Goal: Transaction & Acquisition: Purchase product/service

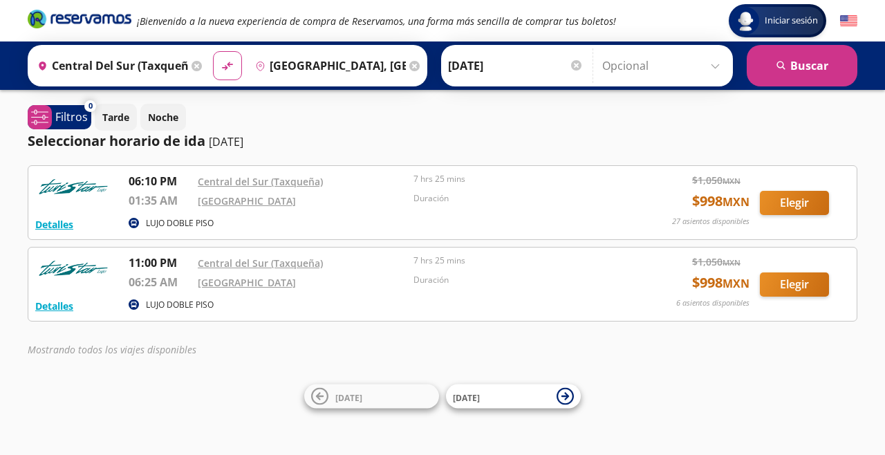
click at [144, 272] on div "11:00 PM" at bounding box center [160, 263] width 62 height 19
click at [822, 291] on button "Elegir" at bounding box center [794, 284] width 69 height 24
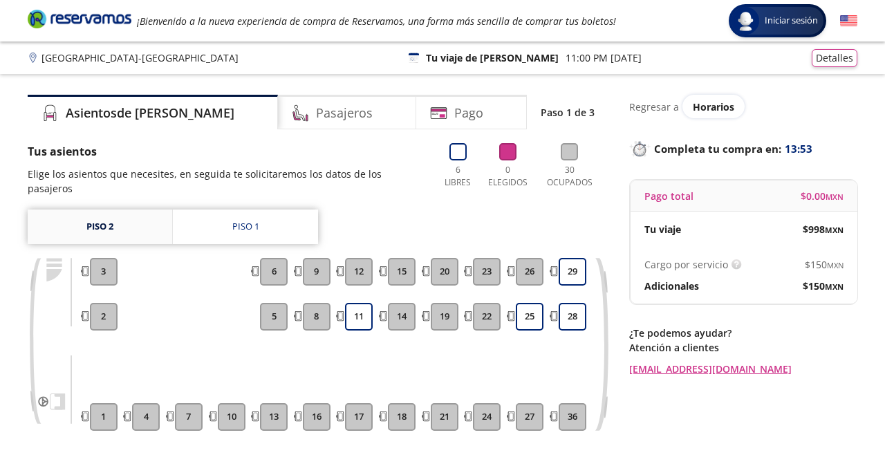
click at [111, 221] on link "Piso 2" at bounding box center [100, 226] width 144 height 35
click at [228, 209] on link "Piso 1" at bounding box center [245, 226] width 145 height 35
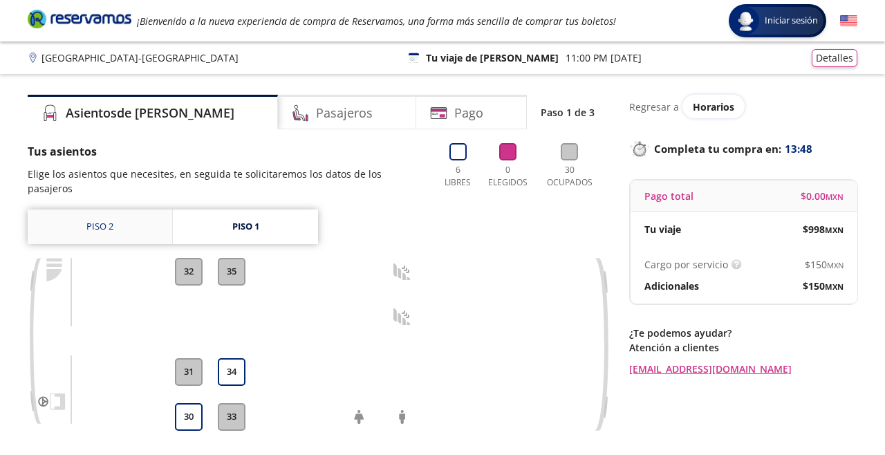
click at [99, 215] on link "Piso 2" at bounding box center [100, 226] width 144 height 35
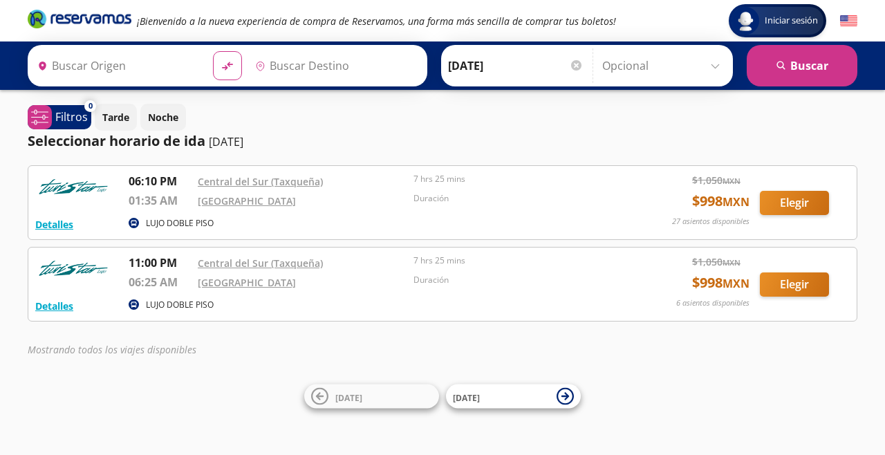
type input "Central del Sur (taxqueña), Distrito Federal"
type input "Aguascalientes, Aguascalientes"
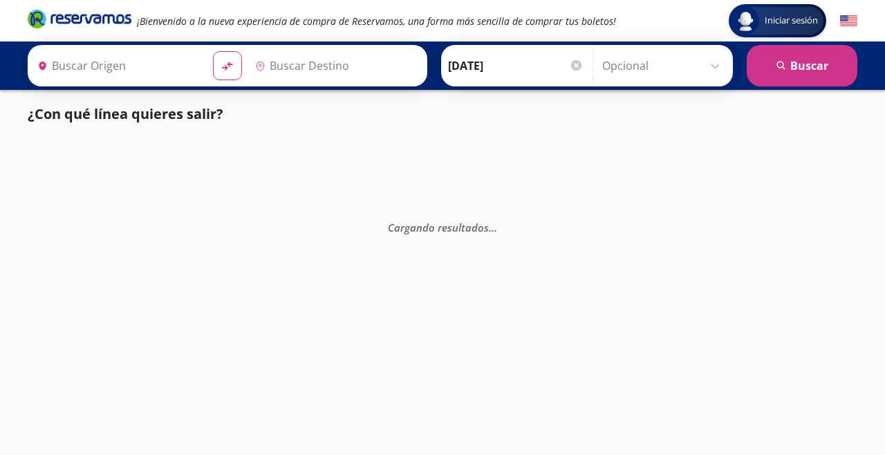
type input "[GEOGRAPHIC_DATA], [GEOGRAPHIC_DATA]"
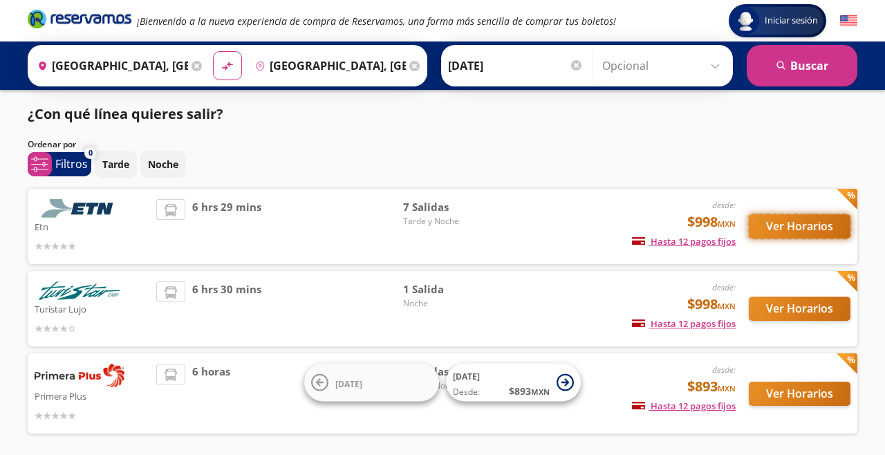
click at [810, 225] on button "Ver Horarios" at bounding box center [800, 226] width 102 height 24
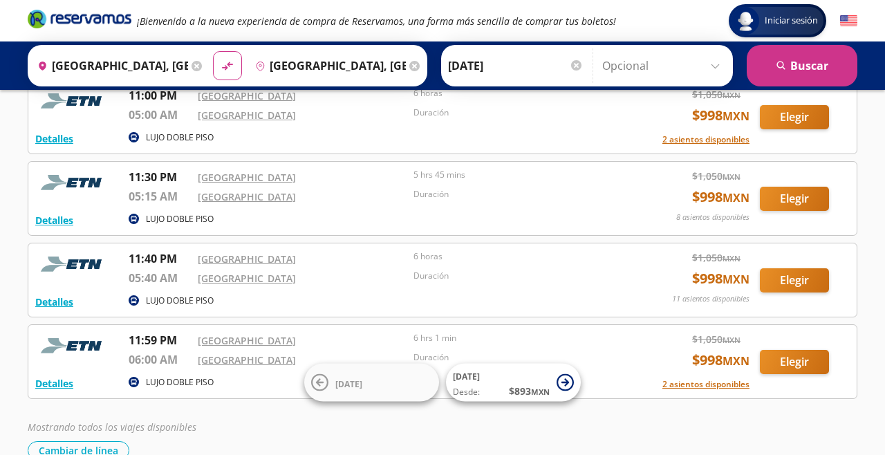
scroll to position [331, 0]
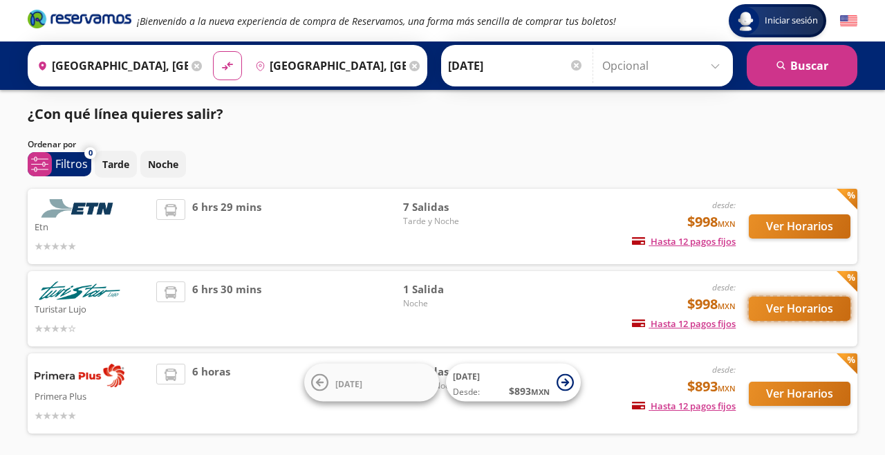
click at [811, 312] on button "Ver Horarios" at bounding box center [800, 309] width 102 height 24
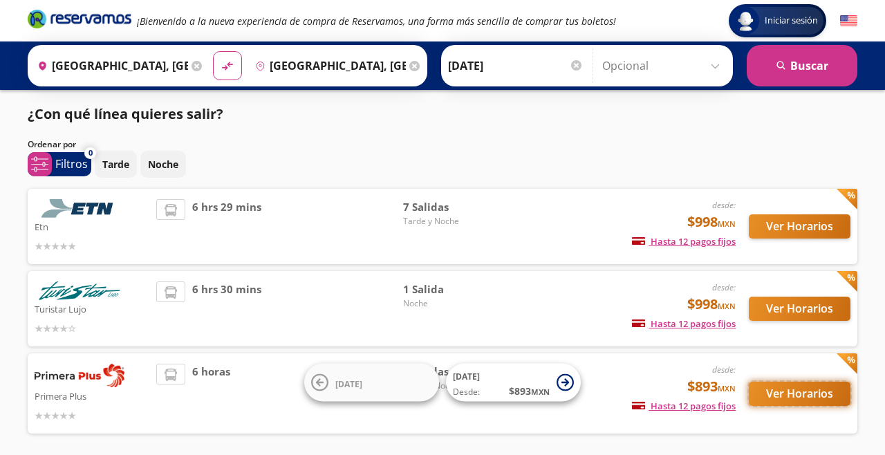
click at [798, 397] on button "Ver Horarios" at bounding box center [800, 394] width 102 height 24
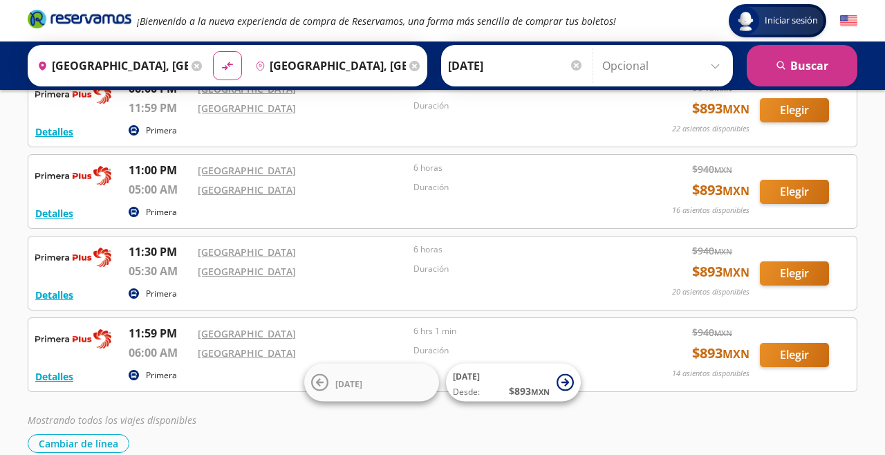
scroll to position [175, 0]
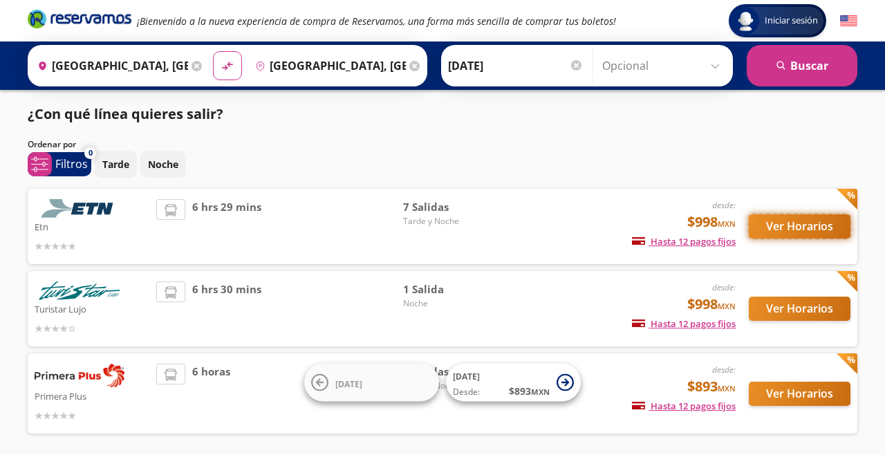
click at [814, 227] on button "Ver Horarios" at bounding box center [800, 226] width 102 height 24
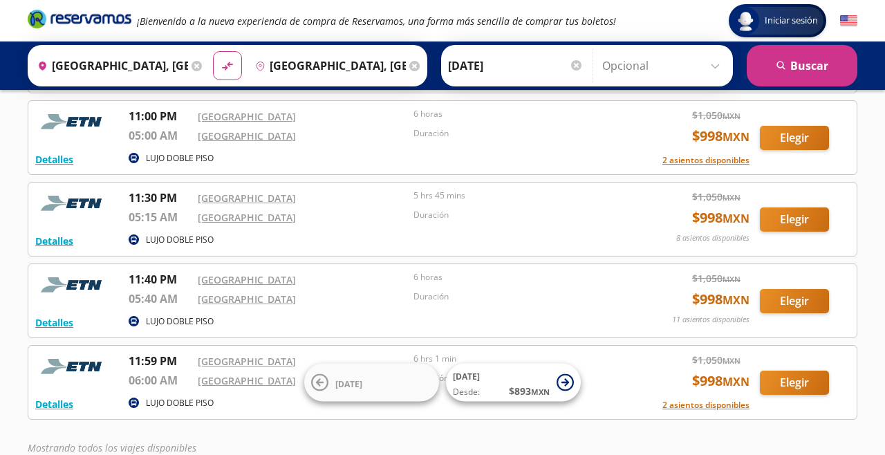
scroll to position [338, 0]
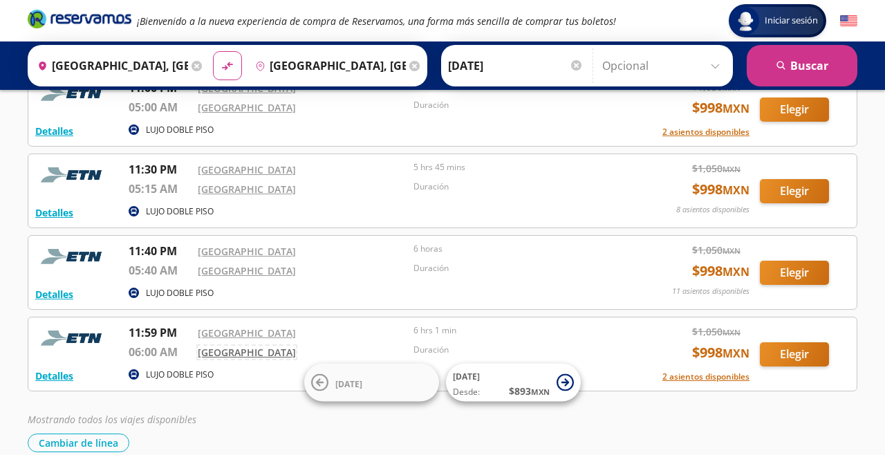
click at [217, 358] on link "[GEOGRAPHIC_DATA]" at bounding box center [247, 352] width 98 height 13
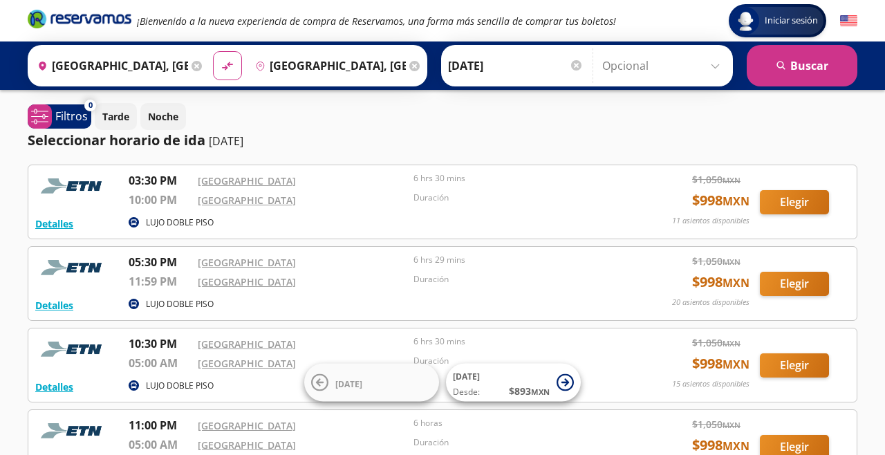
scroll to position [0, 0]
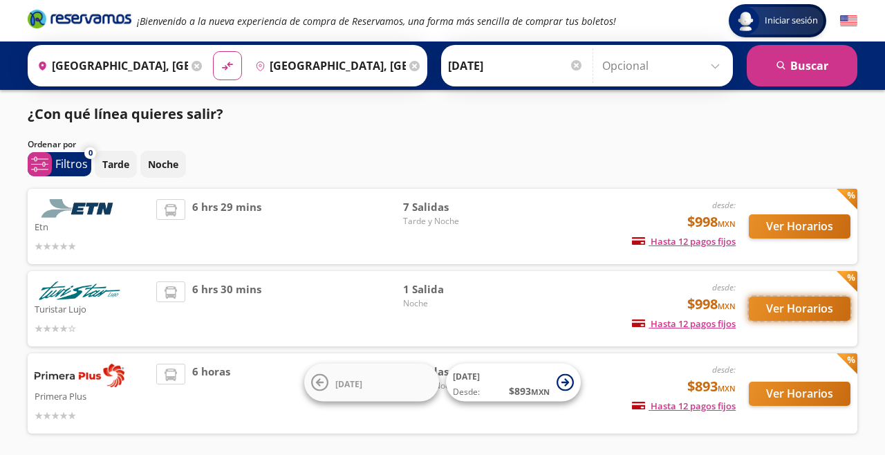
click at [789, 310] on button "Ver Horarios" at bounding box center [800, 309] width 102 height 24
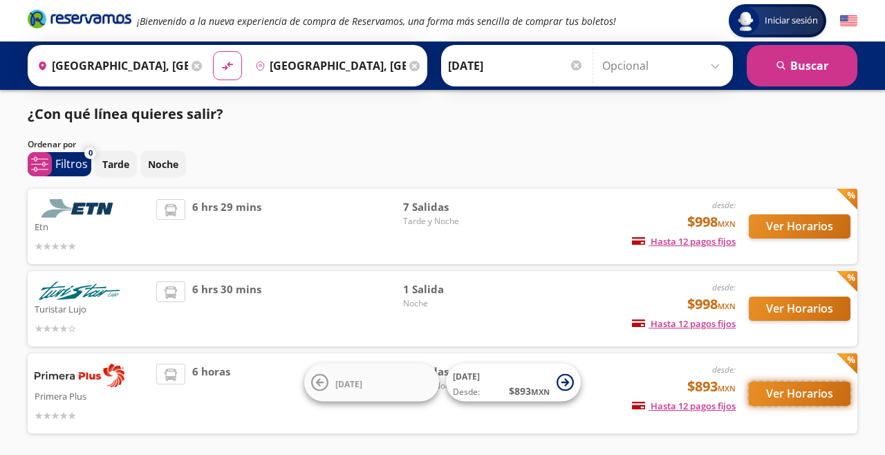
click at [827, 405] on button "Ver Horarios" at bounding box center [800, 394] width 102 height 24
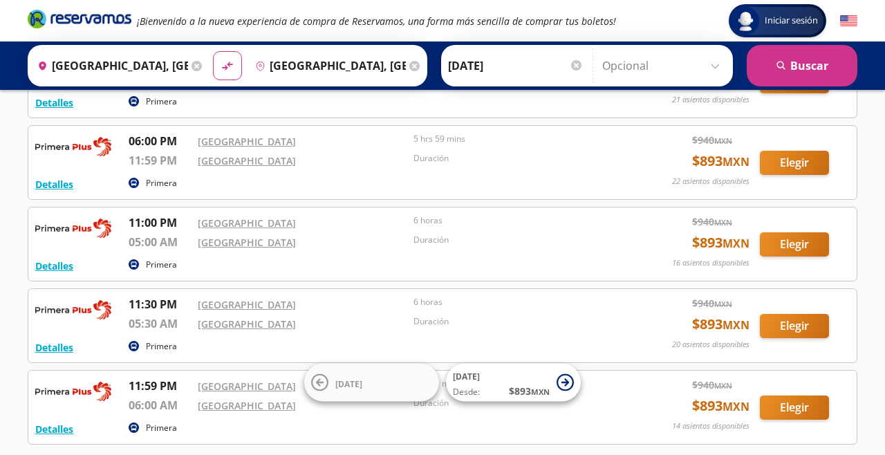
scroll to position [175, 0]
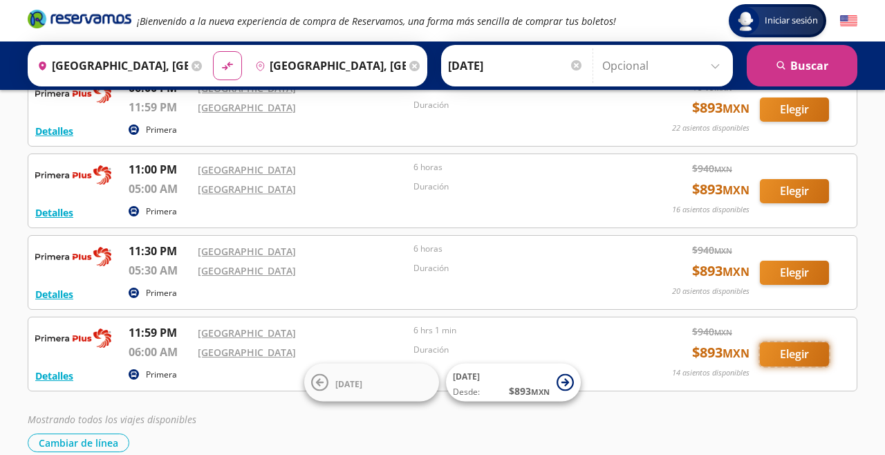
click at [789, 357] on button "Elegir" at bounding box center [794, 354] width 69 height 24
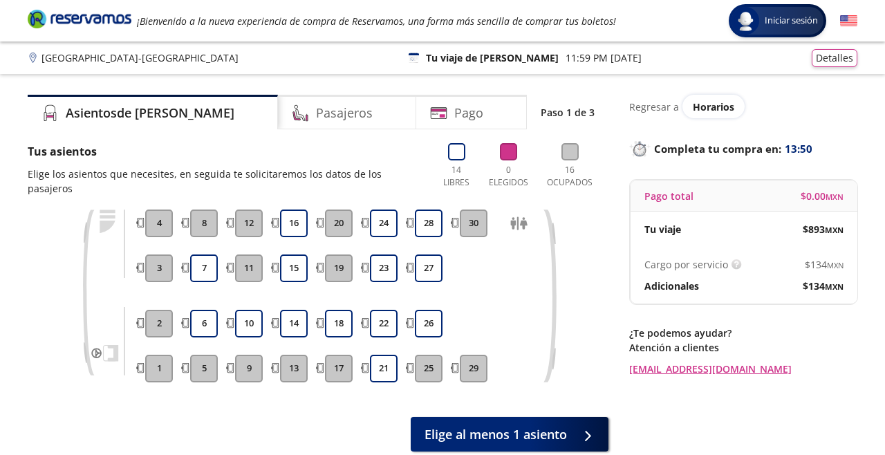
scroll to position [9, 0]
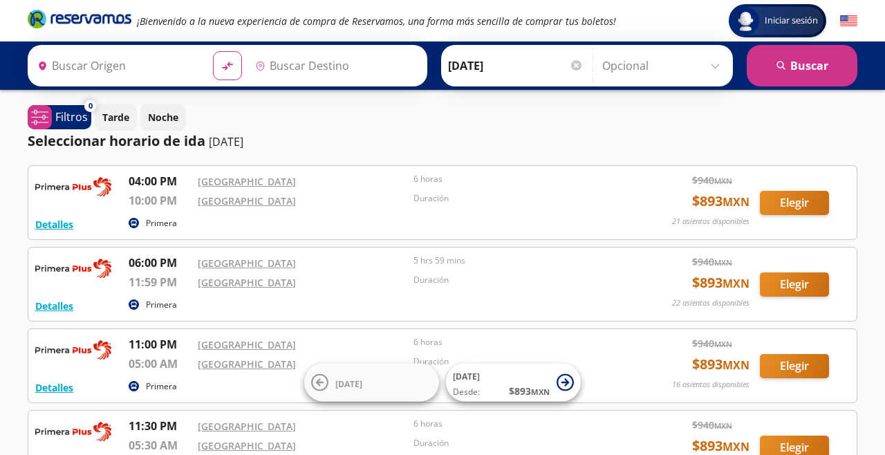
type input "Central del Norte, Distrito Federal"
type input "Central Aguascalientes, Aguascalientes"
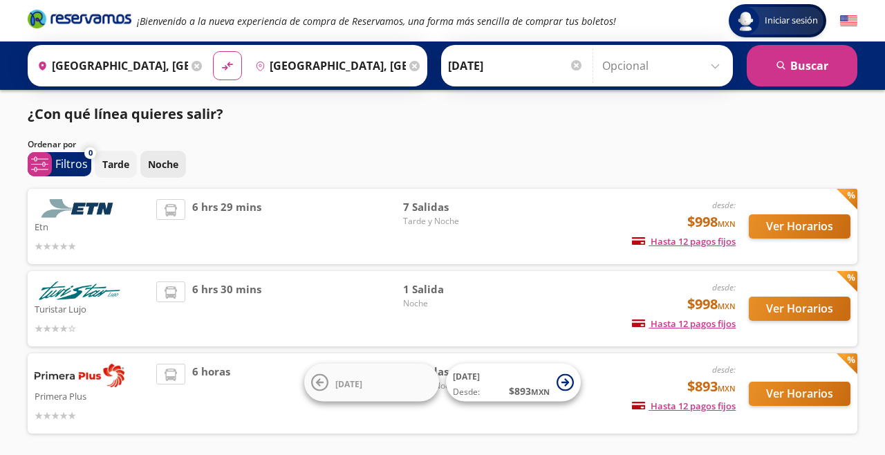
click at [164, 169] on p "Noche" at bounding box center [163, 164] width 30 height 15
click at [823, 85] on button "search Buscar" at bounding box center [801, 65] width 111 height 41
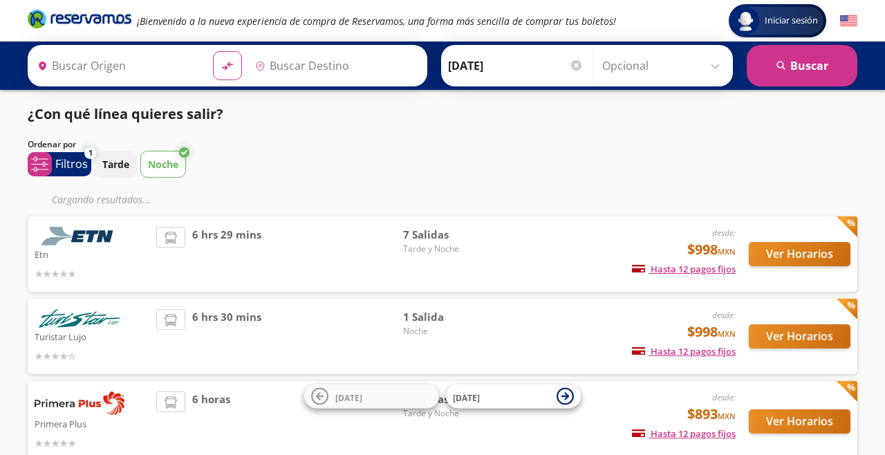
type input "Central del Norte, Distrito Federal"
type input "Central Aguascalientes, Aguascalientes"
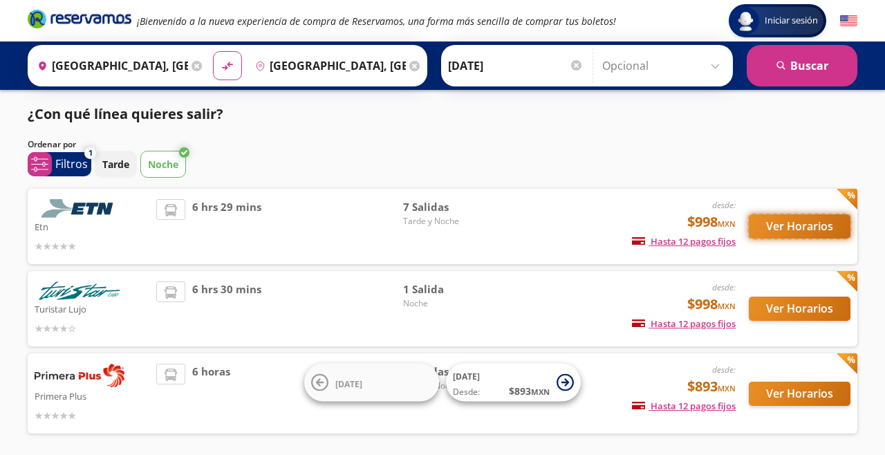
click at [836, 231] on button "Ver Horarios" at bounding box center [800, 226] width 102 height 24
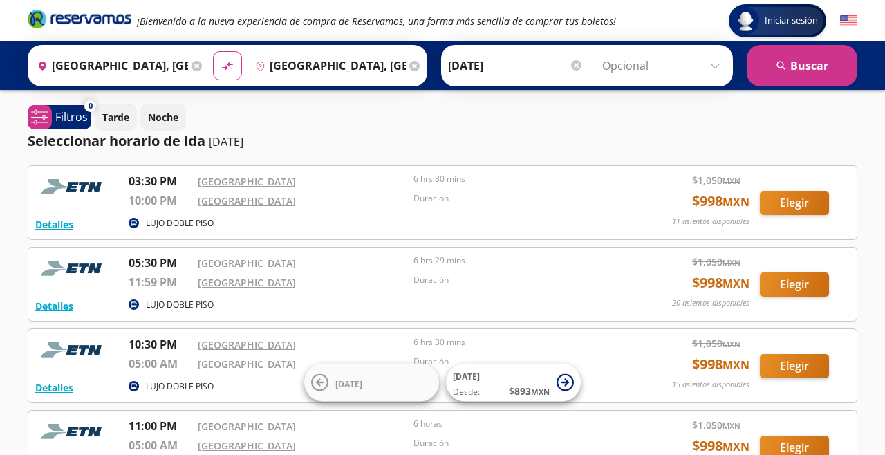
click at [793, 242] on div "Detalles LUJO DOBLE PISO 03:30 PM Central del Norte 10:00 PM Central Aguascalie…" at bounding box center [442, 447] width 829 height 564
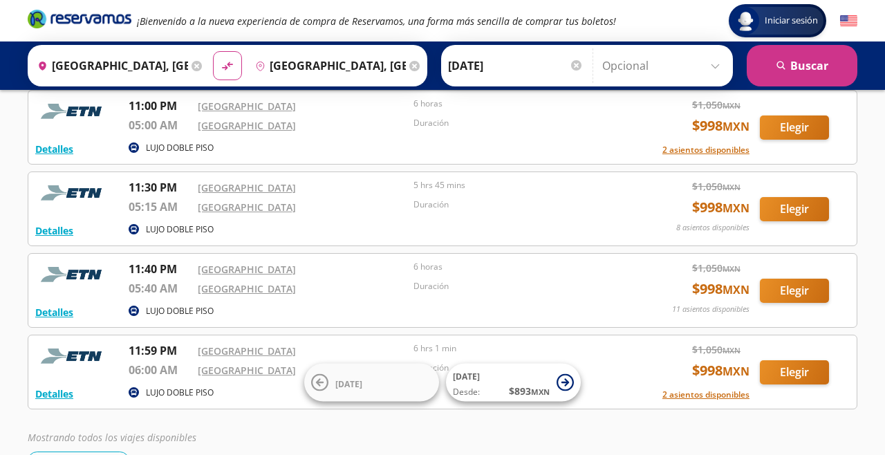
scroll to position [338, 0]
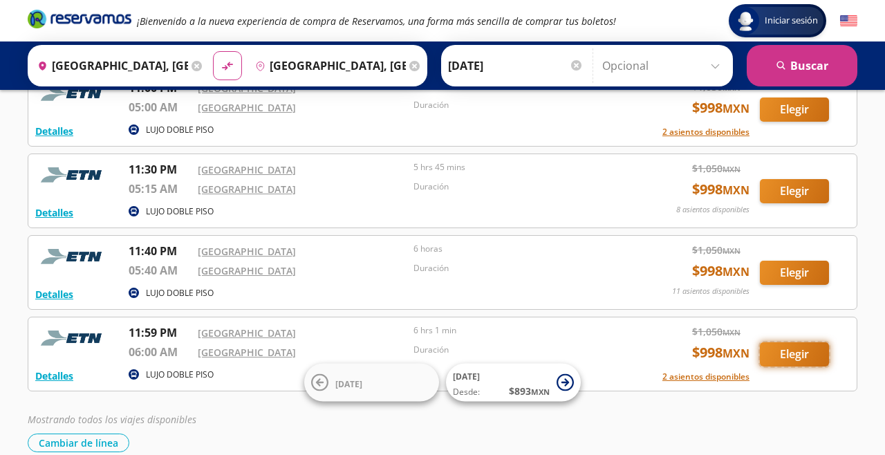
click at [798, 355] on button "Elegir" at bounding box center [794, 354] width 69 height 24
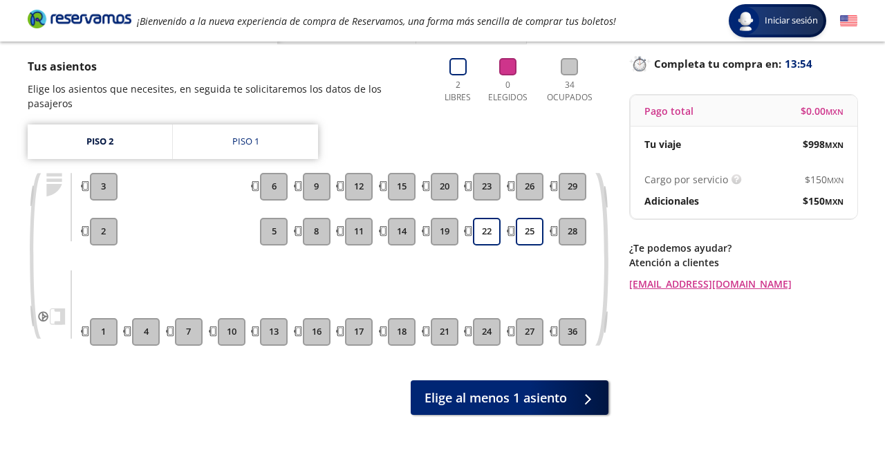
scroll to position [84, 0]
click at [108, 135] on link "Piso 2" at bounding box center [100, 142] width 144 height 35
click at [216, 125] on link "Piso 1" at bounding box center [245, 142] width 145 height 35
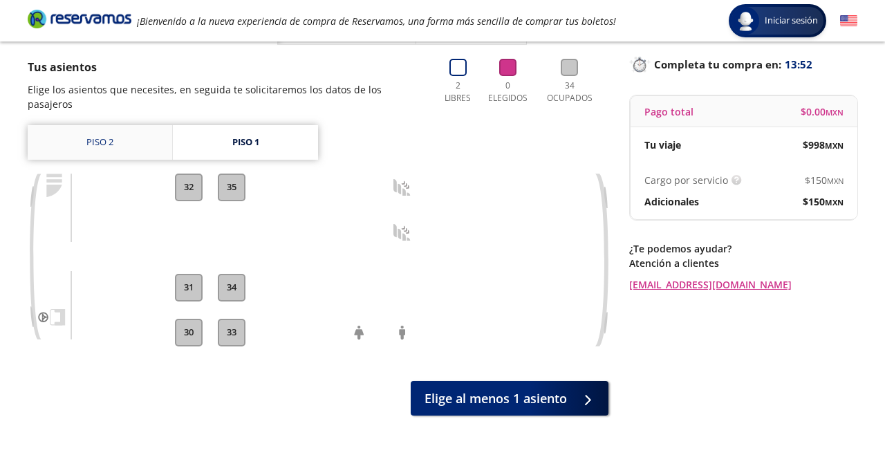
click at [85, 142] on link "Piso 2" at bounding box center [100, 142] width 144 height 35
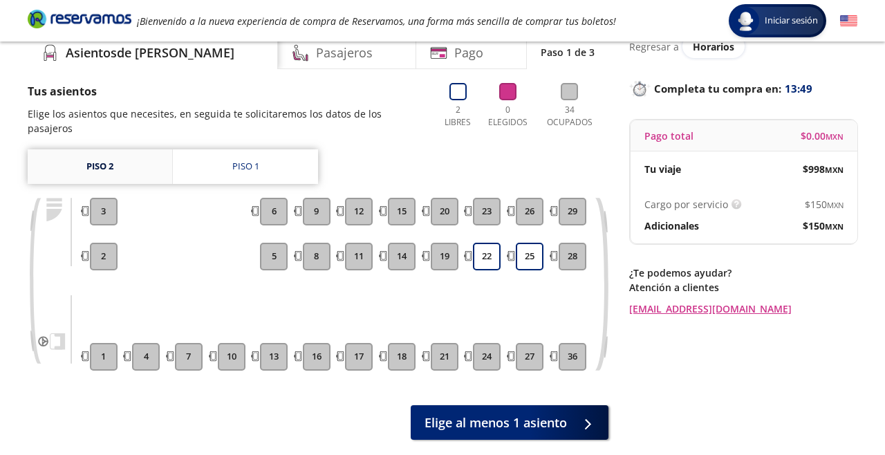
scroll to position [84, 0]
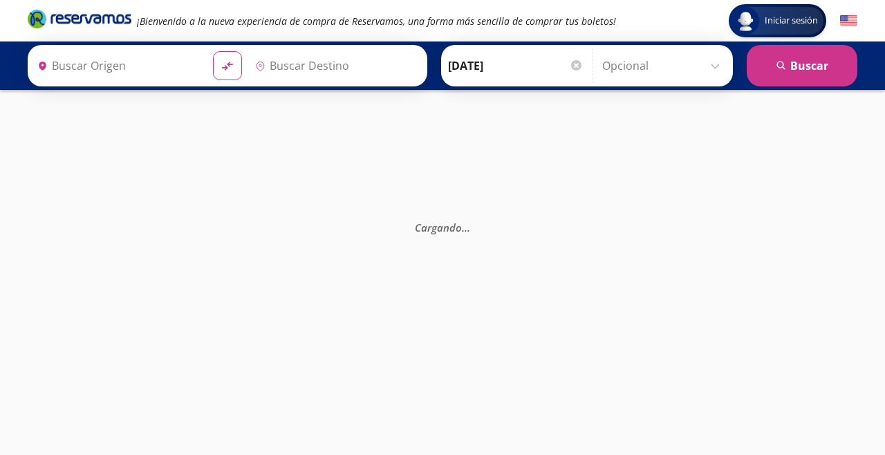
type input "Central Aguascalientes, Aguascalientes"
type input "Central del Norte, Distrito Federal"
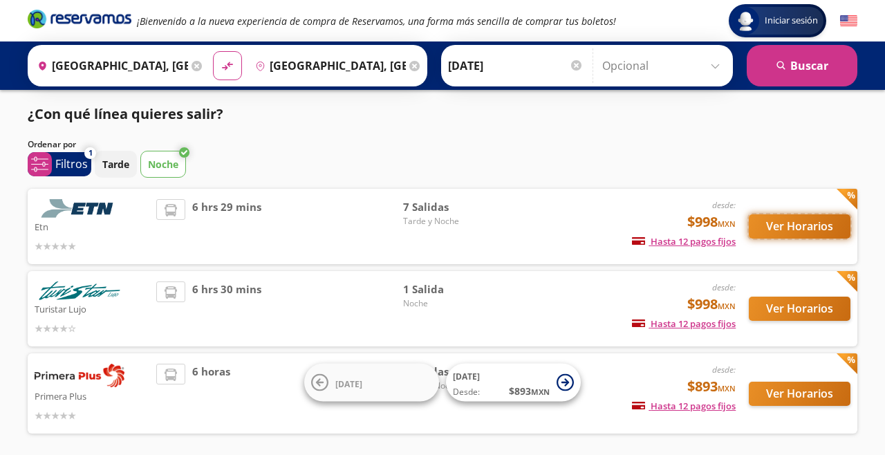
click at [817, 229] on button "Ver Horarios" at bounding box center [800, 226] width 102 height 24
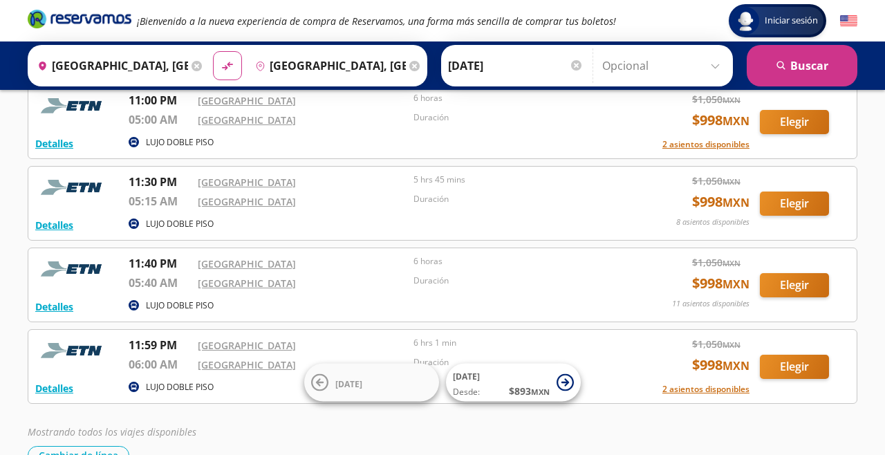
scroll to position [338, 0]
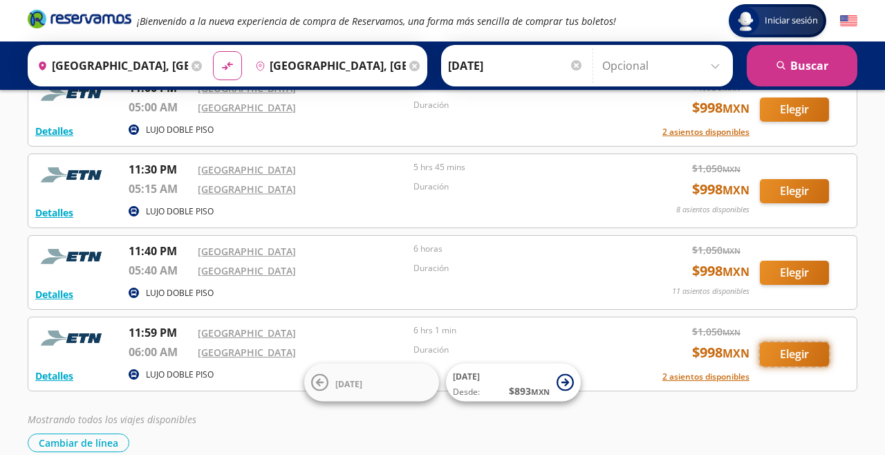
click at [793, 361] on button "Elegir" at bounding box center [794, 354] width 69 height 24
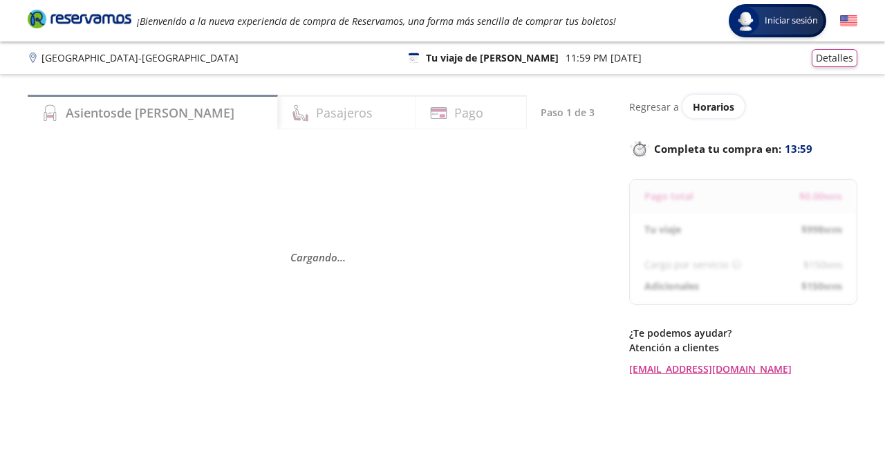
click at [115, 454] on div "Asientos de Ida Pasajeros Pago Paso 1 de 3 Cargando . . ." at bounding box center [318, 288] width 581 height 386
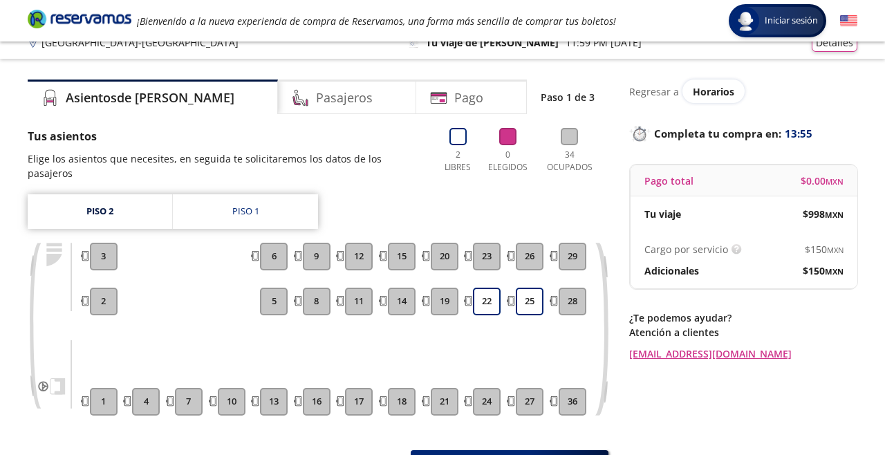
scroll to position [15, 0]
click at [77, 214] on link "Piso 2" at bounding box center [100, 212] width 144 height 35
click at [225, 206] on link "Piso 1" at bounding box center [245, 212] width 145 height 35
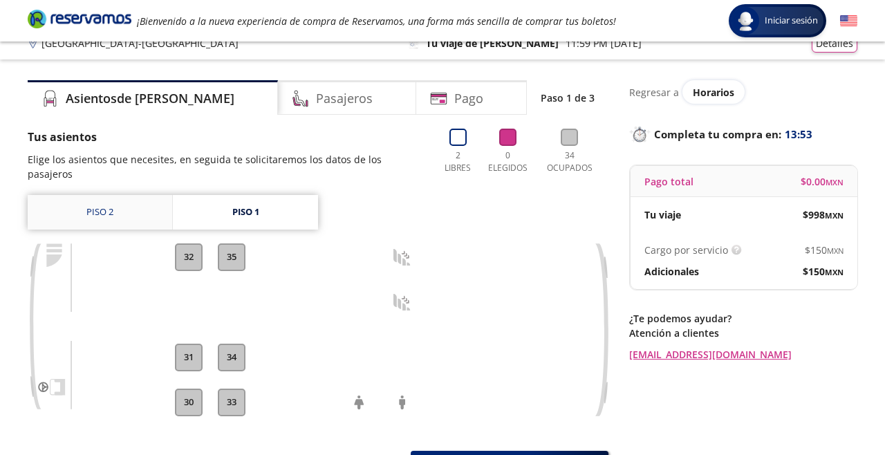
click at [78, 205] on link "Piso 2" at bounding box center [100, 212] width 144 height 35
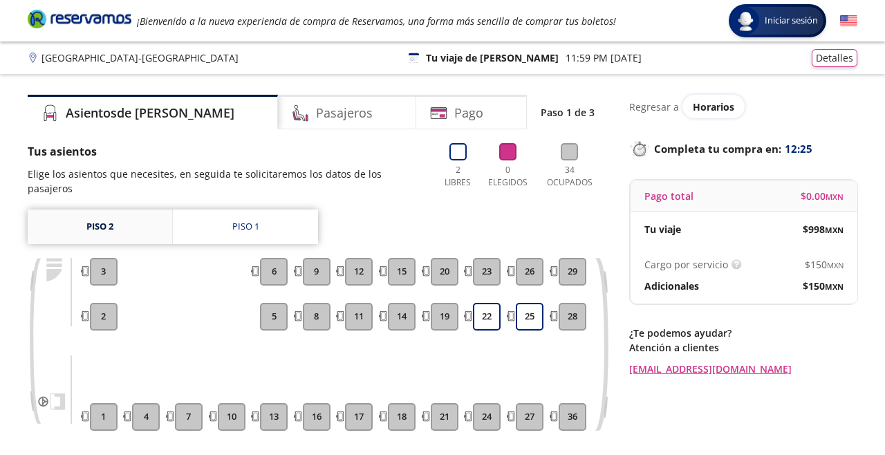
scroll to position [15, 0]
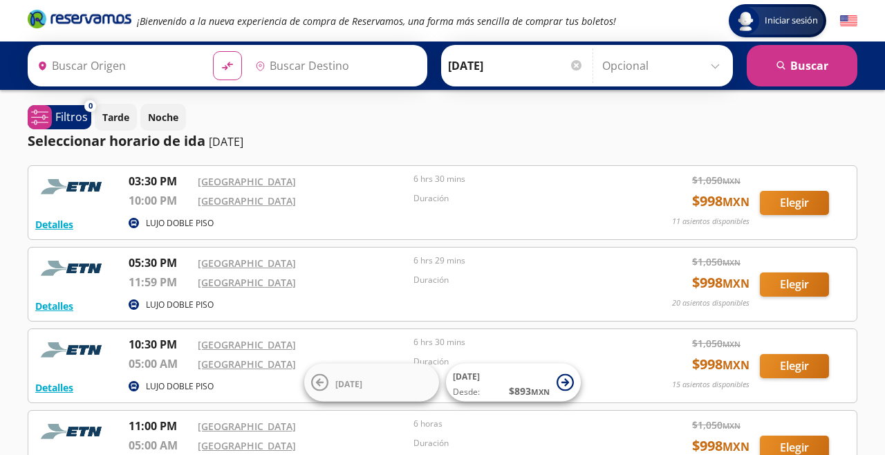
type input "Central del Norte, Distrito Federal"
type input "Central Aguascalientes, Aguascalientes"
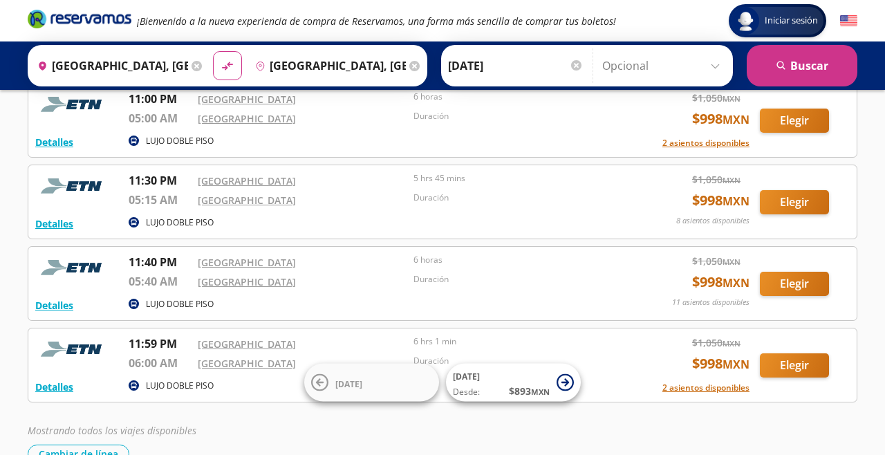
scroll to position [338, 0]
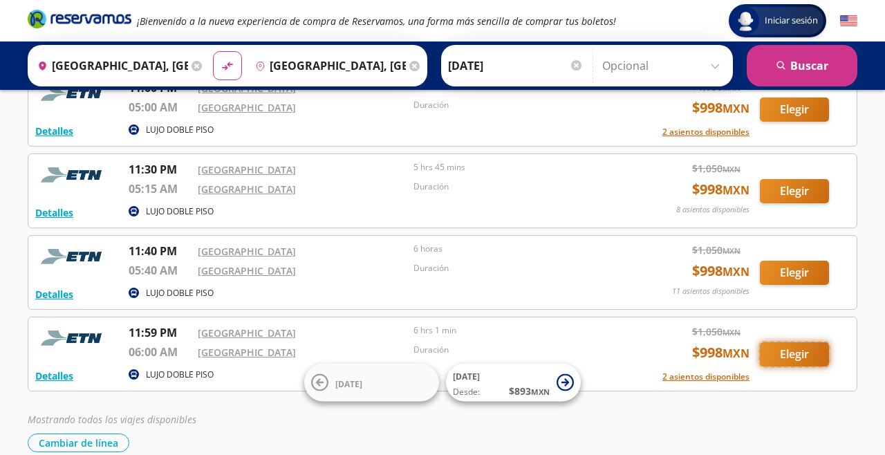
click at [802, 359] on button "Elegir" at bounding box center [794, 354] width 69 height 24
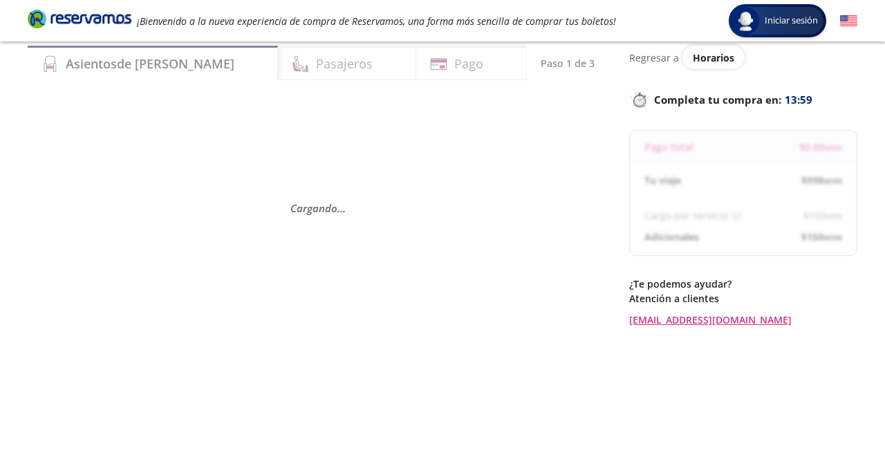
scroll to position [50, 0]
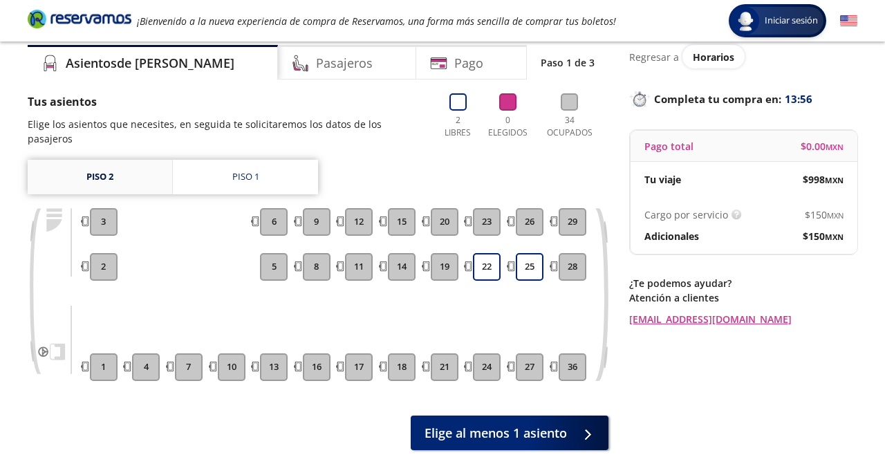
click at [98, 166] on link "Piso 2" at bounding box center [100, 177] width 144 height 35
click at [225, 171] on link "Piso 1" at bounding box center [245, 177] width 145 height 35
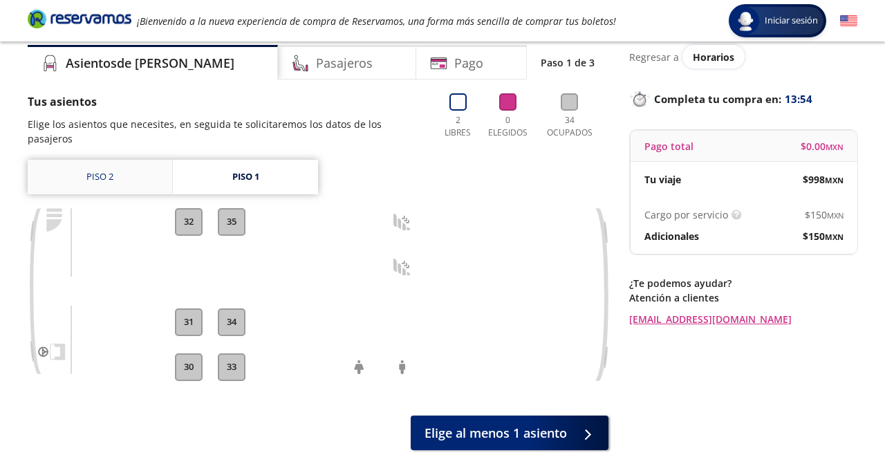
click at [90, 160] on link "Piso 2" at bounding box center [100, 177] width 144 height 35
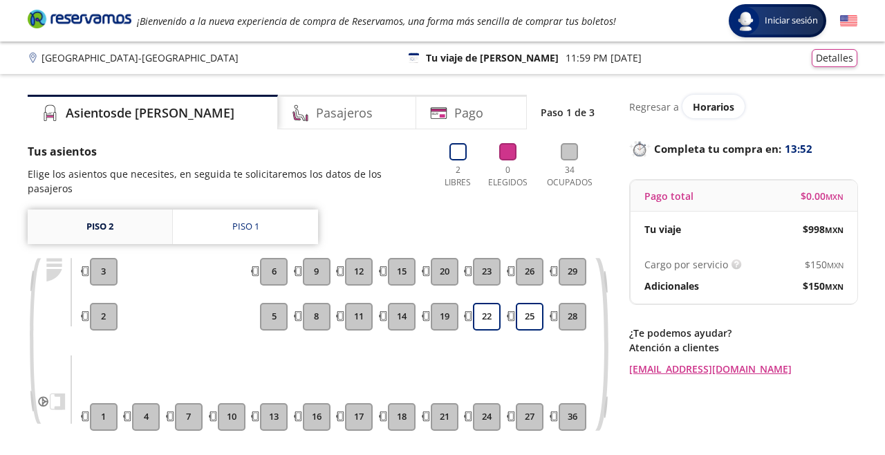
scroll to position [50, 0]
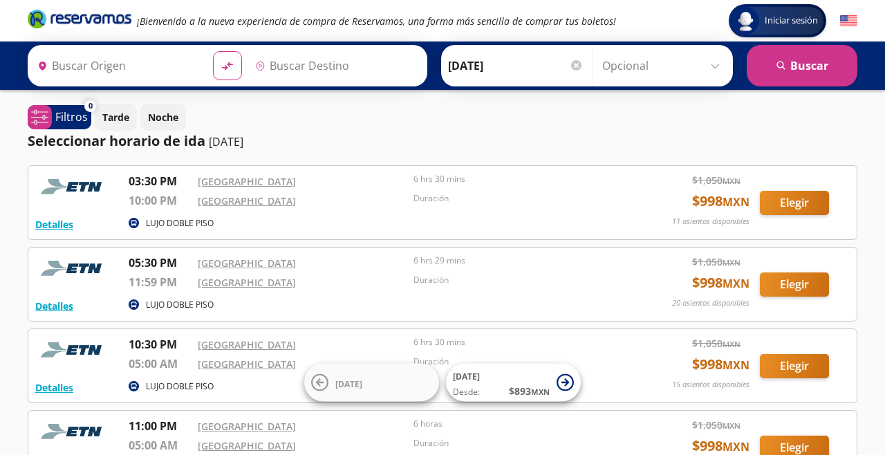
type input "Central del Norte, Distrito Federal"
type input "Central Aguascalientes, Aguascalientes"
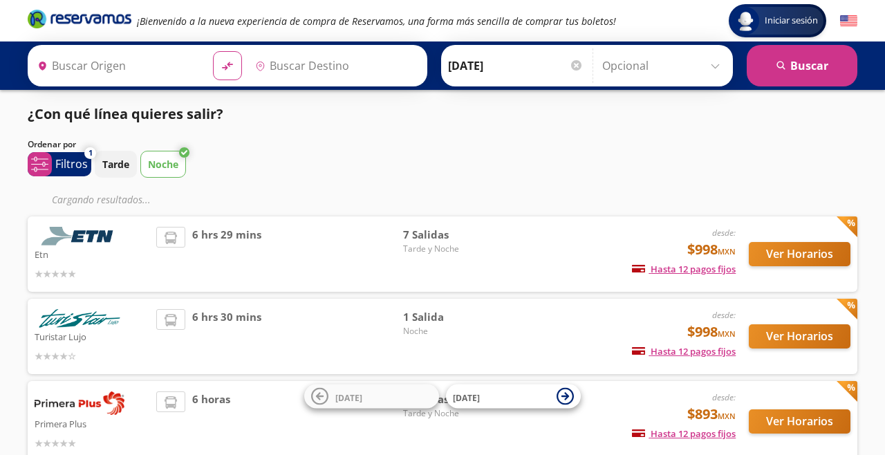
type input "Central del Norte, Distrito Federal"
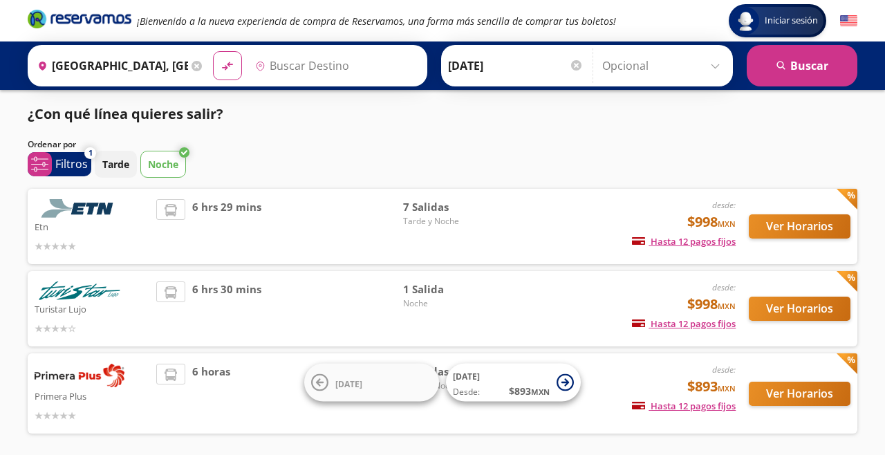
type input "Central Aguascalientes, Aguascalientes"
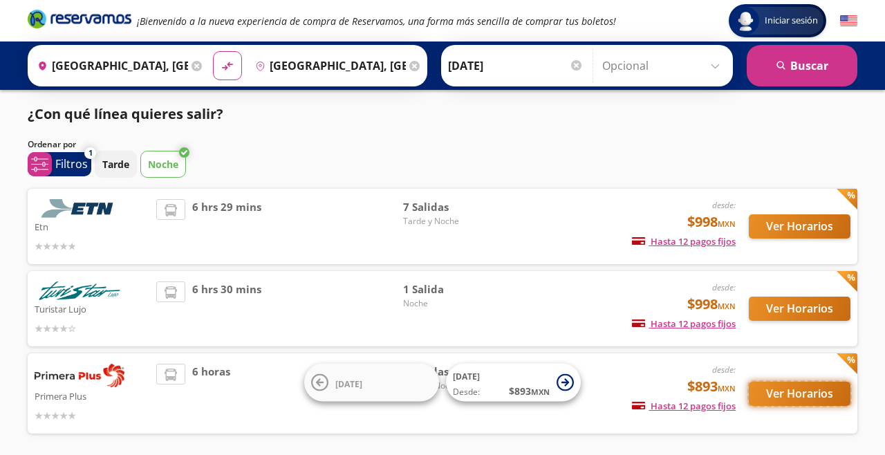
click at [806, 395] on button "Ver Horarios" at bounding box center [800, 394] width 102 height 24
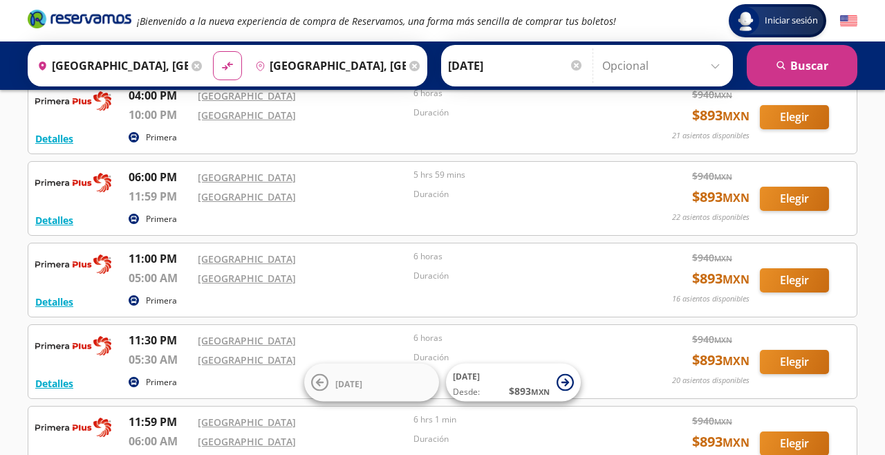
scroll to position [175, 0]
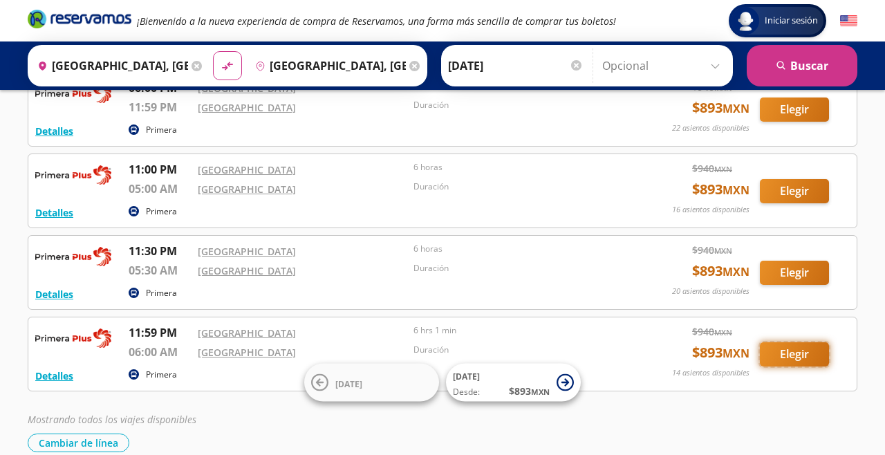
click at [810, 355] on button "Elegir" at bounding box center [794, 354] width 69 height 24
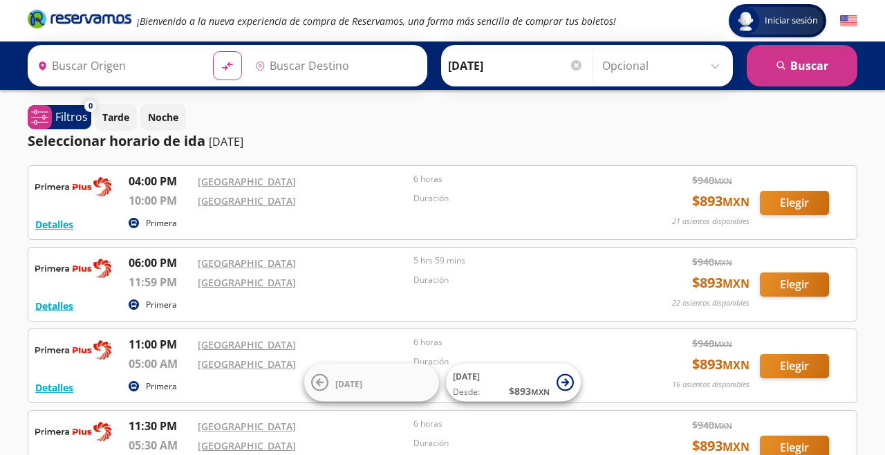
type input "Central del Norte, Distrito Federal"
type input "Central Aguascalientes, Aguascalientes"
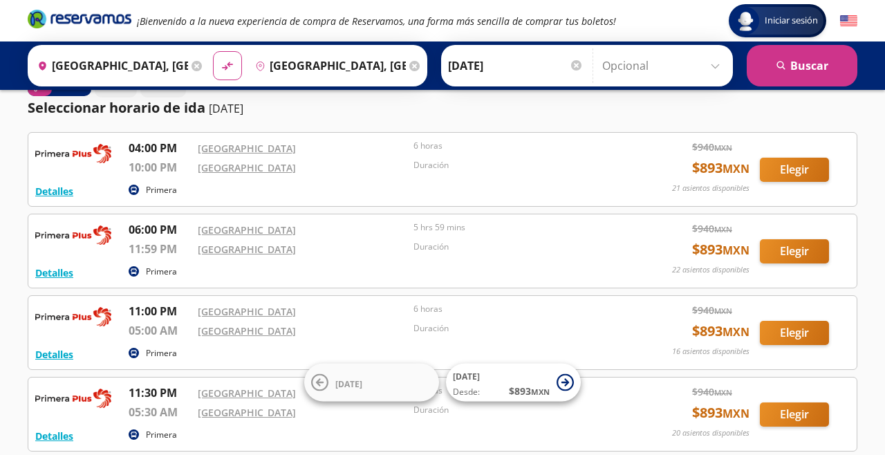
scroll to position [32, 0]
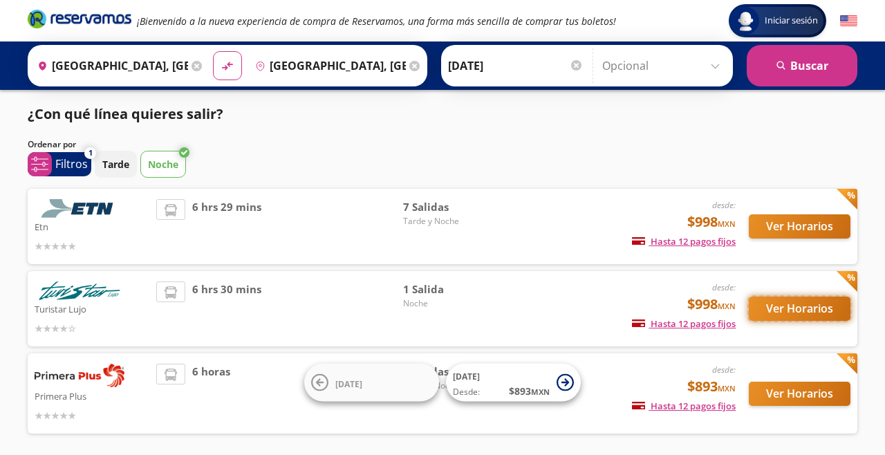
click at [813, 310] on button "Ver Horarios" at bounding box center [800, 309] width 102 height 24
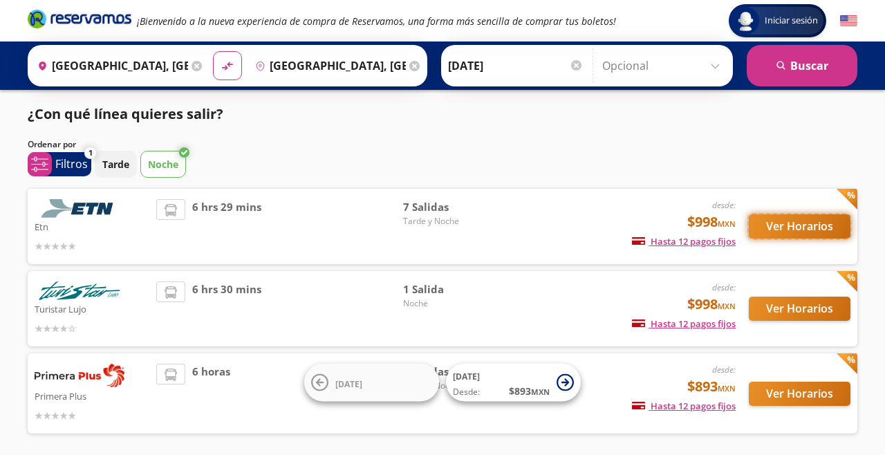
click at [814, 238] on button "Ver Horarios" at bounding box center [800, 226] width 102 height 24
click at [521, 303] on div "desde: $998 MXN Hasta 12 pagos fijos Pagos fijos en compras mayores a $30 MXN, …" at bounding box center [621, 308] width 229 height 55
click at [802, 238] on button "Ver Horarios" at bounding box center [800, 226] width 102 height 24
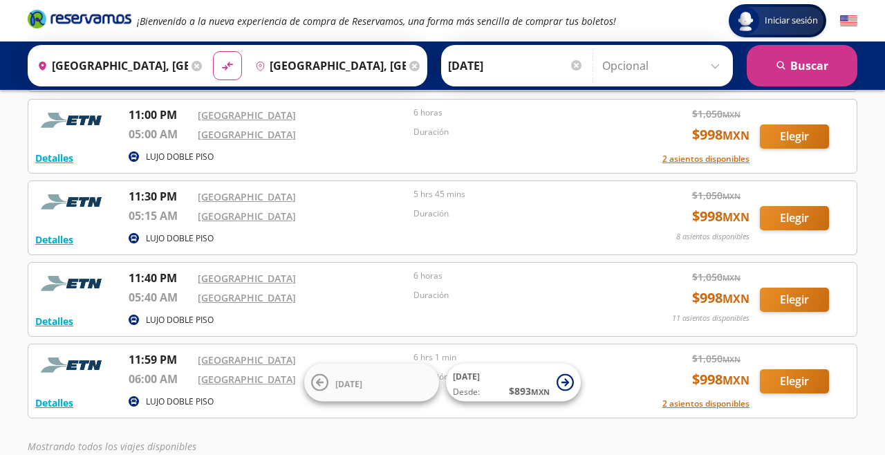
scroll to position [338, 0]
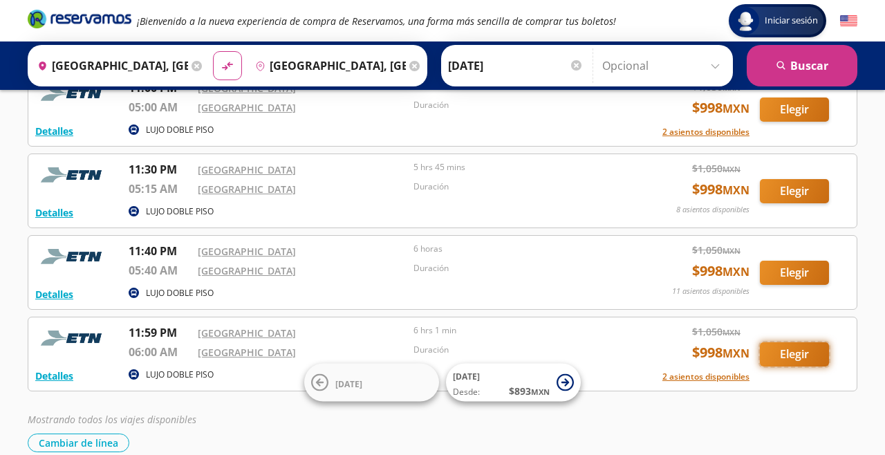
click at [803, 351] on button "Elegir" at bounding box center [794, 354] width 69 height 24
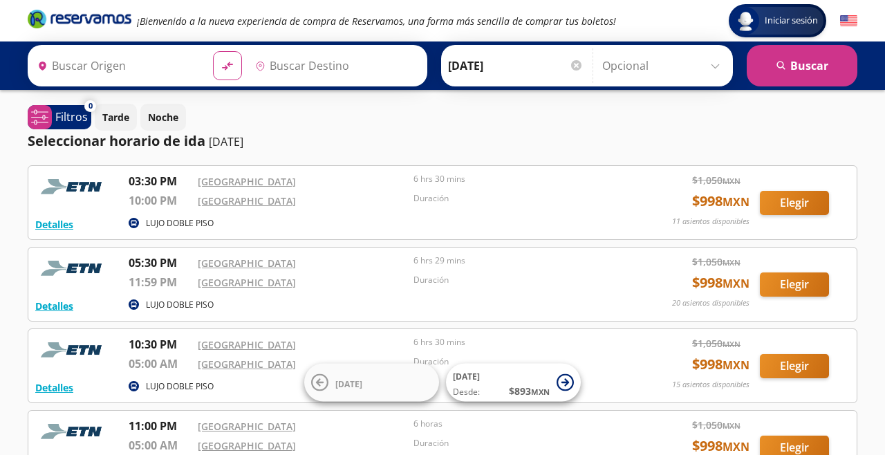
type input "Central del Norte, Distrito Federal"
type input "Central Aguascalientes, Aguascalientes"
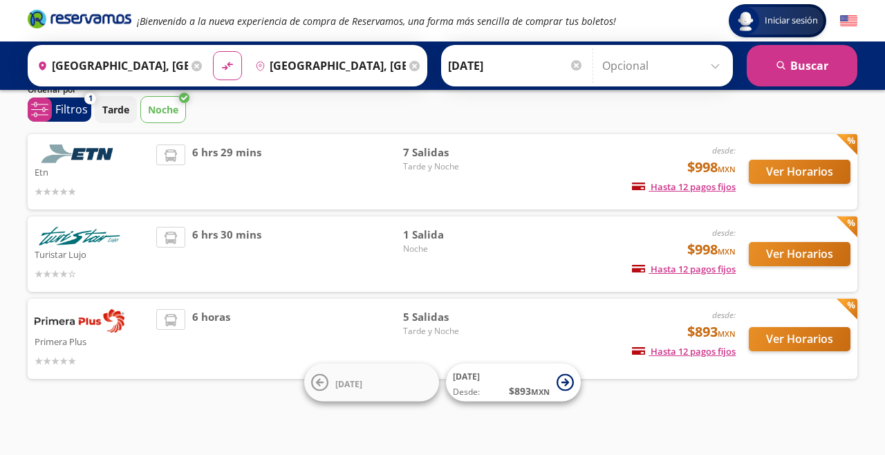
scroll to position [66, 0]
click at [793, 335] on button "Ver Horarios" at bounding box center [800, 339] width 102 height 24
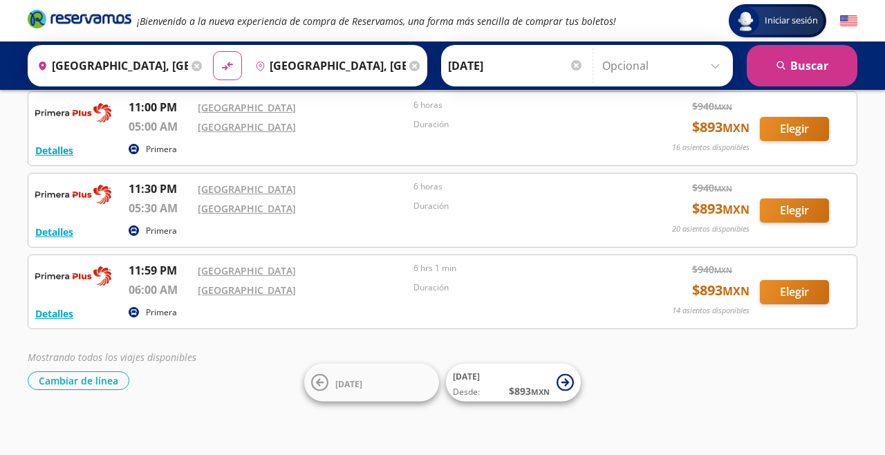
scroll to position [230, 0]
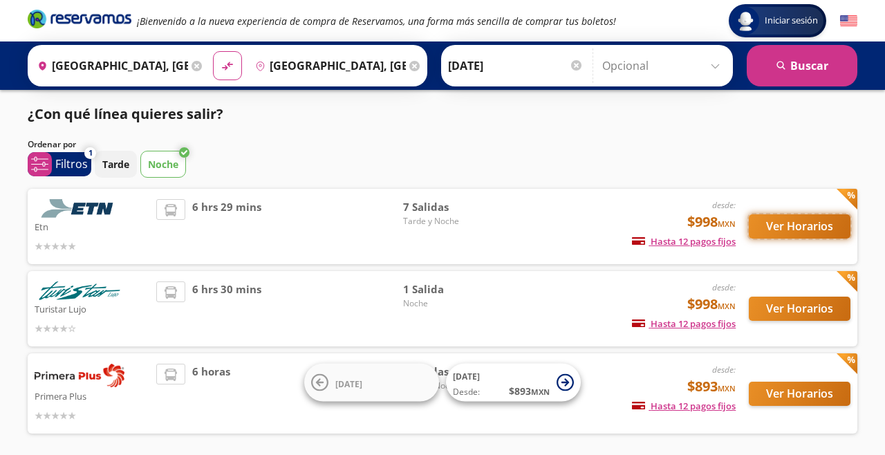
click at [836, 228] on button "Ver Horarios" at bounding box center [800, 226] width 102 height 24
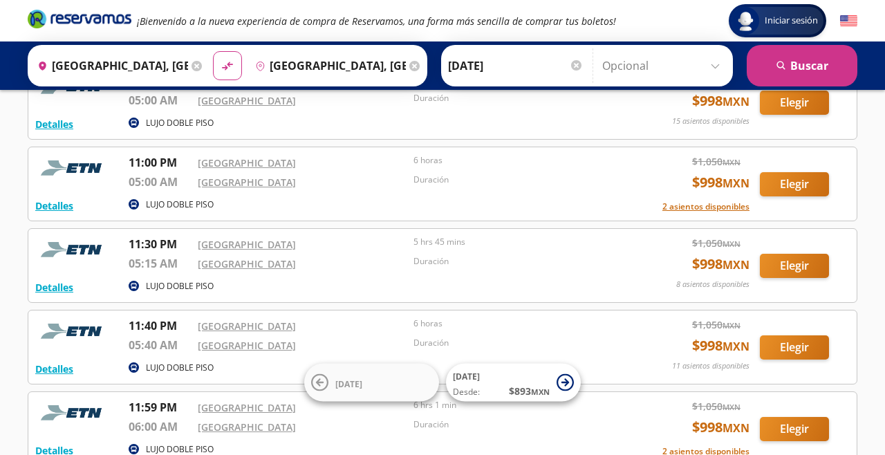
scroll to position [338, 0]
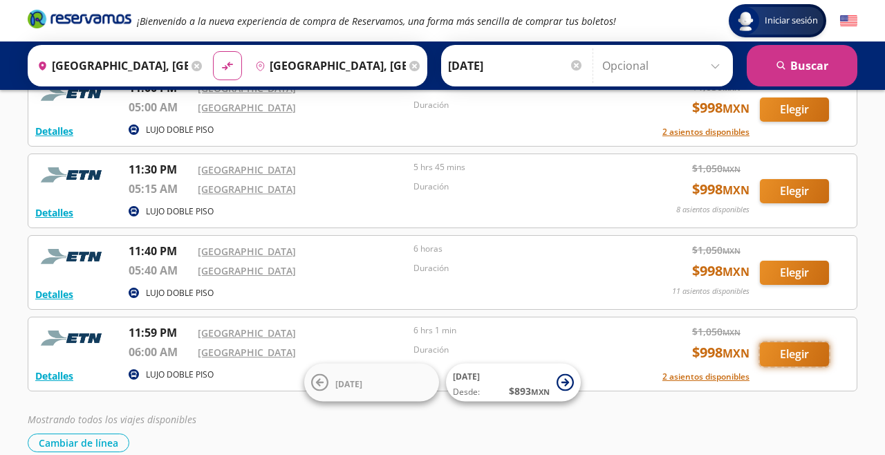
click at [810, 352] on button "Elegir" at bounding box center [794, 354] width 69 height 24
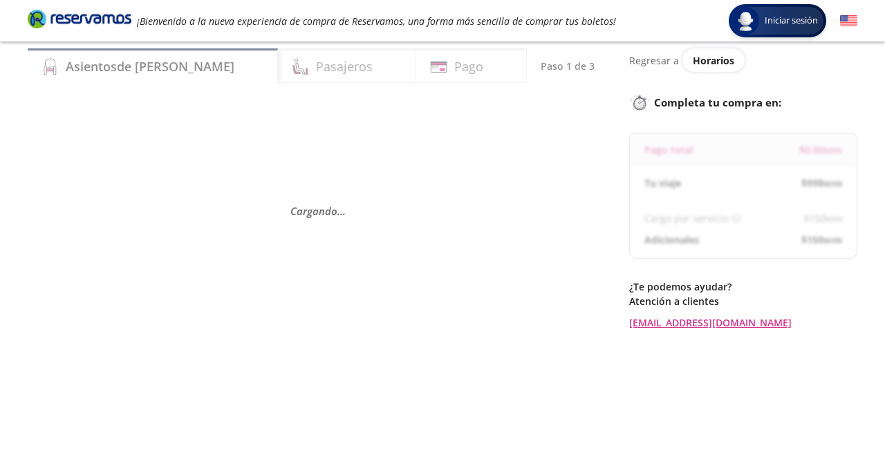
scroll to position [49, 0]
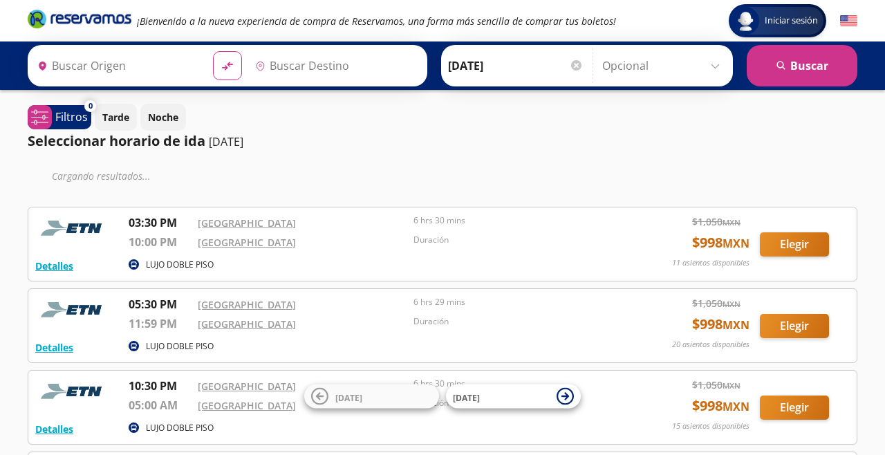
type input "Central del Norte, Distrito Federal"
type input "Central Aguascalientes, Aguascalientes"
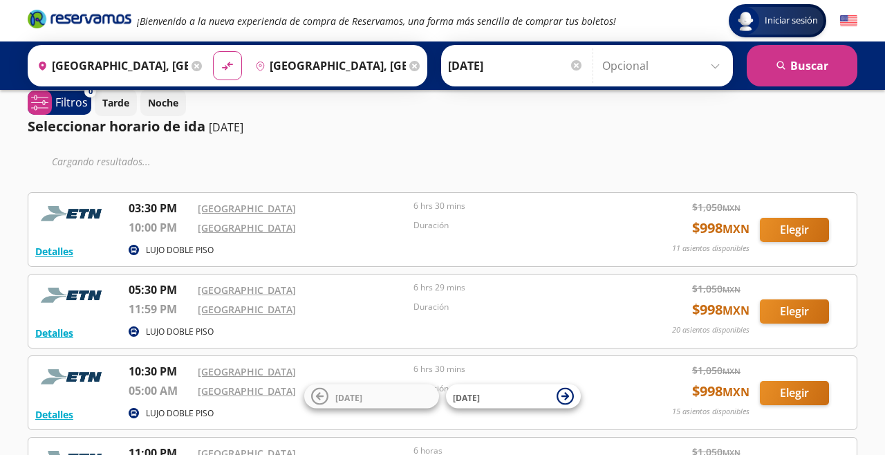
scroll to position [13, 0]
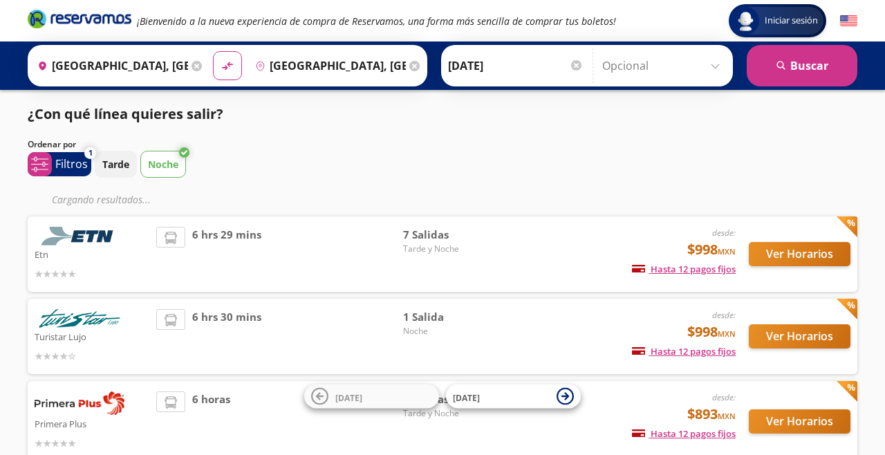
scroll to position [16, 0]
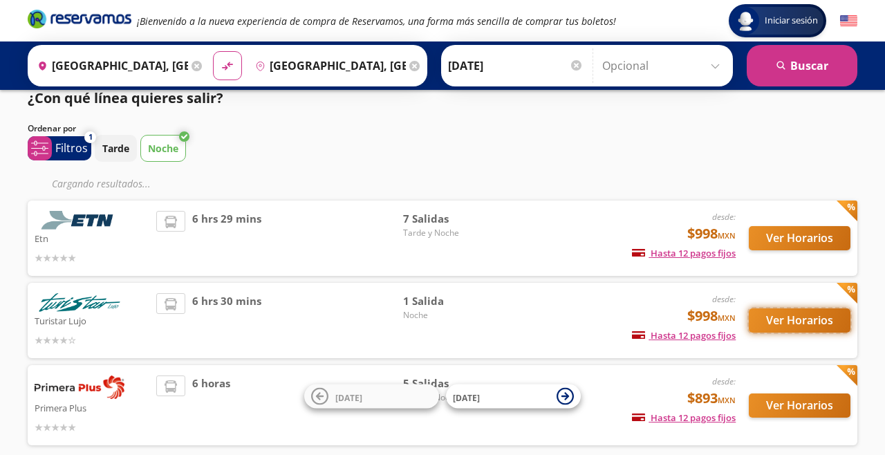
click at [797, 326] on button "Ver Horarios" at bounding box center [800, 320] width 102 height 24
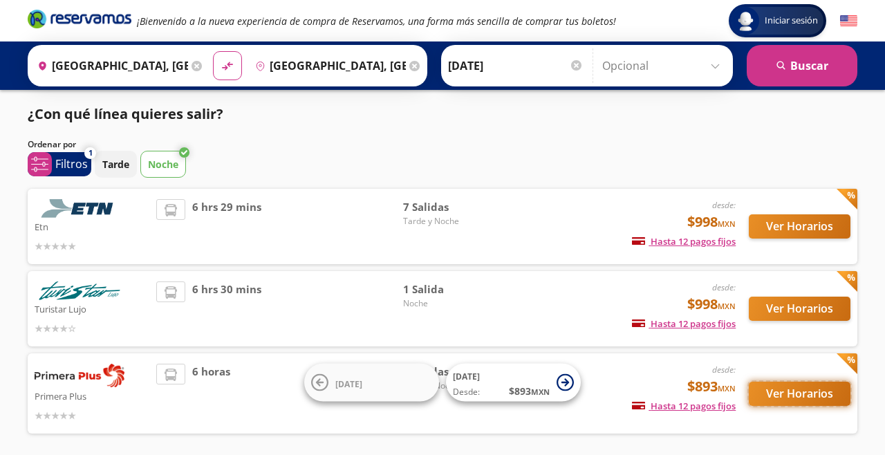
click at [805, 392] on button "Ver Horarios" at bounding box center [800, 394] width 102 height 24
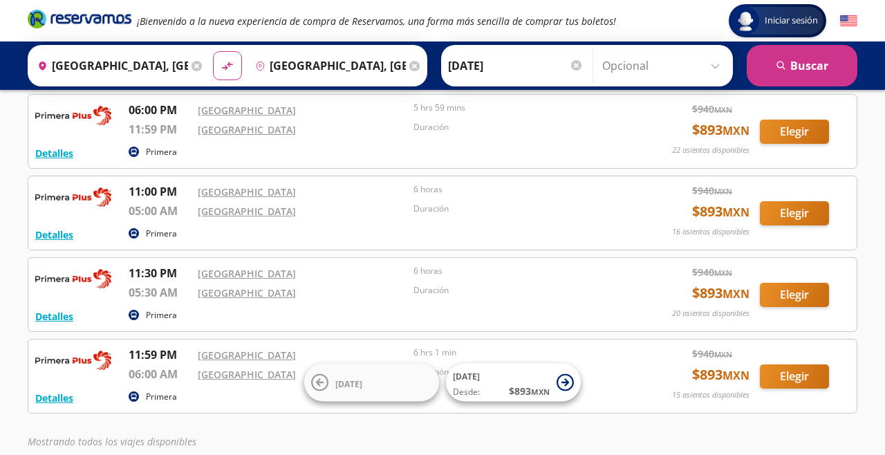
scroll to position [175, 0]
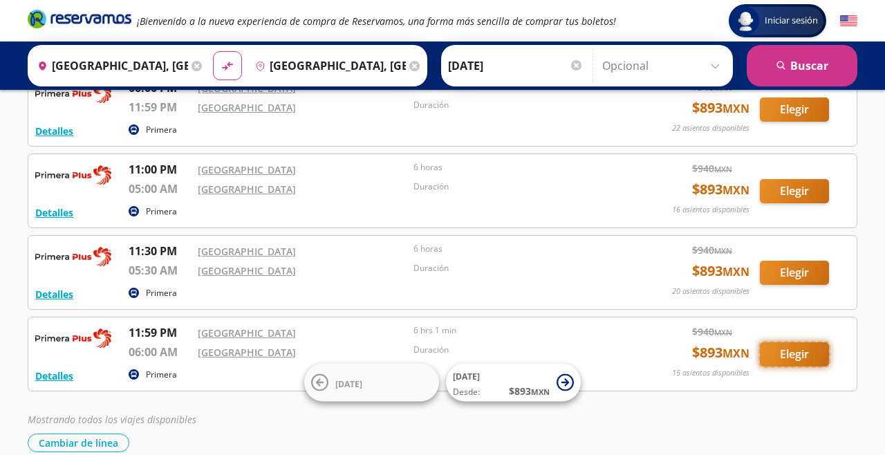
click at [821, 351] on button "Elegir" at bounding box center [794, 354] width 69 height 24
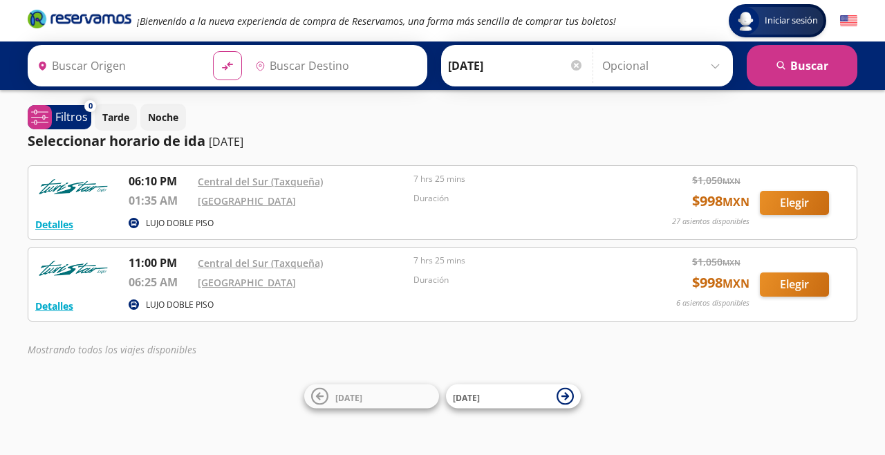
type input "Central del Sur (taxqueña), [GEOGRAPHIC_DATA]"
type input "[GEOGRAPHIC_DATA], [GEOGRAPHIC_DATA]"
click at [572, 69] on div at bounding box center [576, 65] width 10 height 10
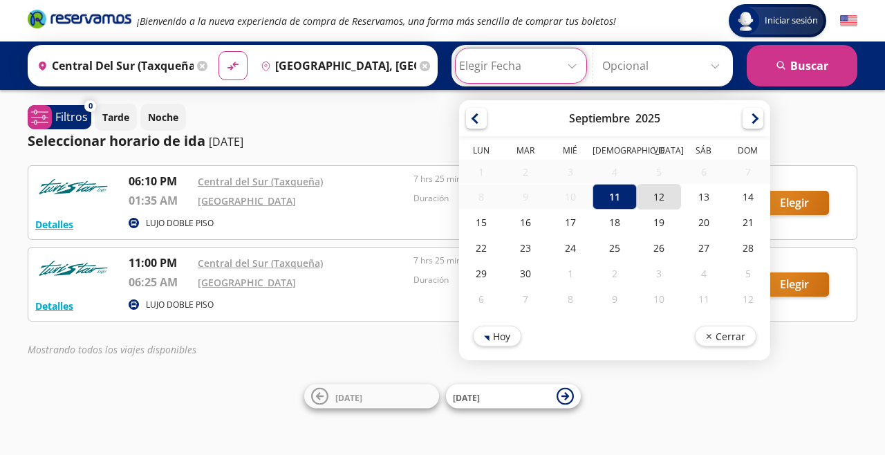
click at [664, 198] on div "12" at bounding box center [659, 197] width 44 height 26
type input "12-Sep-25"
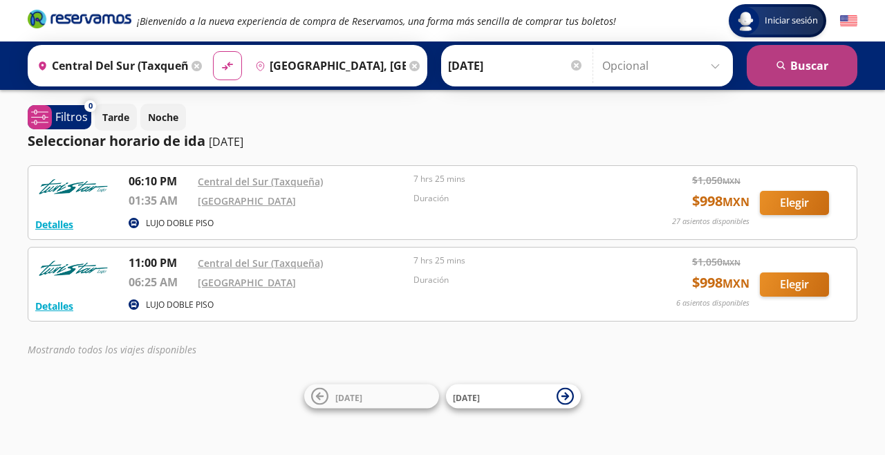
click at [810, 79] on button "search Buscar" at bounding box center [801, 65] width 111 height 41
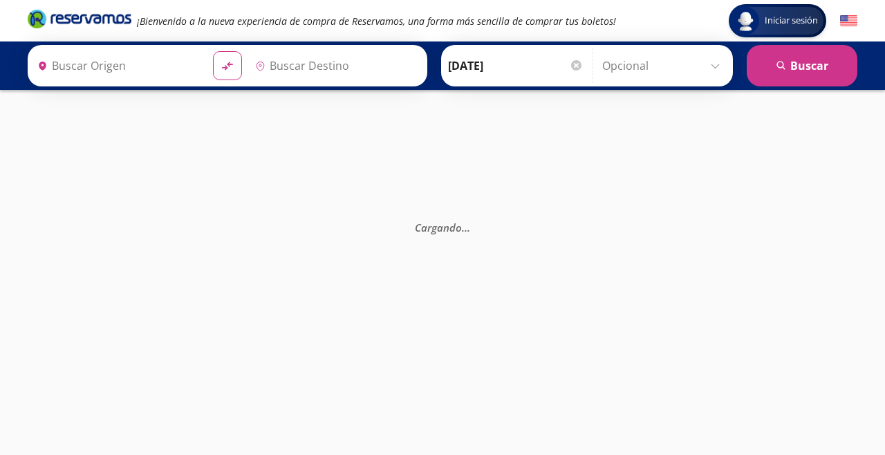
type input "[GEOGRAPHIC_DATA], [GEOGRAPHIC_DATA]"
type input "Central del Sur (taxqueña), [GEOGRAPHIC_DATA]"
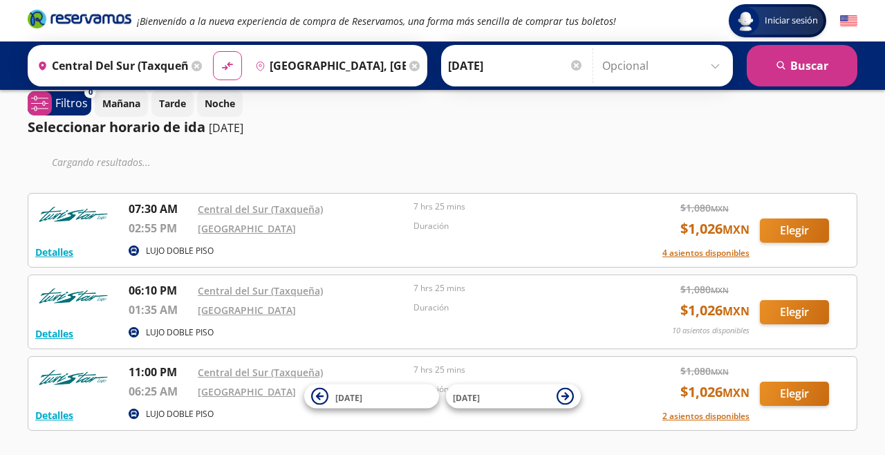
scroll to position [10, 0]
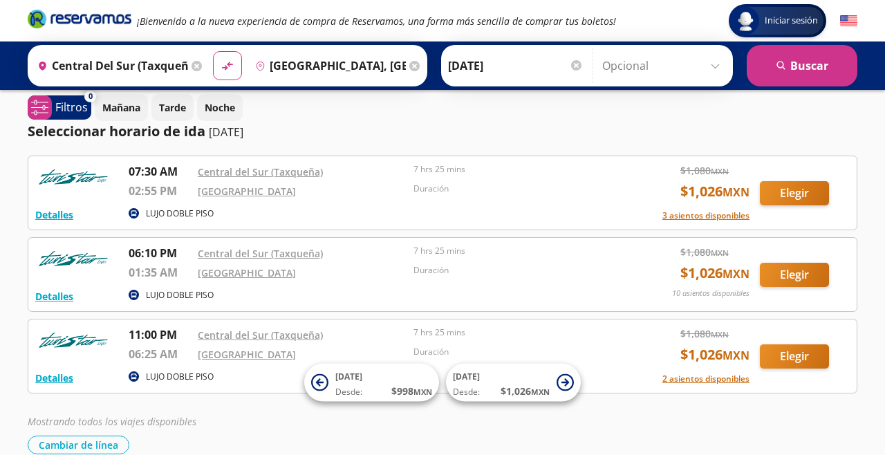
click at [585, 63] on div "Ida 12-Sep-25 Elige tu fecha de ida Septiembre 2025 Lun Mar Mié Jue Vie Sáb Dom…" at bounding box center [515, 65] width 142 height 35
click at [574, 53] on input "12-Sep-25" at bounding box center [515, 65] width 135 height 35
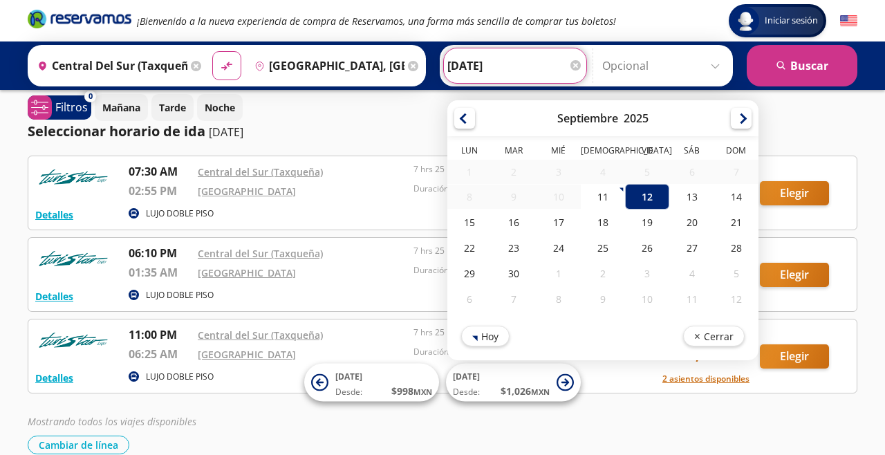
click at [615, 181] on div "4" at bounding box center [603, 172] width 44 height 24
click at [618, 205] on div "11" at bounding box center [603, 197] width 44 height 26
type input "[DATE]"
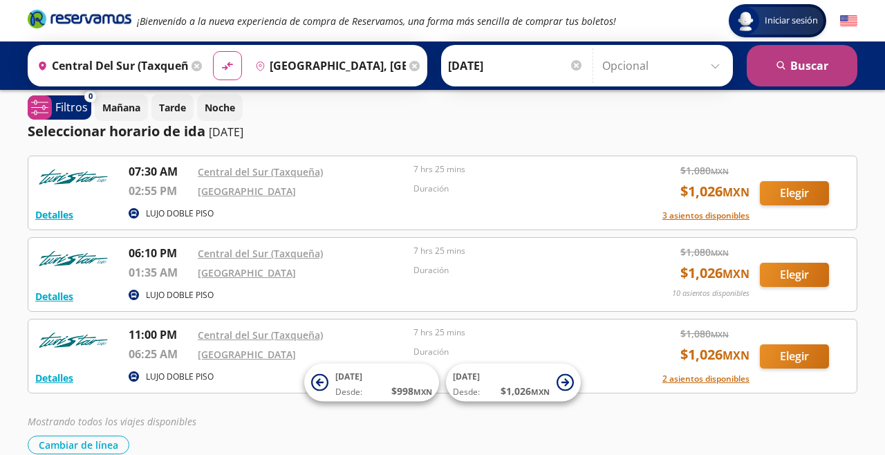
click at [796, 84] on button "search Buscar" at bounding box center [801, 65] width 111 height 41
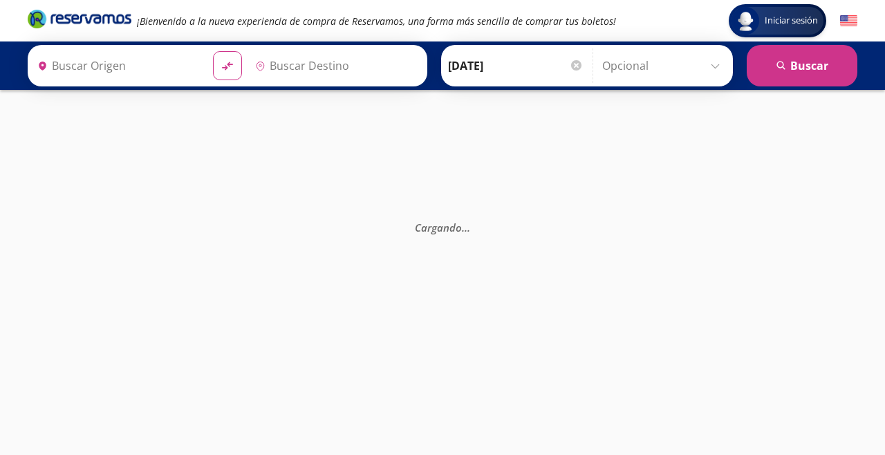
type input "Central del Sur (taxqueña), [GEOGRAPHIC_DATA]"
type input "[GEOGRAPHIC_DATA], [GEOGRAPHIC_DATA]"
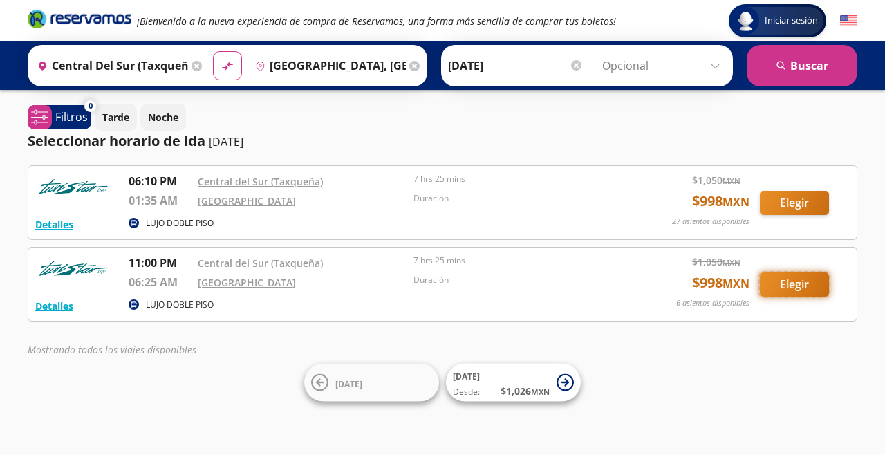
click at [808, 283] on button "Elegir" at bounding box center [794, 284] width 69 height 24
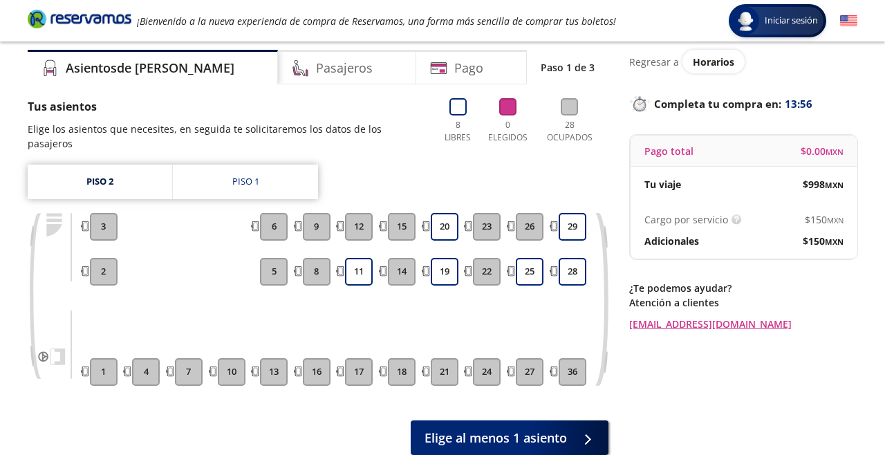
scroll to position [40, 0]
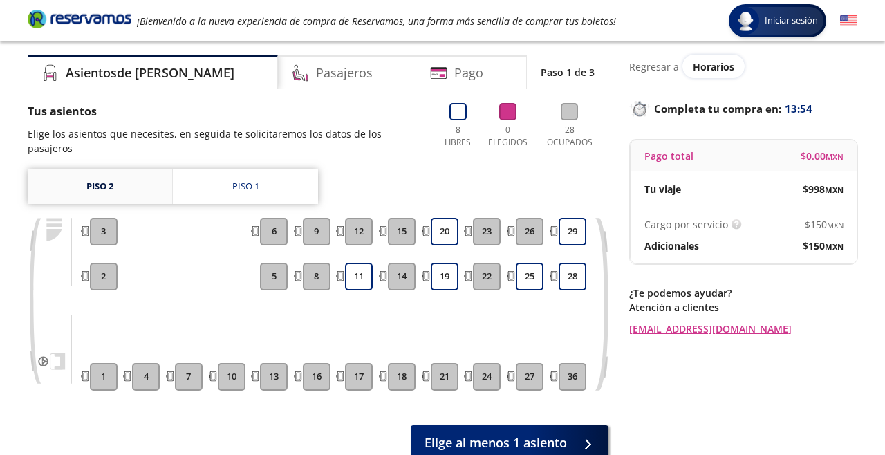
click at [66, 187] on link "Piso 2" at bounding box center [100, 186] width 144 height 35
click at [231, 173] on link "Piso 1" at bounding box center [245, 186] width 145 height 35
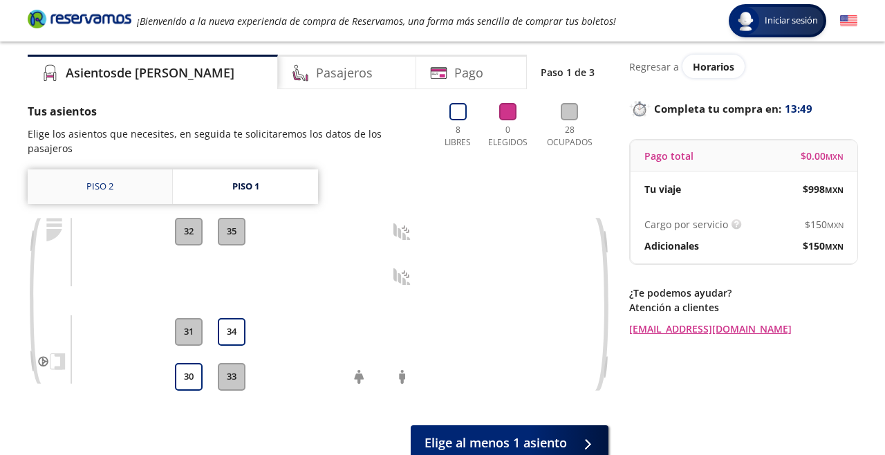
click at [75, 169] on link "Piso 2" at bounding box center [100, 186] width 144 height 35
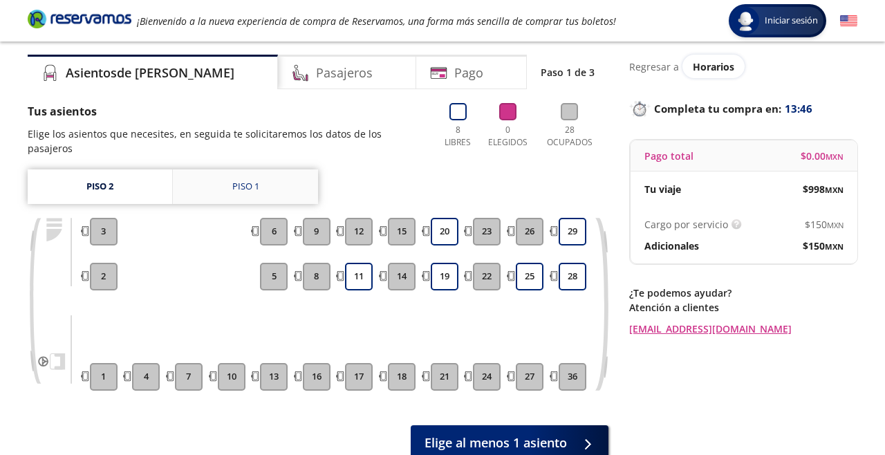
click at [229, 173] on link "Piso 1" at bounding box center [245, 186] width 145 height 35
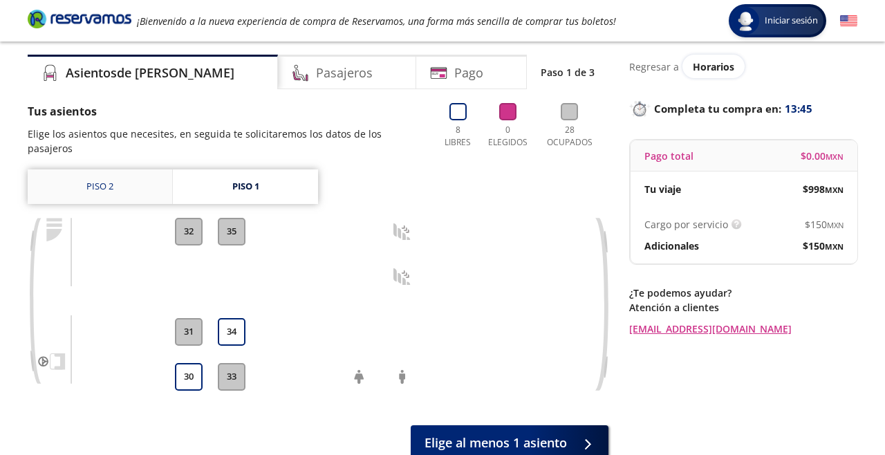
click at [65, 169] on link "Piso 2" at bounding box center [100, 186] width 144 height 35
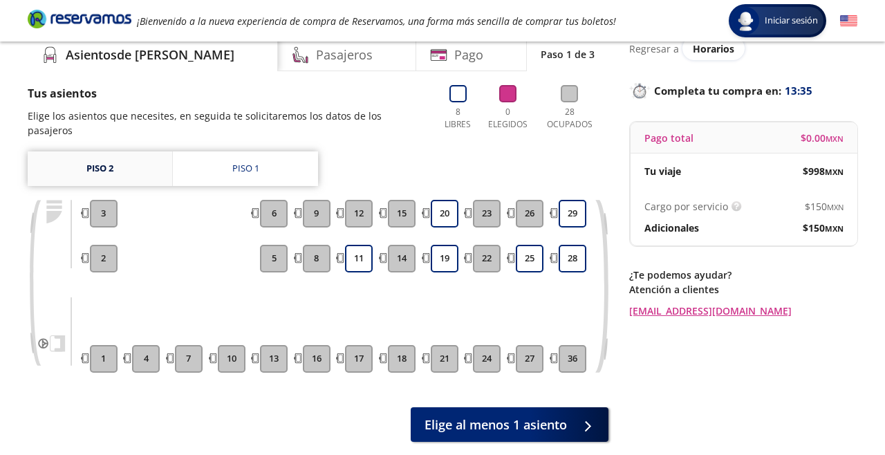
scroll to position [57, 0]
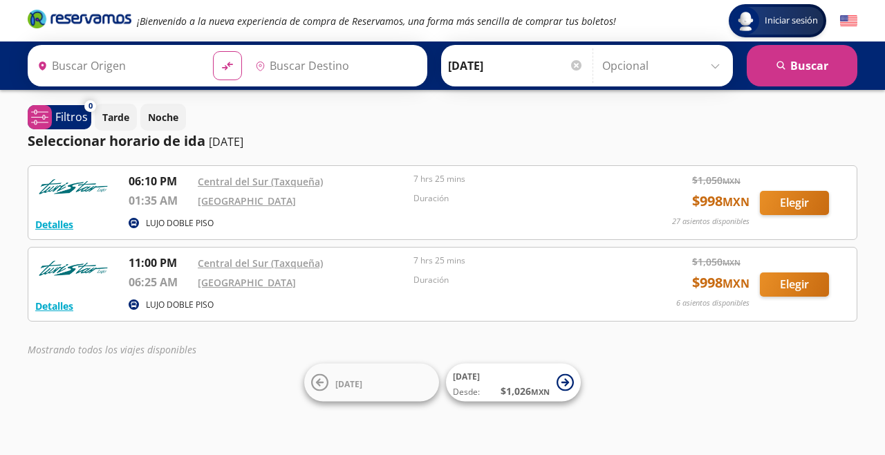
type input "Central del Sur (taxqueña), Distrito Federal"
type input "Aguascalientes, Aguascalientes"
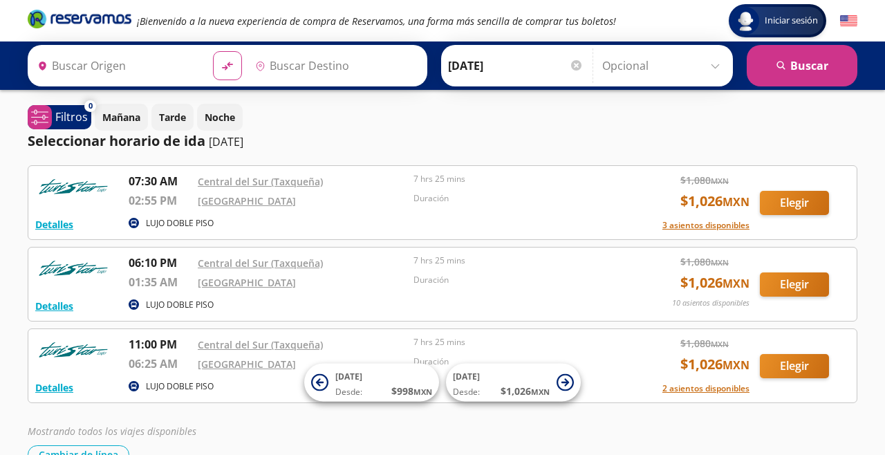
type input "Central del Sur (taxqueña), Distrito Federal"
type input "Aguascalientes, Aguascalientes"
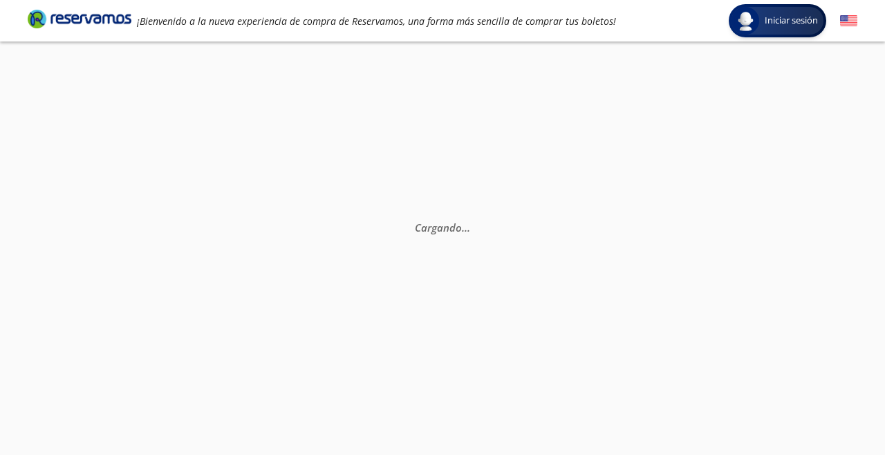
click at [838, 242] on div "Cargando . . ." at bounding box center [442, 268] width 885 height 455
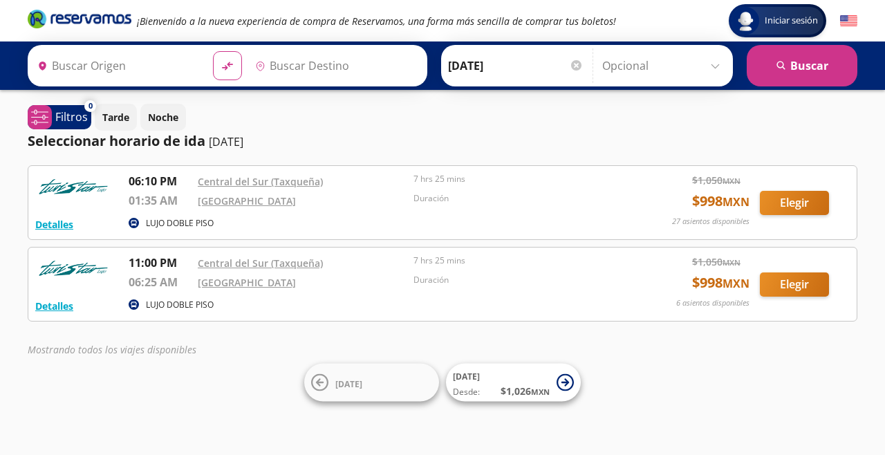
type input "Central del Sur (taxqueña), Distrito Federal"
type input "Aguascalientes, Aguascalientes"
type input "Central del Sur (taxqueña), [GEOGRAPHIC_DATA]"
type input "[GEOGRAPHIC_DATA], [GEOGRAPHIC_DATA]"
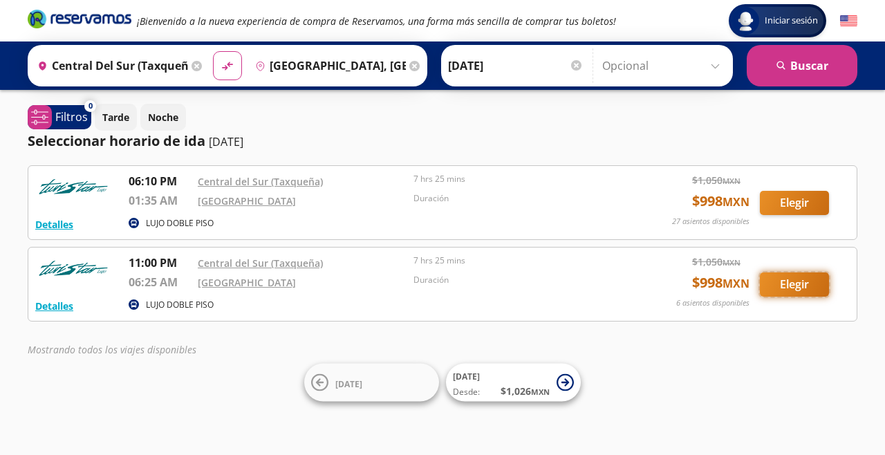
click at [818, 282] on button "Elegir" at bounding box center [794, 284] width 69 height 24
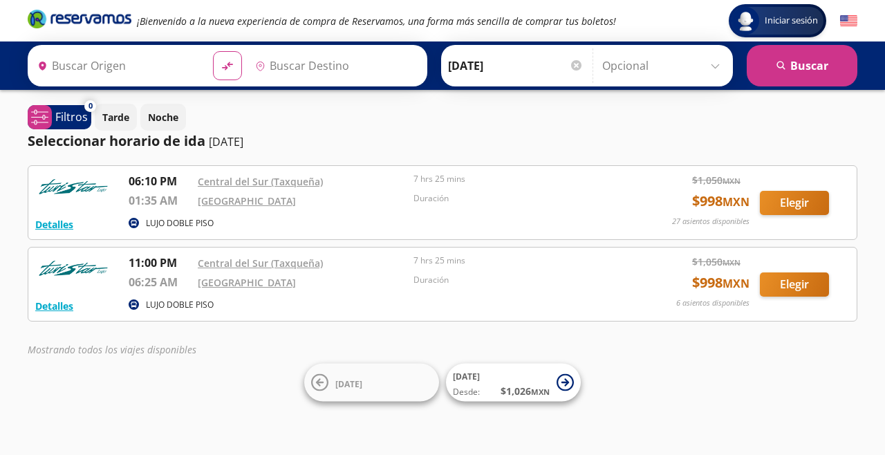
type input "Central del Sur (taxqueña), [GEOGRAPHIC_DATA]"
type input "[GEOGRAPHIC_DATA], [GEOGRAPHIC_DATA]"
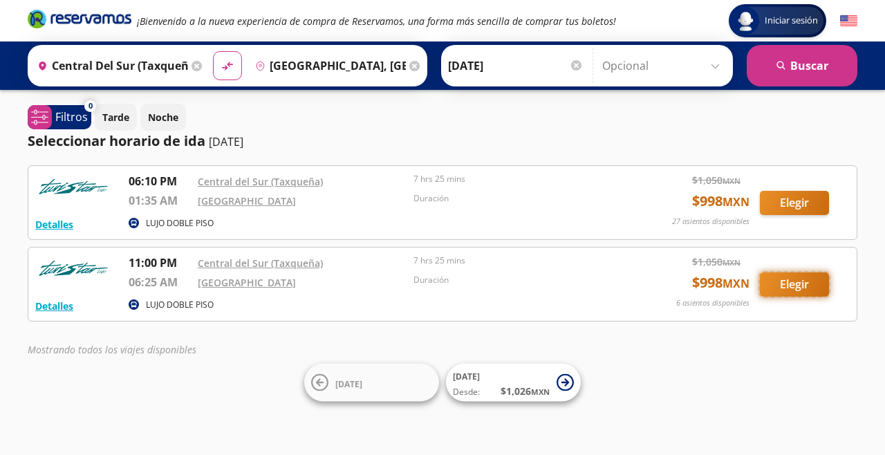
click at [805, 279] on button "Elegir" at bounding box center [794, 284] width 69 height 24
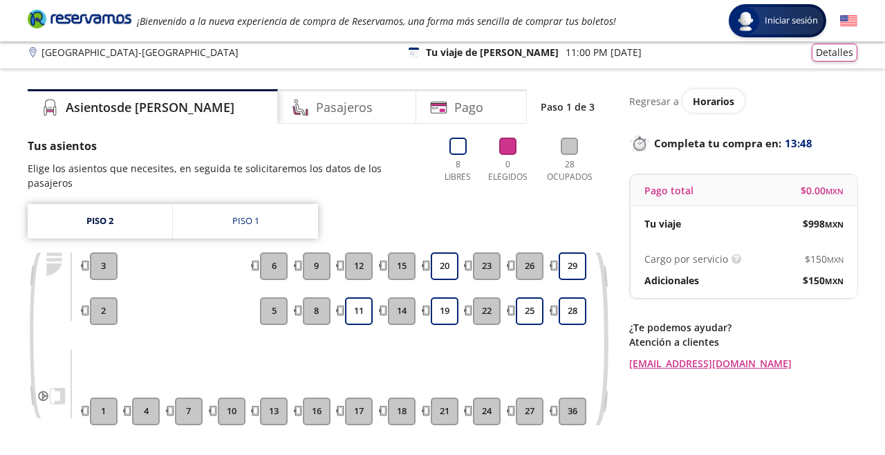
scroll to position [2, 0]
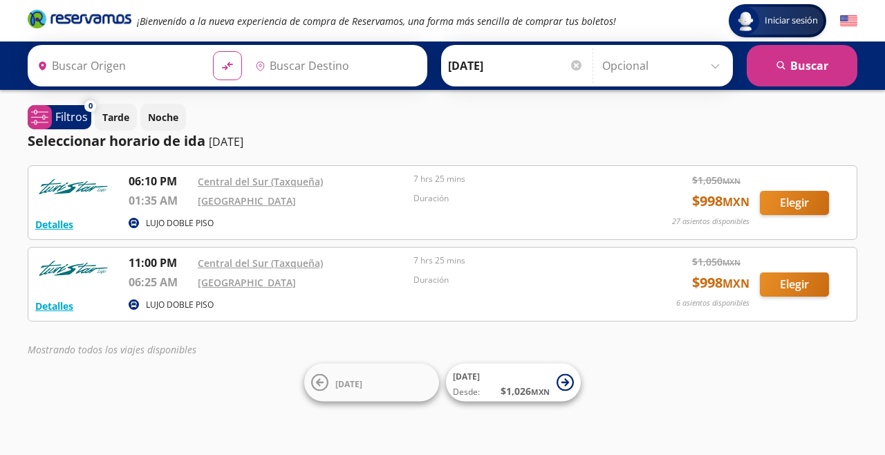
type input "[GEOGRAPHIC_DATA], [GEOGRAPHIC_DATA]"
type input "Central del Sur (taxqueña), [GEOGRAPHIC_DATA]"
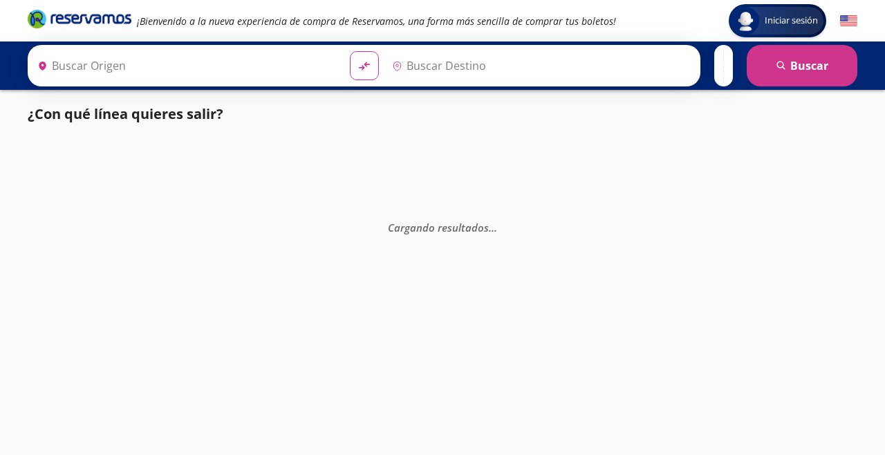
type input "Central del Sur (taxqueña), [GEOGRAPHIC_DATA]"
type input "[GEOGRAPHIC_DATA], [GEOGRAPHIC_DATA]"
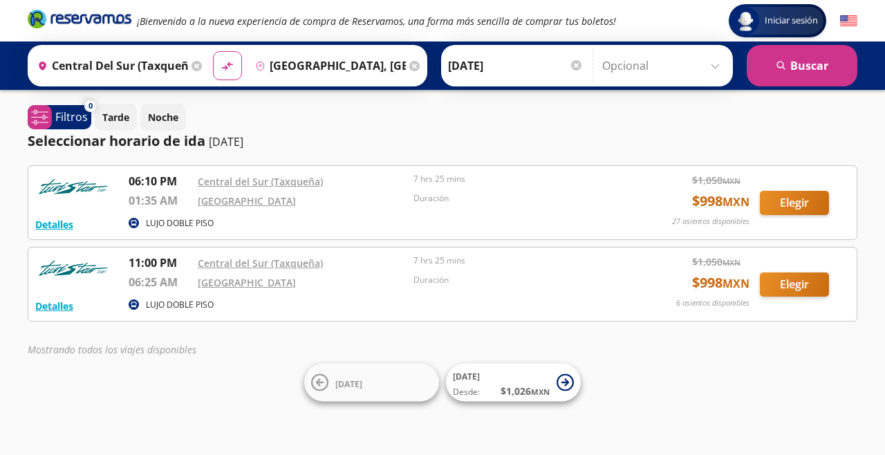
scroll to position [27, 0]
click at [803, 272] on button "Elegir" at bounding box center [794, 284] width 69 height 24
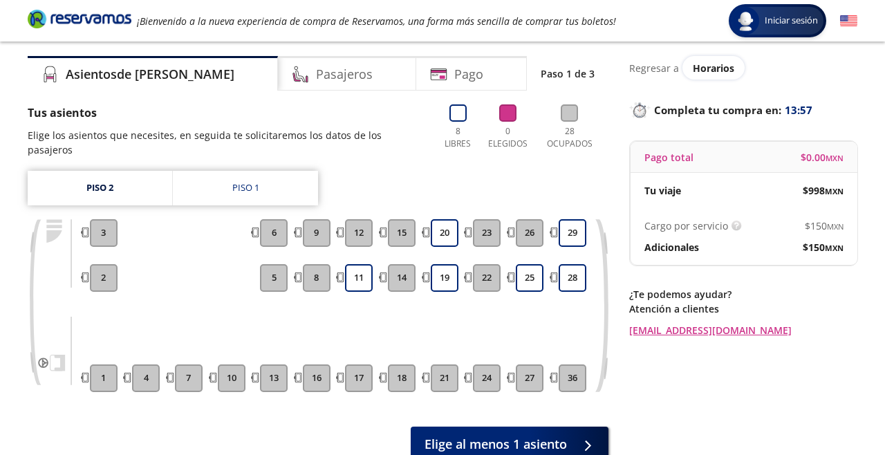
scroll to position [39, 0]
click at [115, 170] on link "Piso 2" at bounding box center [100, 187] width 144 height 35
click at [214, 189] on link "Piso 1" at bounding box center [245, 187] width 145 height 35
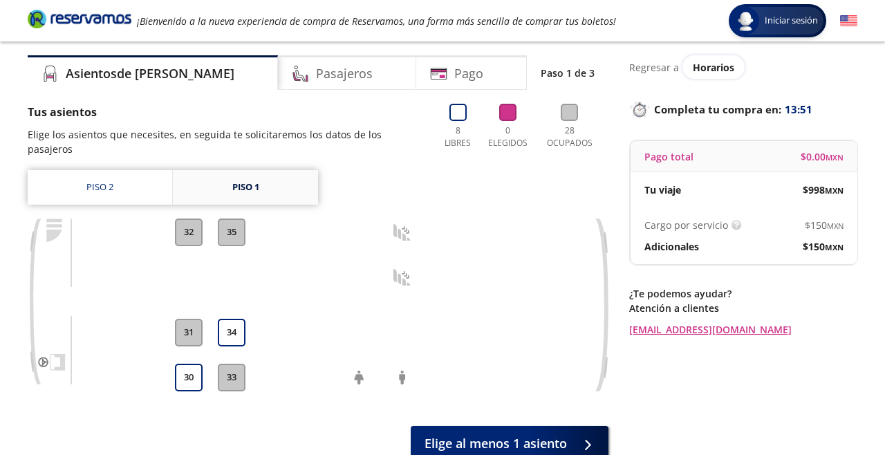
click at [200, 170] on link "Piso 1" at bounding box center [245, 187] width 145 height 35
click at [93, 176] on link "Piso 2" at bounding box center [100, 187] width 144 height 35
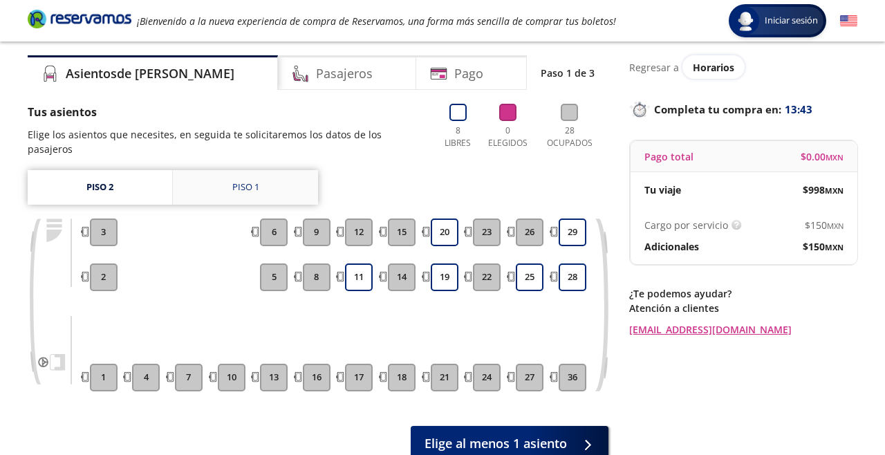
click at [214, 179] on link "Piso 1" at bounding box center [245, 187] width 145 height 35
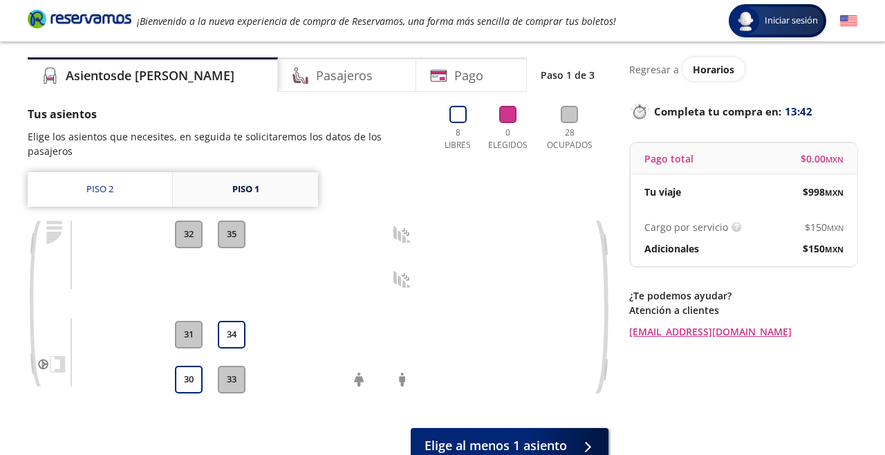
scroll to position [37, 0]
click at [217, 190] on link "Piso 1" at bounding box center [245, 190] width 145 height 35
click at [82, 191] on link "Piso 2" at bounding box center [100, 190] width 144 height 35
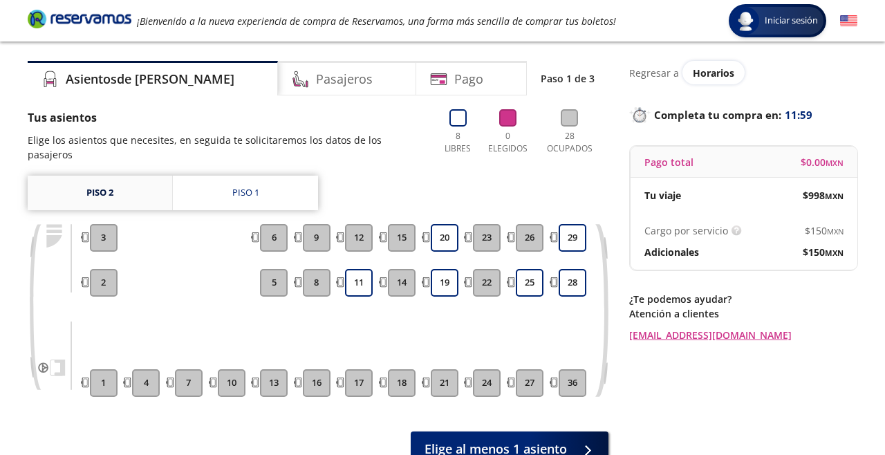
scroll to position [35, 0]
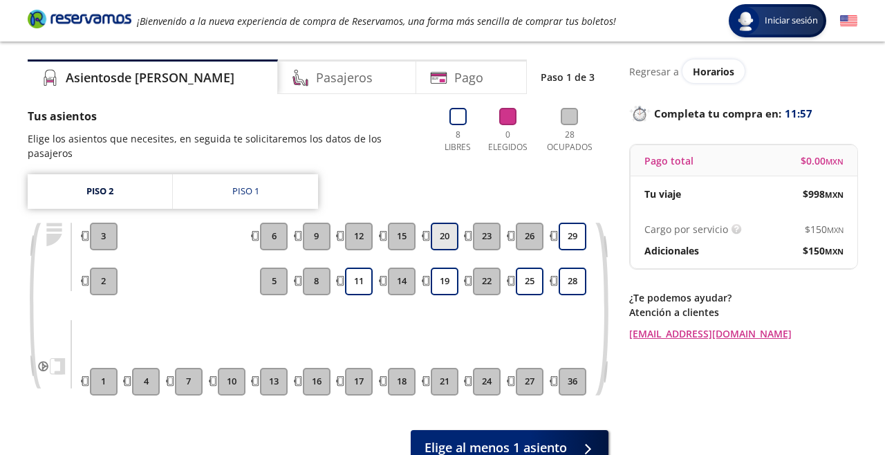
click at [451, 223] on button "20" at bounding box center [445, 237] width 28 height 28
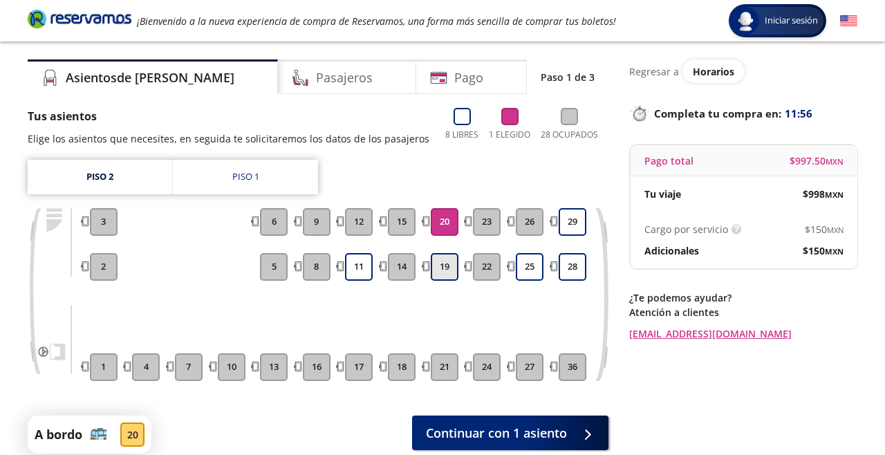
click at [449, 270] on button "19" at bounding box center [445, 267] width 28 height 28
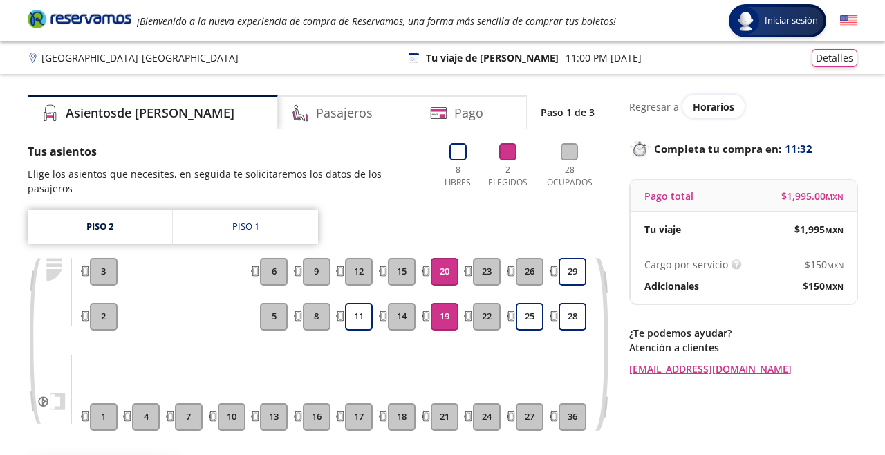
scroll to position [0, 0]
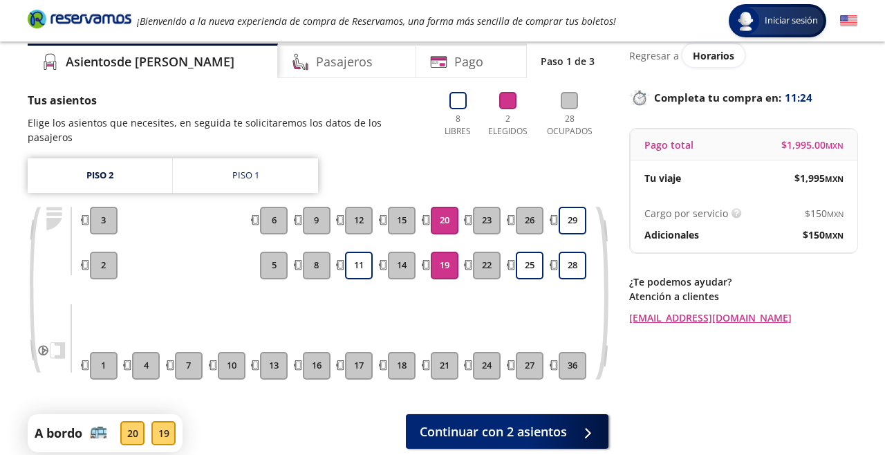
scroll to position [39, 0]
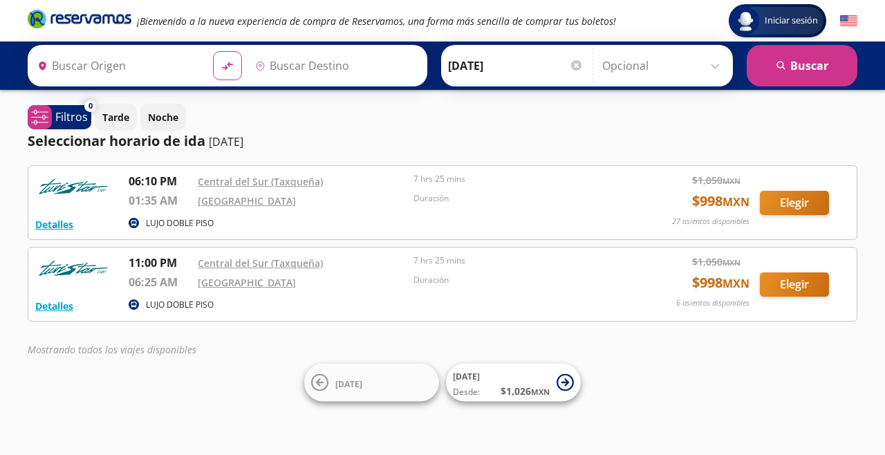
type input "Central del Sur (taxqueña), [GEOGRAPHIC_DATA]"
type input "[GEOGRAPHIC_DATA], [GEOGRAPHIC_DATA]"
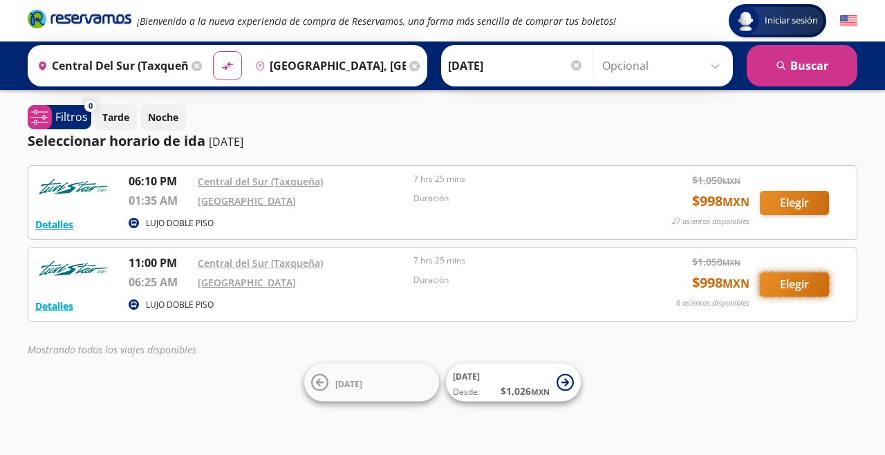
click at [811, 292] on button "Elegir" at bounding box center [794, 284] width 69 height 24
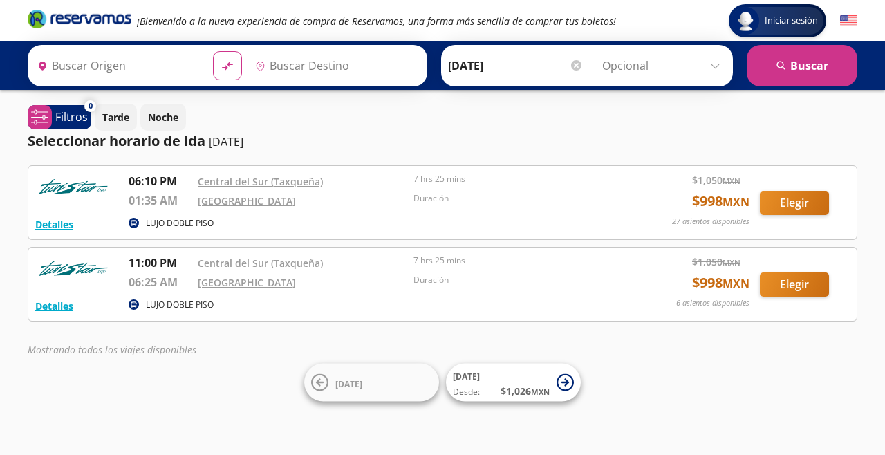
type input "Central del Sur (taxqueña), [GEOGRAPHIC_DATA]"
type input "[GEOGRAPHIC_DATA], [GEOGRAPHIC_DATA]"
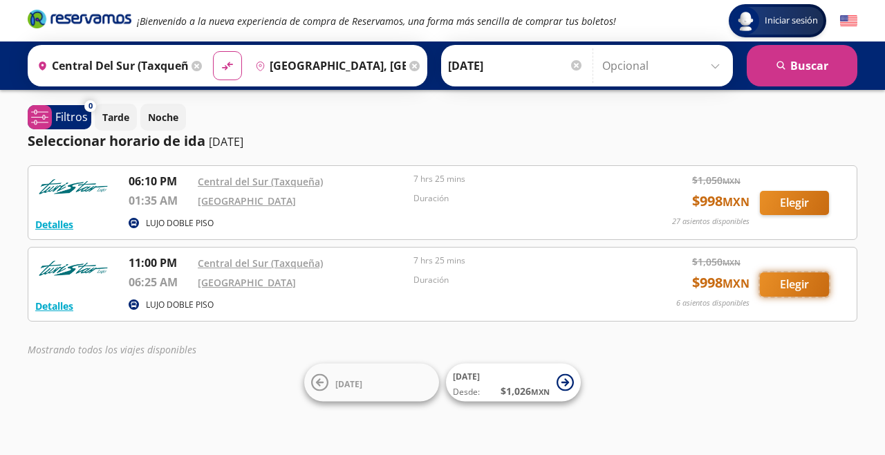
click at [800, 284] on button "Elegir" at bounding box center [794, 284] width 69 height 24
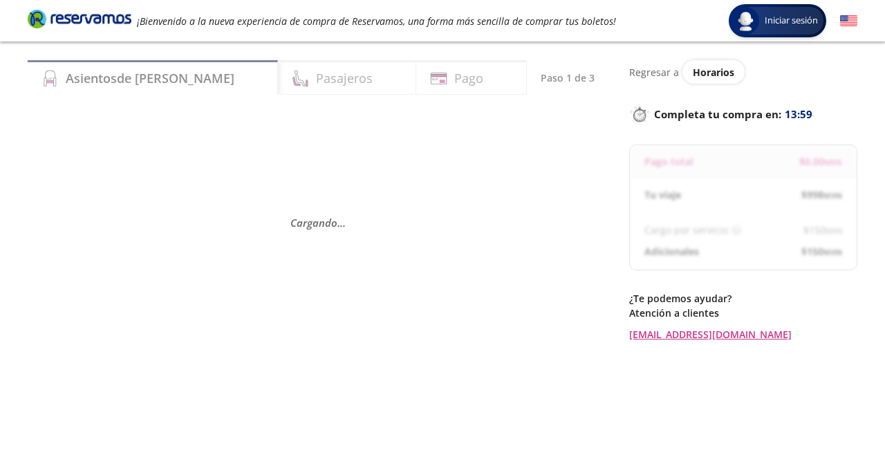
scroll to position [35, 0]
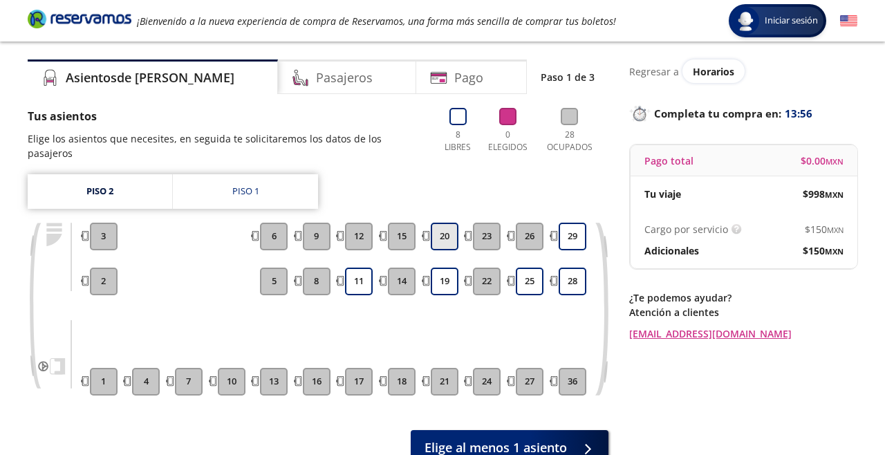
click at [446, 235] on button "20" at bounding box center [445, 237] width 28 height 28
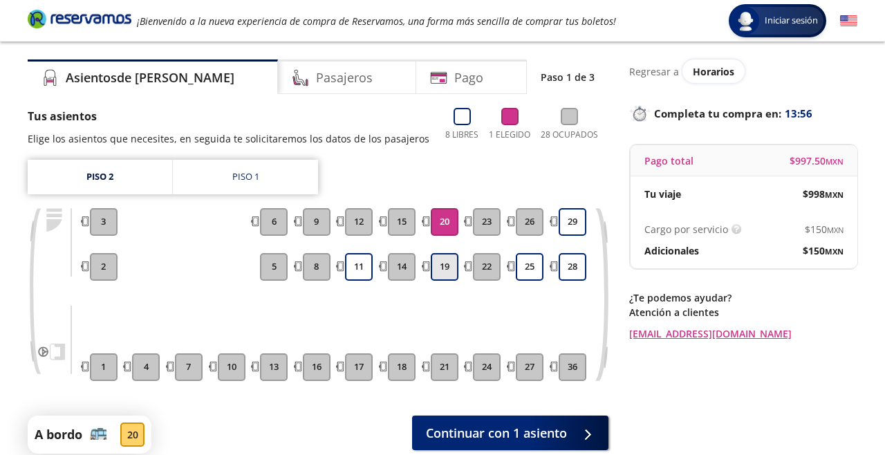
click at [451, 266] on button "19" at bounding box center [445, 267] width 28 height 28
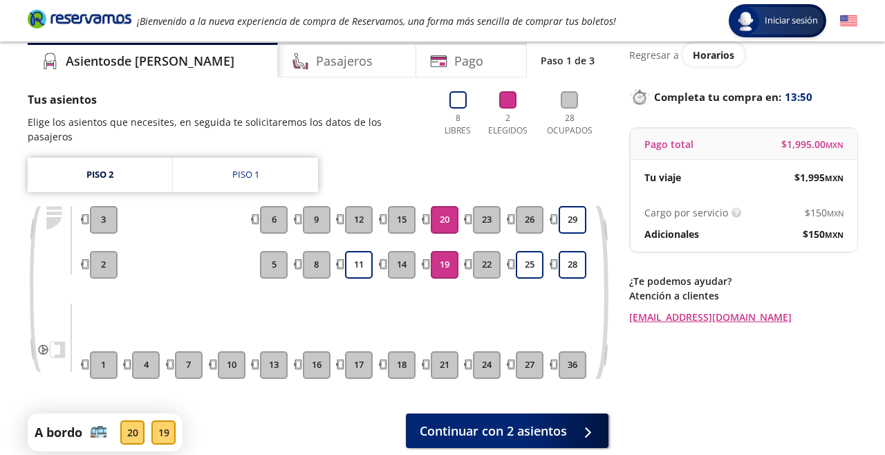
scroll to position [73, 0]
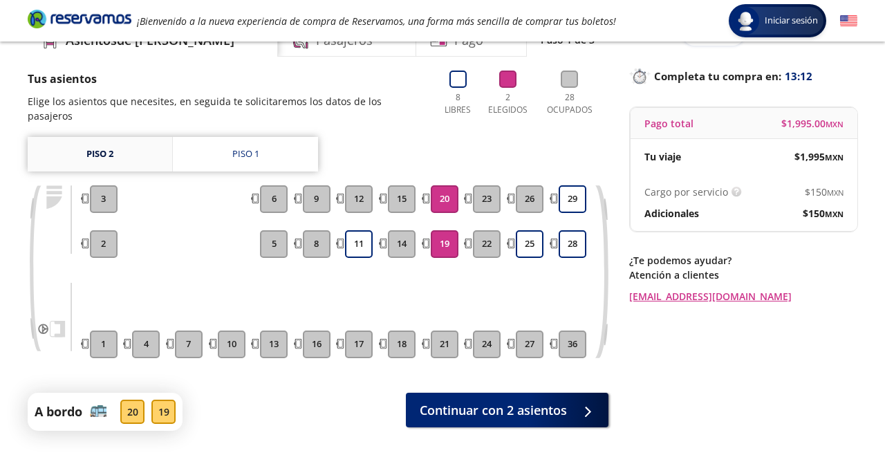
click at [131, 145] on link "Piso 2" at bounding box center [100, 154] width 144 height 35
click at [267, 141] on link "Piso 1" at bounding box center [245, 154] width 145 height 35
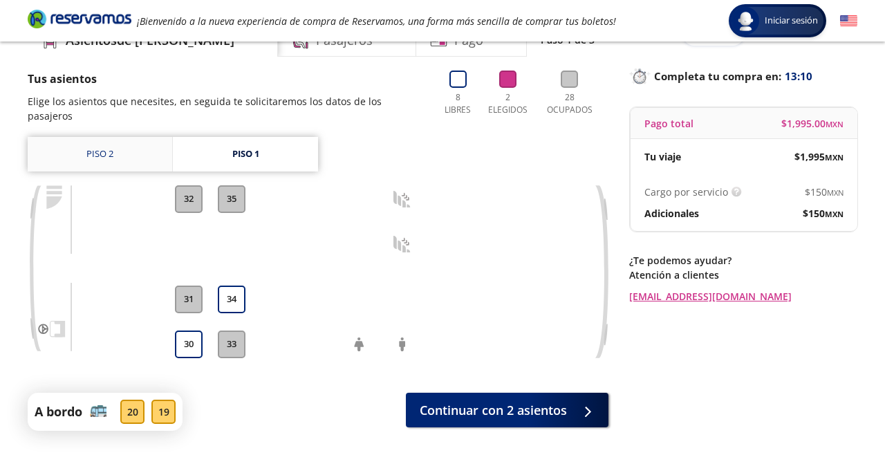
click at [137, 144] on link "Piso 2" at bounding box center [100, 154] width 144 height 35
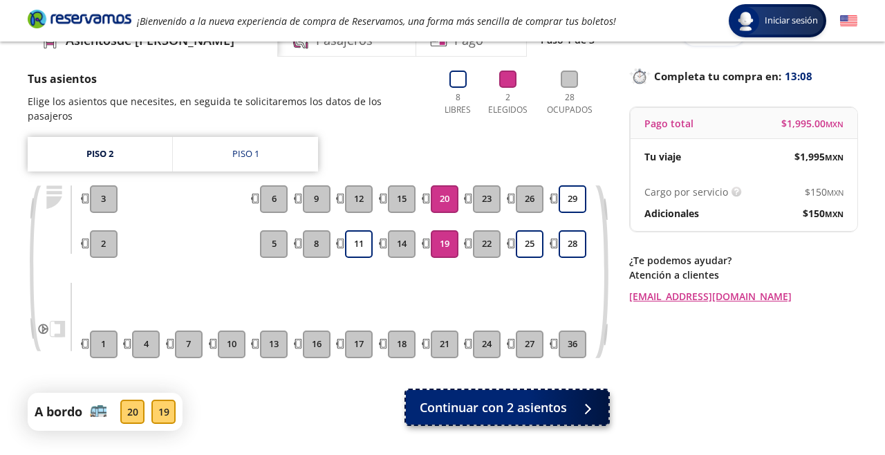
click at [576, 399] on div at bounding box center [584, 407] width 21 height 17
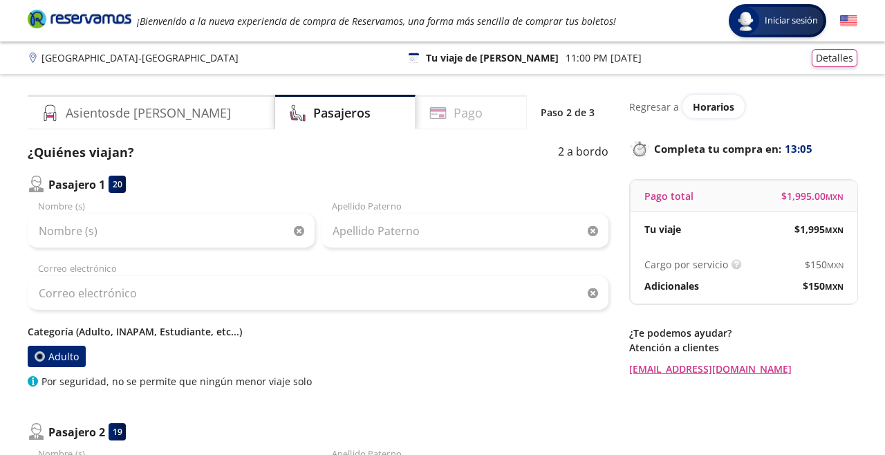
click at [467, 117] on div "Pago" at bounding box center [470, 112] width 111 height 35
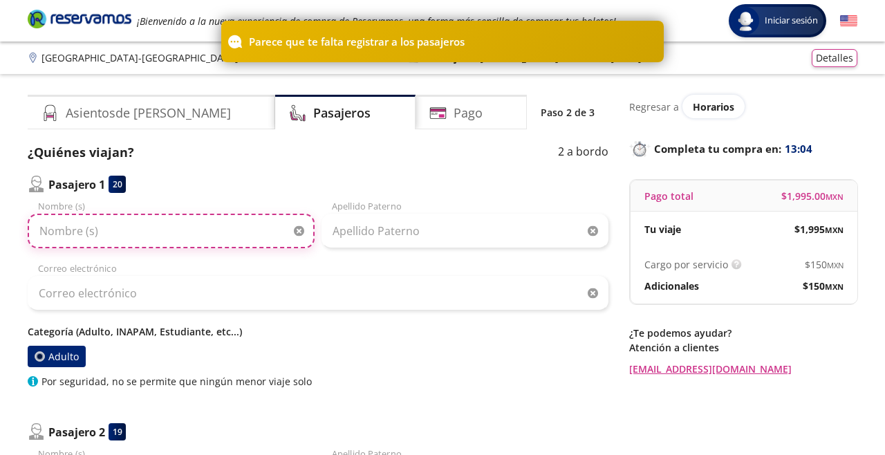
click at [228, 236] on input "Nombre (s)" at bounding box center [171, 231] width 287 height 35
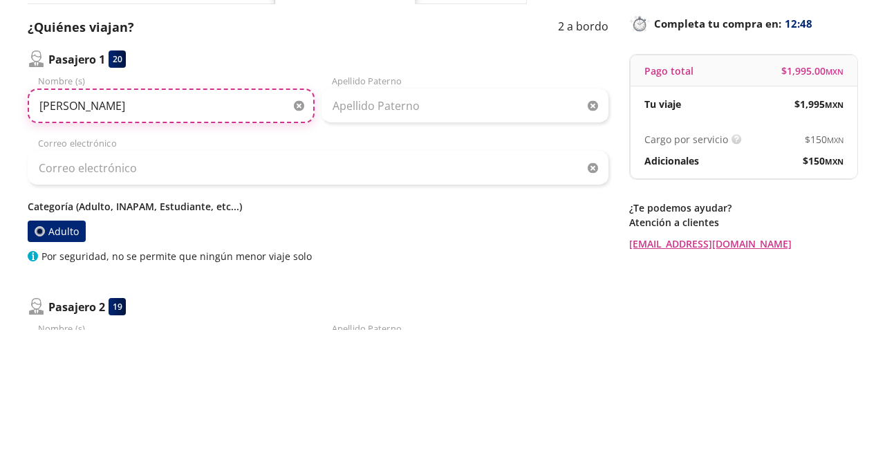
type input "[PERSON_NAME]"
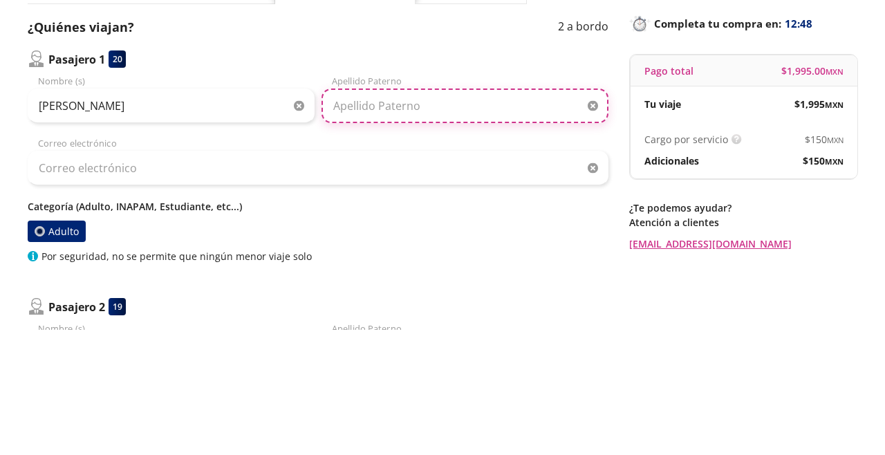
click at [460, 225] on input "Apellido Paterno" at bounding box center [464, 231] width 287 height 35
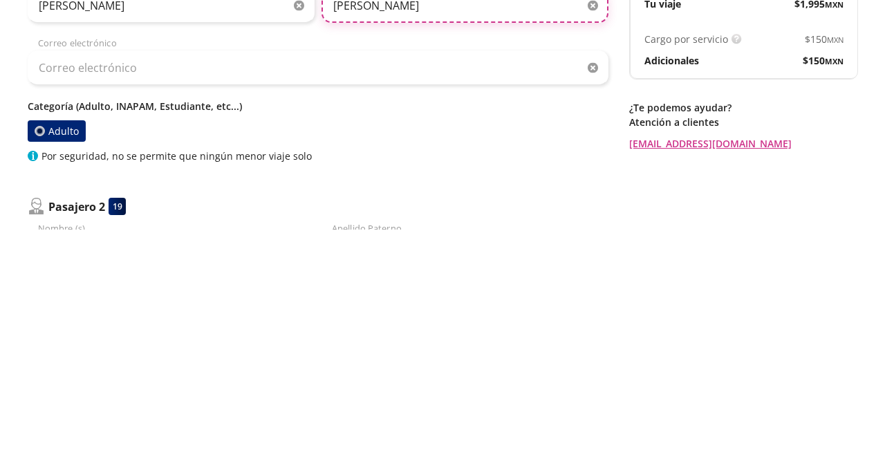
type input "[PERSON_NAME]"
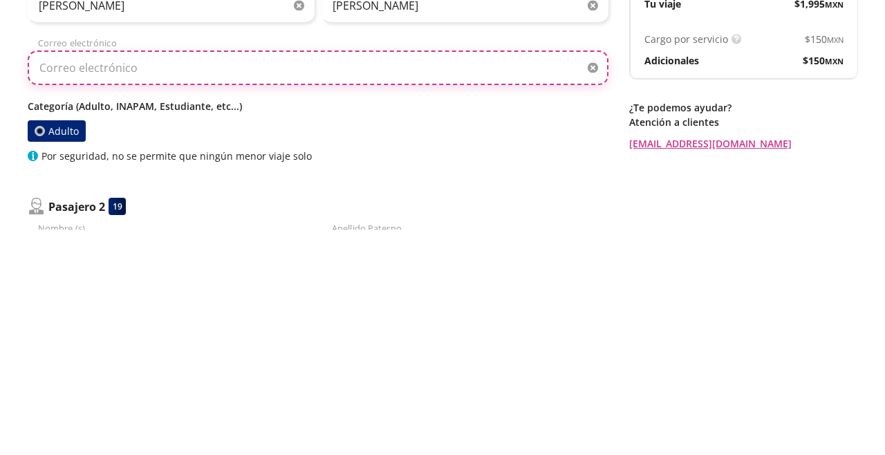
click at [91, 297] on input "Correo electrónico" at bounding box center [318, 293] width 581 height 35
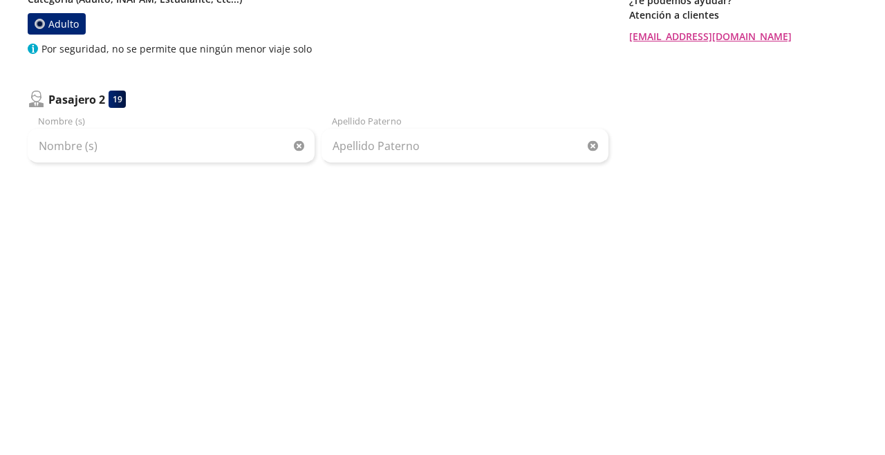
scroll to position [74, 0]
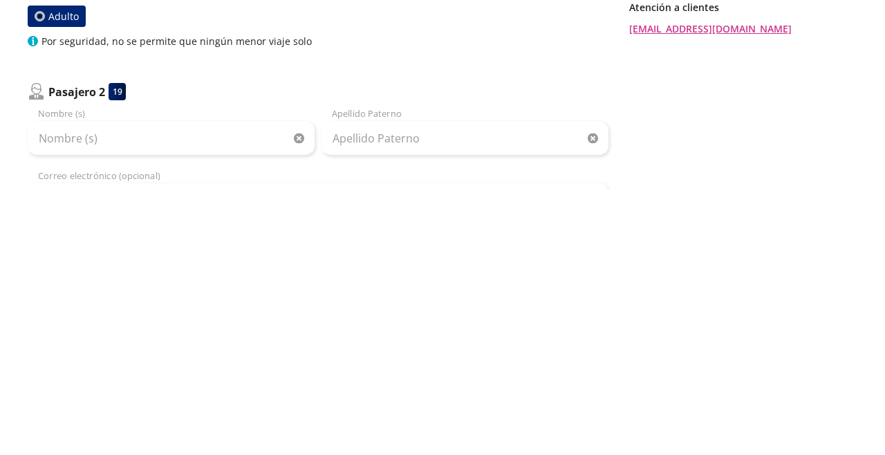
type input "[EMAIL_ADDRESS][DOMAIN_NAME]"
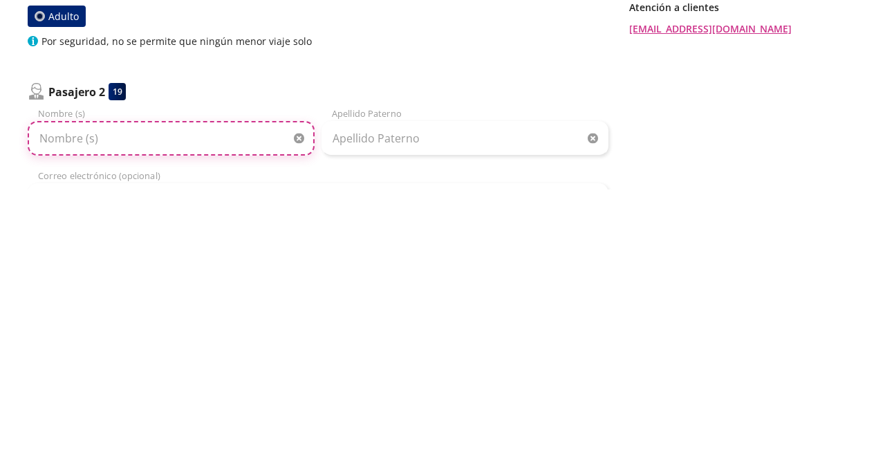
click at [62, 402] on input "Nombre (s)" at bounding box center [171, 404] width 287 height 35
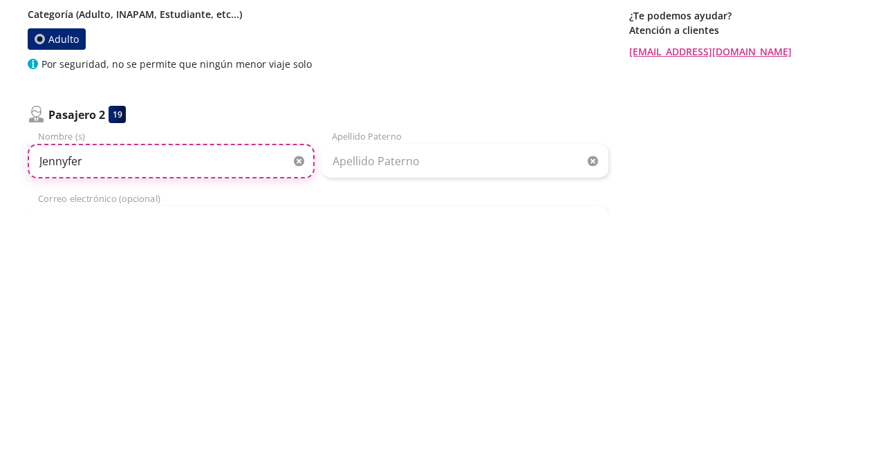
type input "Jennyfer"
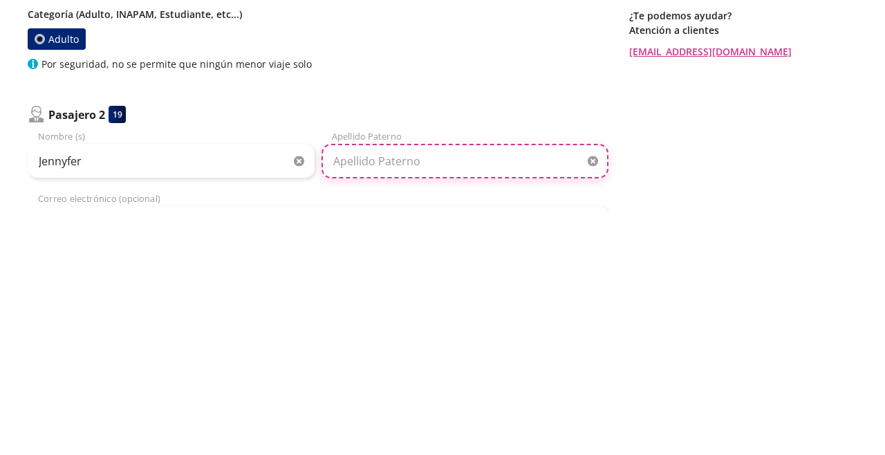
click at [431, 399] on input "Apellido Paterno" at bounding box center [464, 404] width 287 height 35
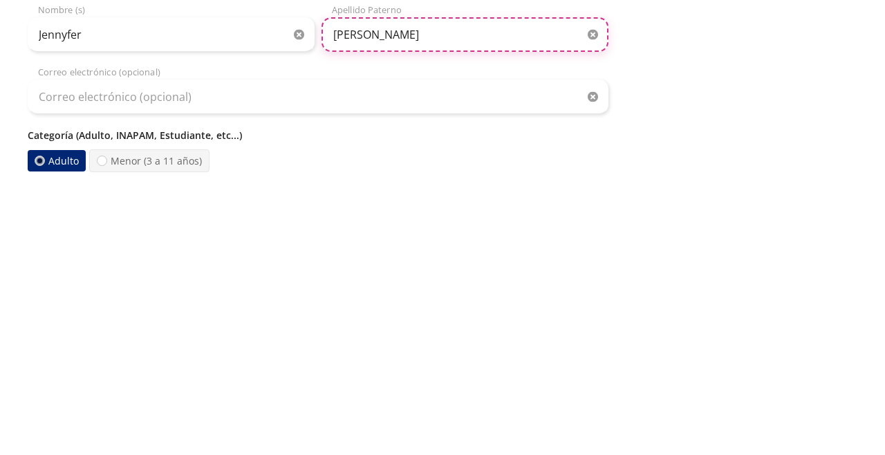
scroll to position [174, 0]
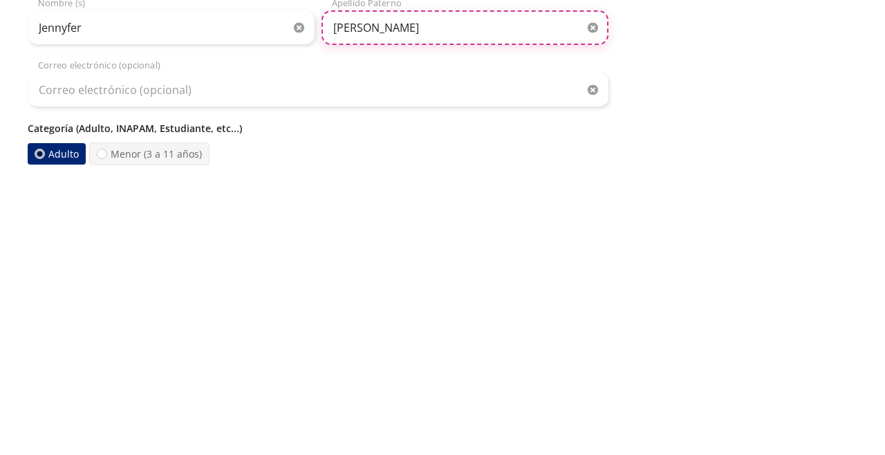
type input "[PERSON_NAME]"
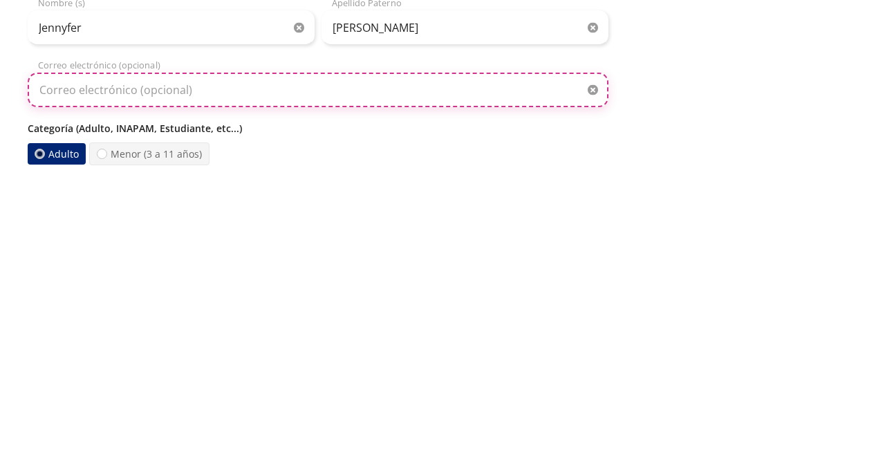
click at [97, 373] on input "Correo electrónico (opcional)" at bounding box center [318, 366] width 581 height 35
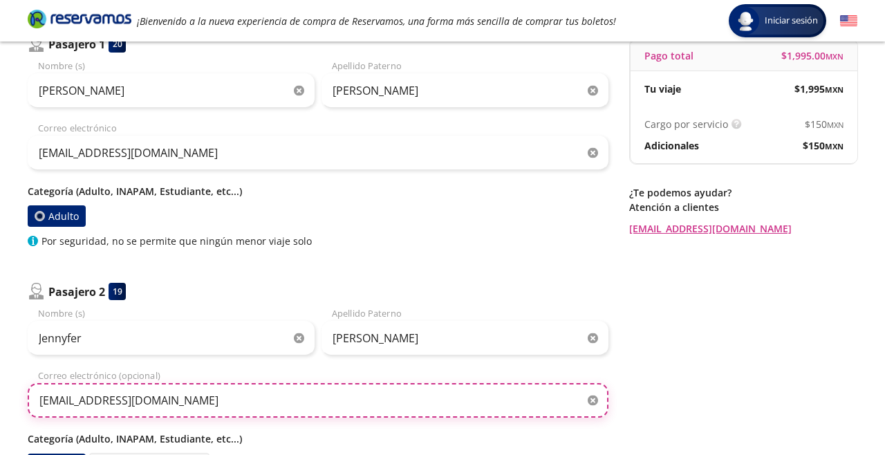
scroll to position [140, 0]
type input "[EMAIL_ADDRESS][DOMAIN_NAME]"
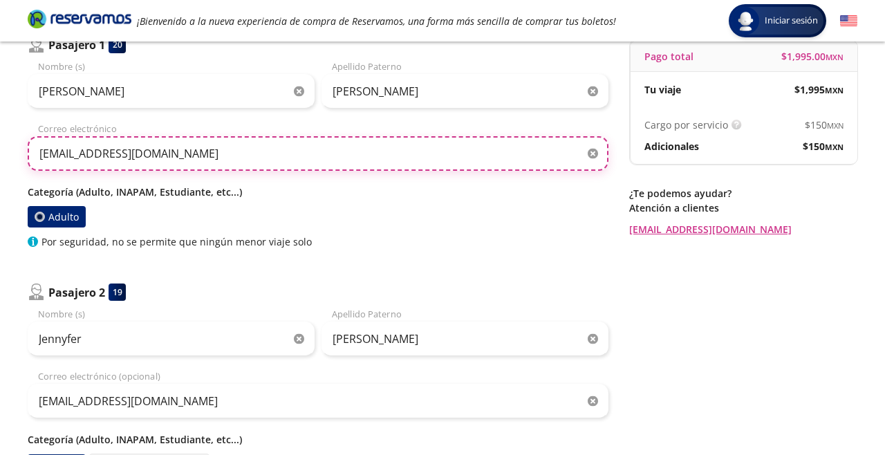
click at [340, 155] on input "[EMAIL_ADDRESS][DOMAIN_NAME]" at bounding box center [318, 153] width 581 height 35
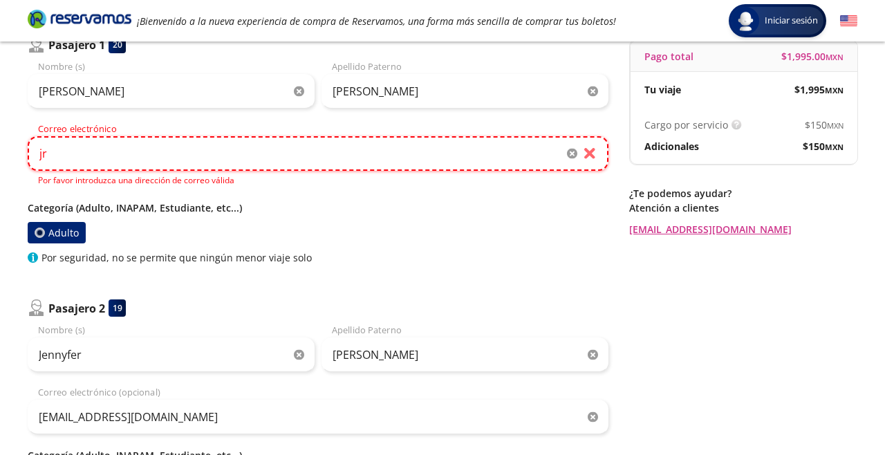
type input "j"
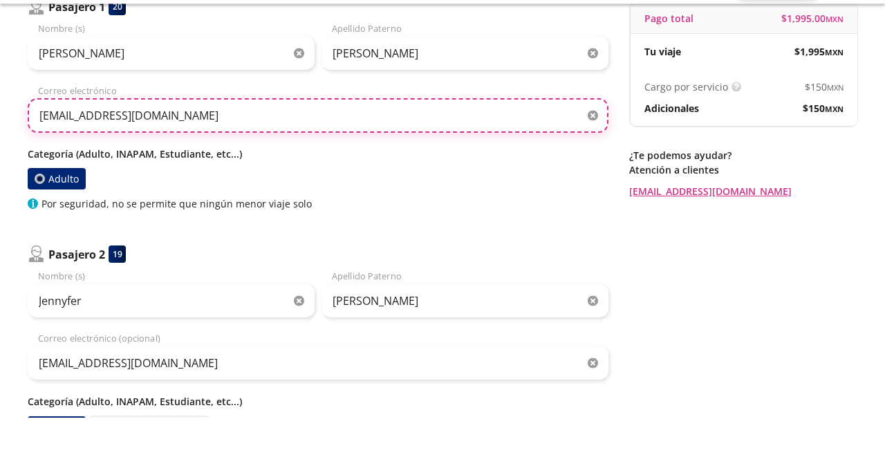
type input "[EMAIL_ADDRESS][DOMAIN_NAME]"
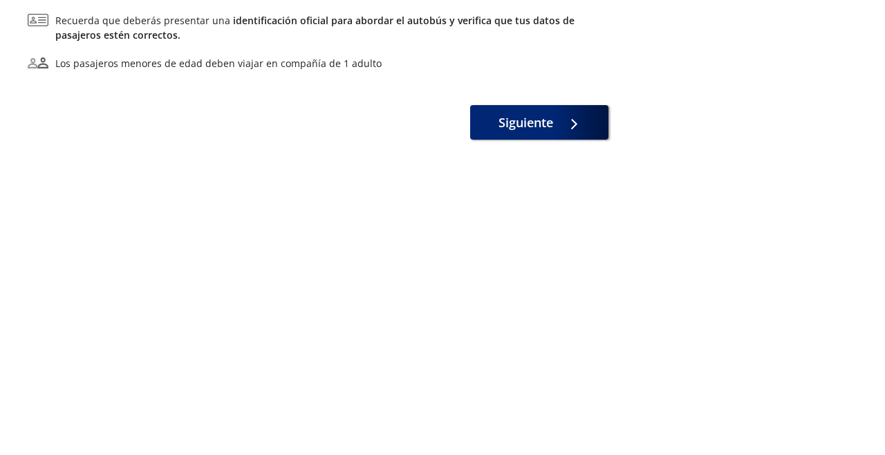
scroll to position [412, 0]
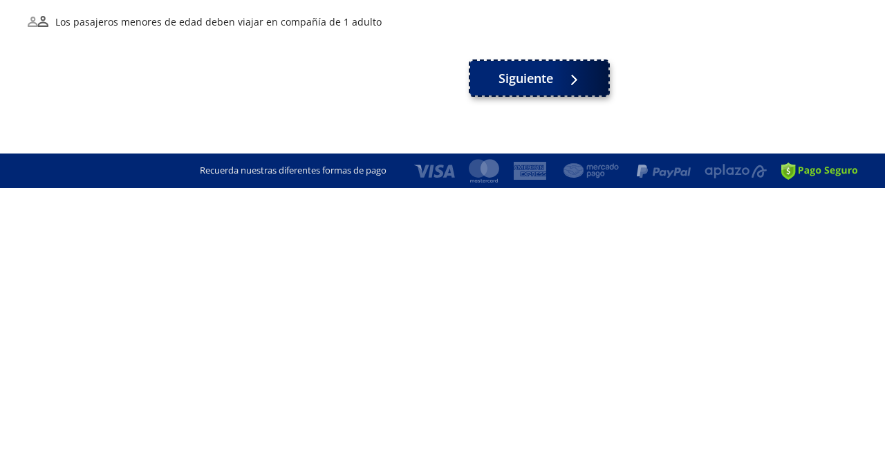
click at [521, 340] on span "Siguiente" at bounding box center [525, 345] width 55 height 19
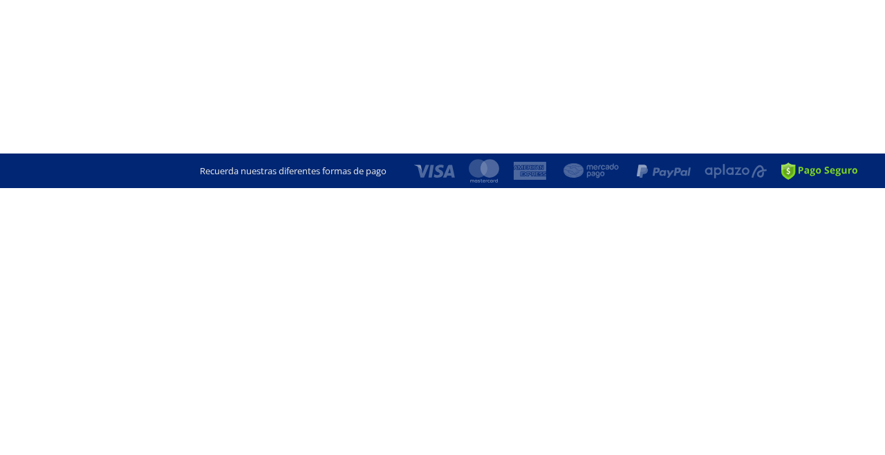
scroll to position [0, 0]
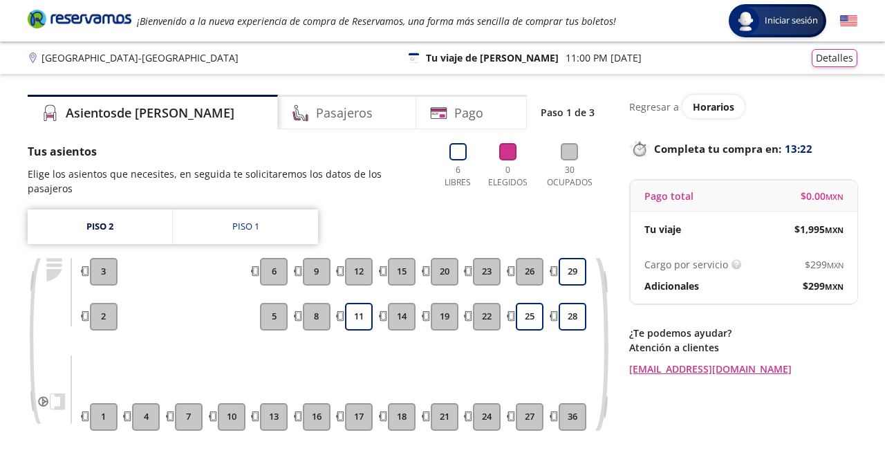
scroll to position [73, 0]
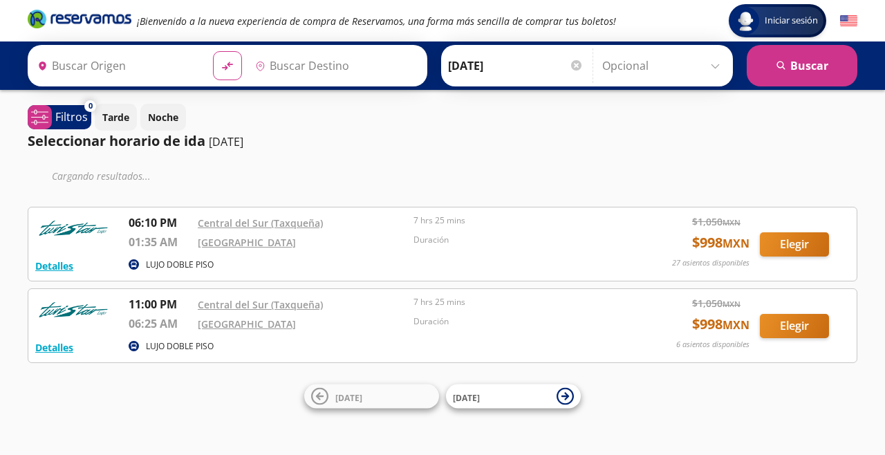
type input "Central del Sur (taxqueña), [GEOGRAPHIC_DATA]"
type input "[GEOGRAPHIC_DATA], [GEOGRAPHIC_DATA]"
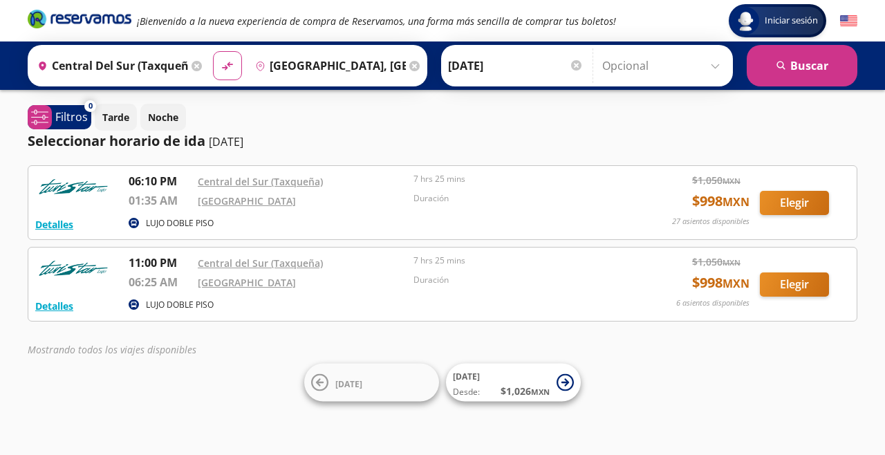
click at [825, 327] on div "Detalles LUJO DOBLE PISO 06:10 PM [GEOGRAPHIC_DATA] (Taxqueña) 01:35 AM [GEOGRA…" at bounding box center [442, 264] width 829 height 198
click at [801, 281] on button "Elegir" at bounding box center [794, 284] width 69 height 24
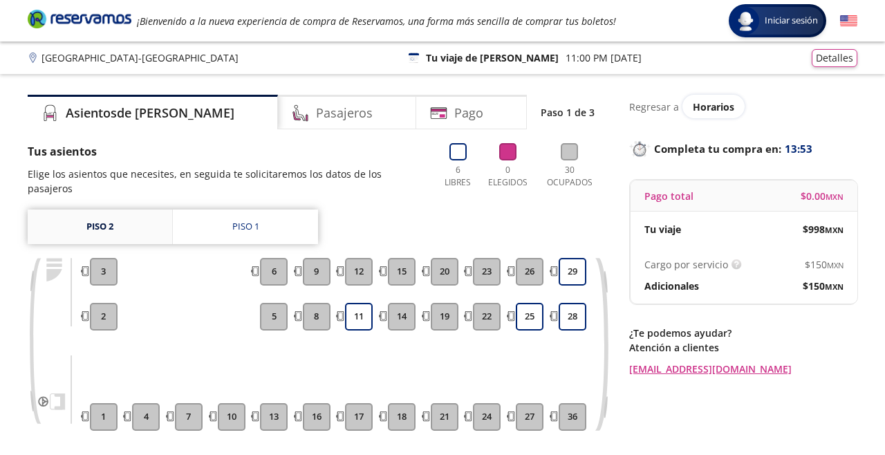
click at [100, 209] on link "Piso 2" at bounding box center [100, 226] width 144 height 35
click at [248, 220] on div "Piso 1" at bounding box center [245, 227] width 27 height 14
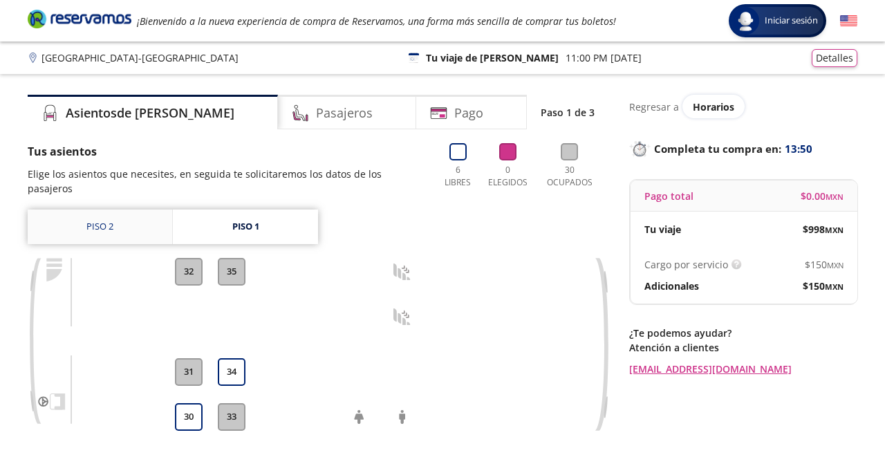
click at [111, 209] on link "Piso 2" at bounding box center [100, 226] width 144 height 35
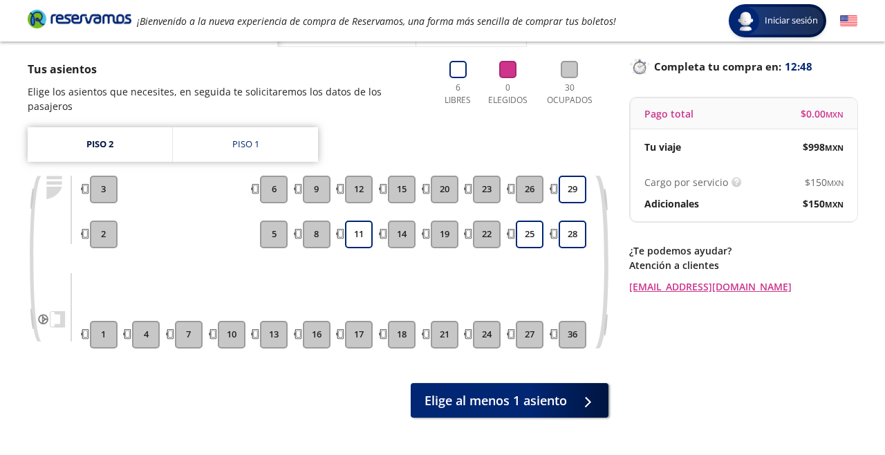
scroll to position [82, 0]
click at [110, 133] on link "Piso 2" at bounding box center [100, 144] width 144 height 35
click at [238, 138] on div "Piso 1" at bounding box center [245, 145] width 27 height 14
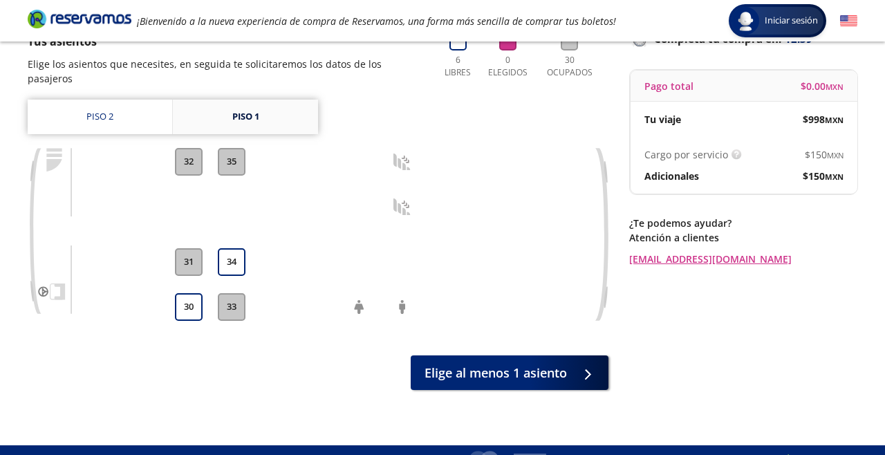
scroll to position [128, 0]
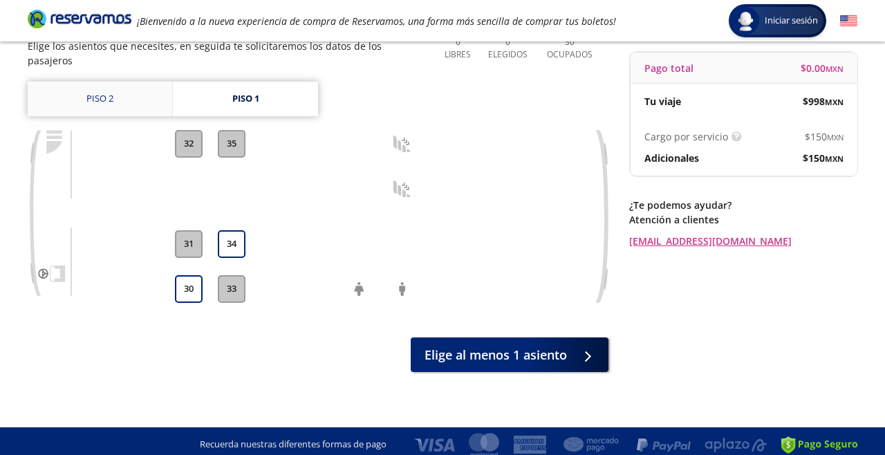
click at [91, 86] on link "Piso 2" at bounding box center [100, 99] width 144 height 35
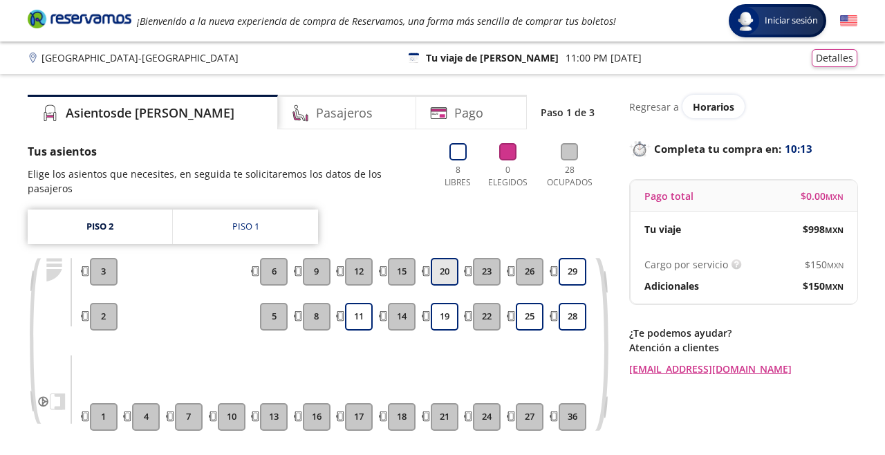
click at [442, 261] on button "20" at bounding box center [445, 272] width 28 height 28
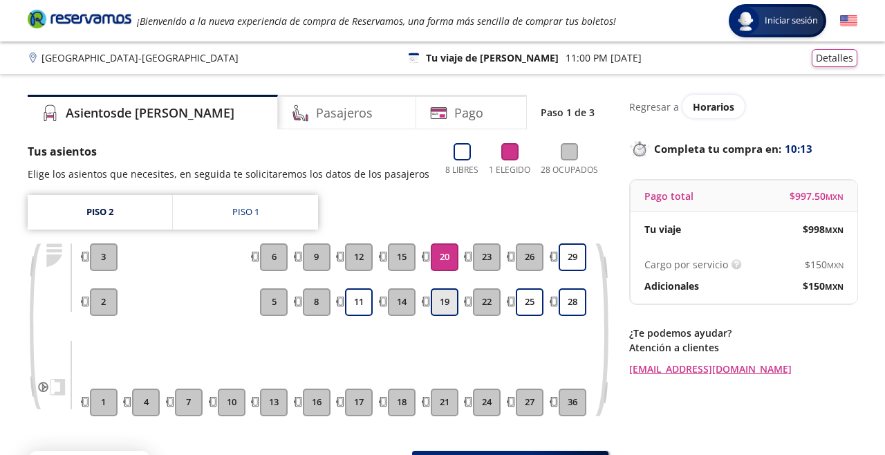
click at [439, 294] on button "19" at bounding box center [445, 302] width 28 height 28
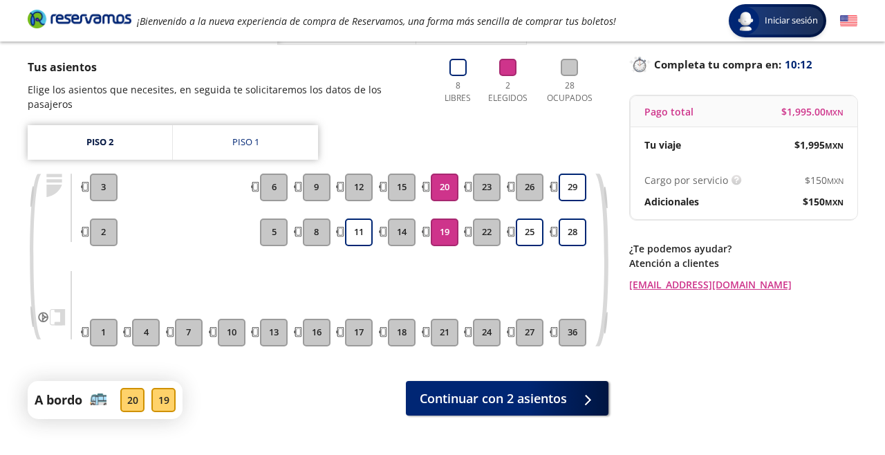
scroll to position [106, 0]
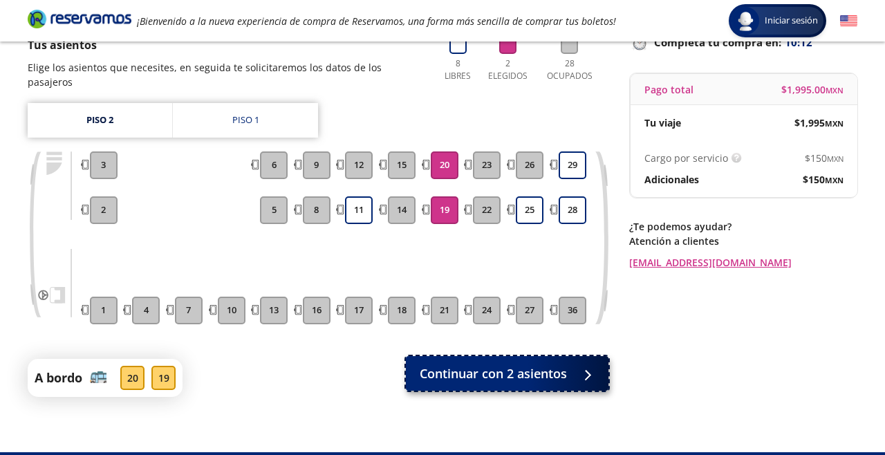
click at [532, 364] on span "Continuar con 2 asientos" at bounding box center [493, 373] width 147 height 19
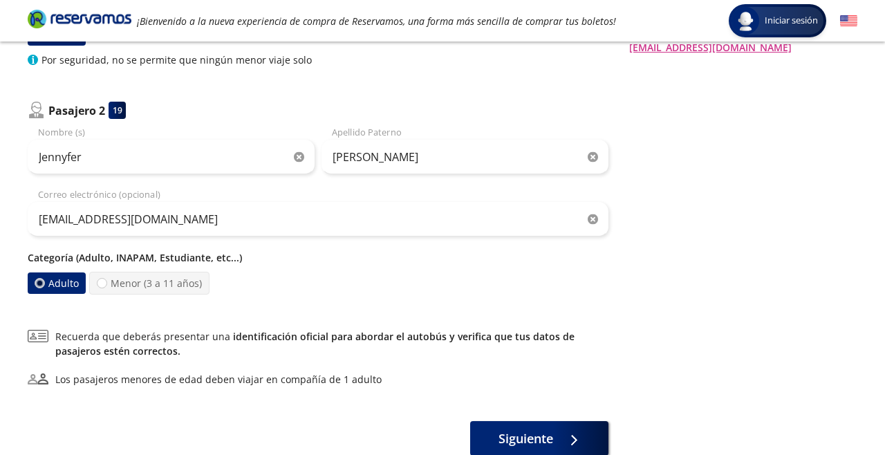
scroll to position [320, 0]
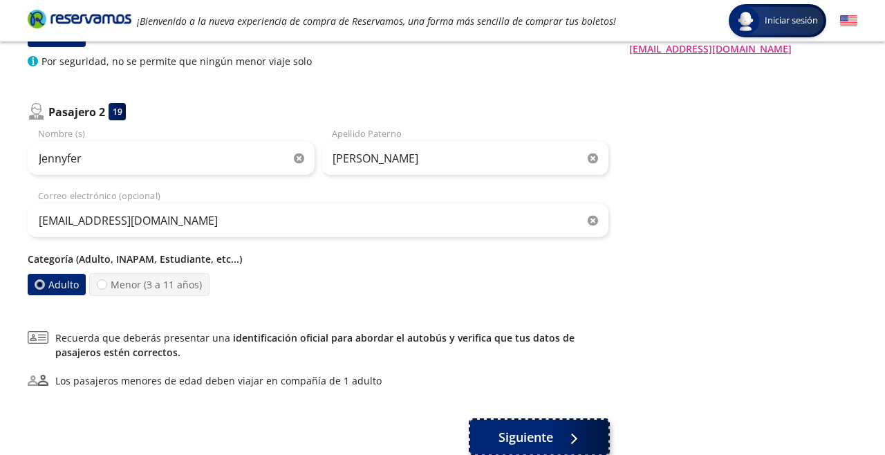
click at [553, 445] on span "Siguiente" at bounding box center [525, 437] width 55 height 19
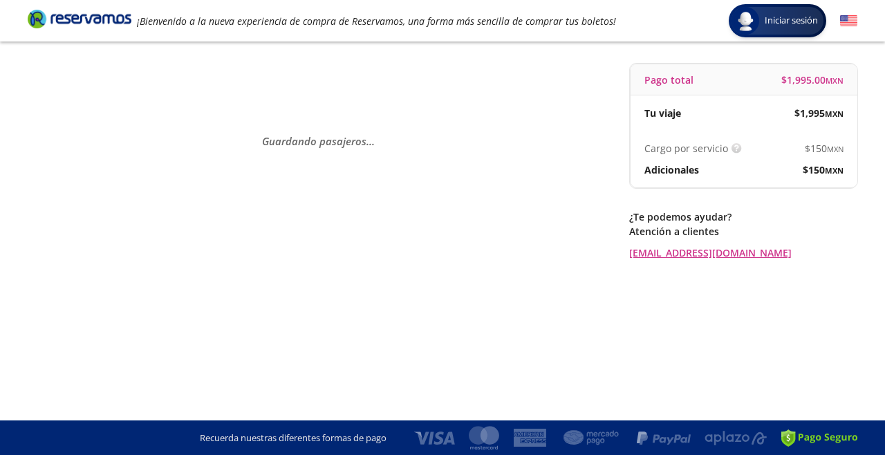
scroll to position [0, 0]
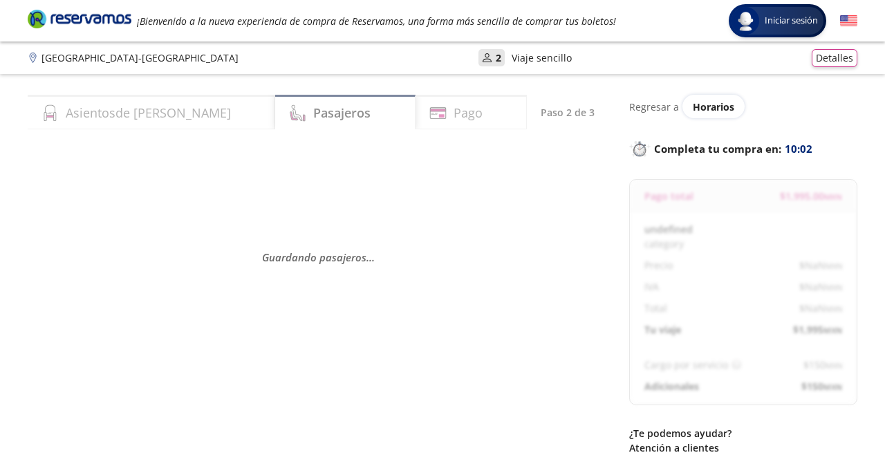
select select "MX"
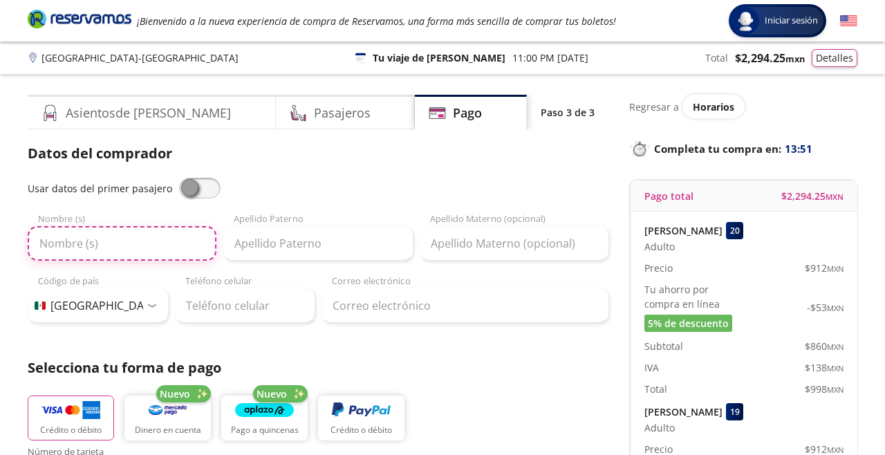
click at [135, 248] on input "Nombre (s)" at bounding box center [122, 243] width 189 height 35
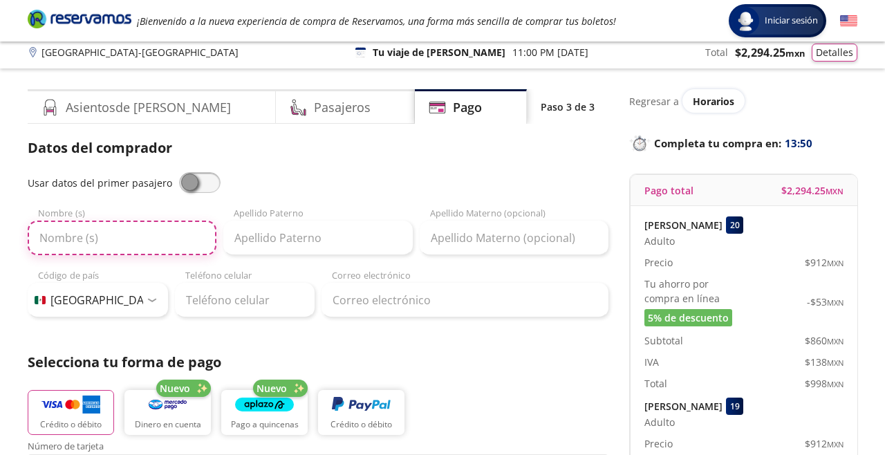
scroll to position [39, 0]
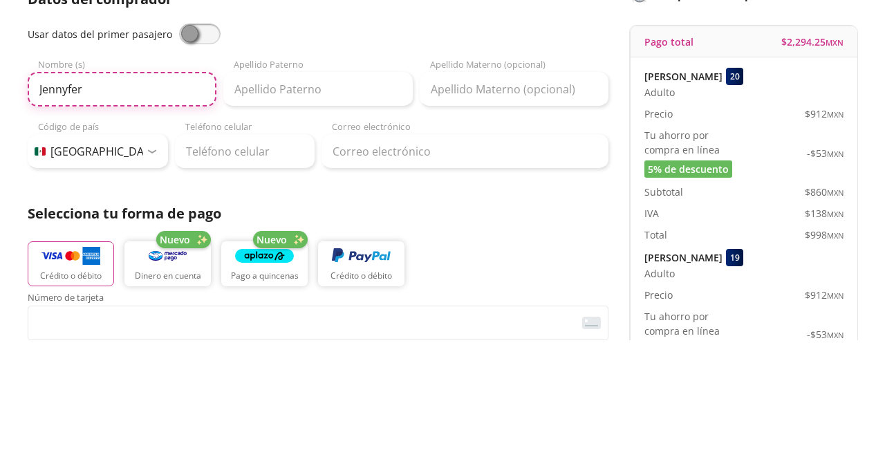
type input "Jennyfer"
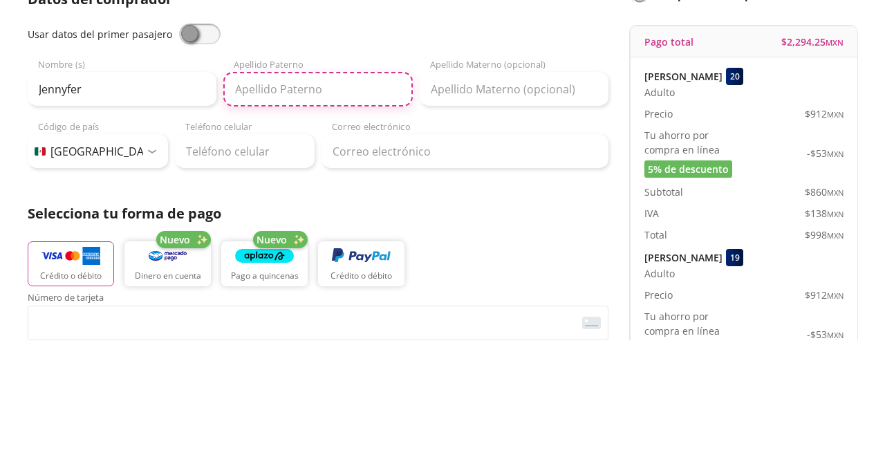
click at [328, 211] on input "Apellido Paterno" at bounding box center [317, 204] width 189 height 35
type input "[PERSON_NAME]"
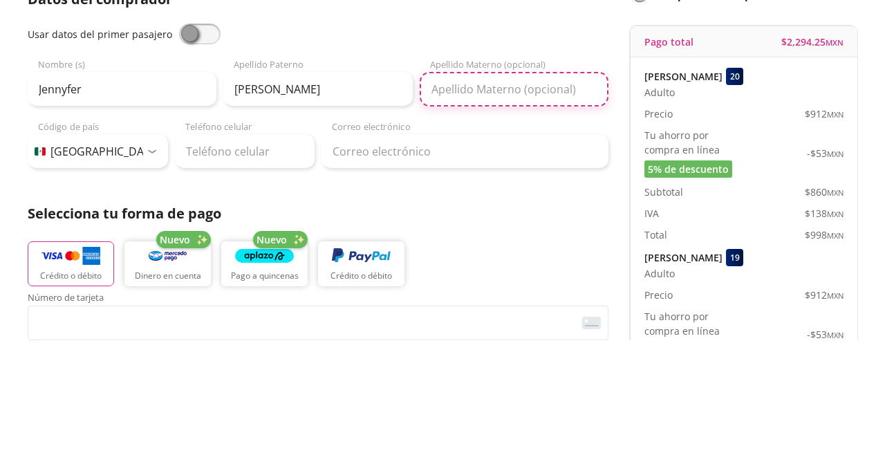
click at [538, 207] on input "Apellido Materno (opcional)" at bounding box center [514, 204] width 189 height 35
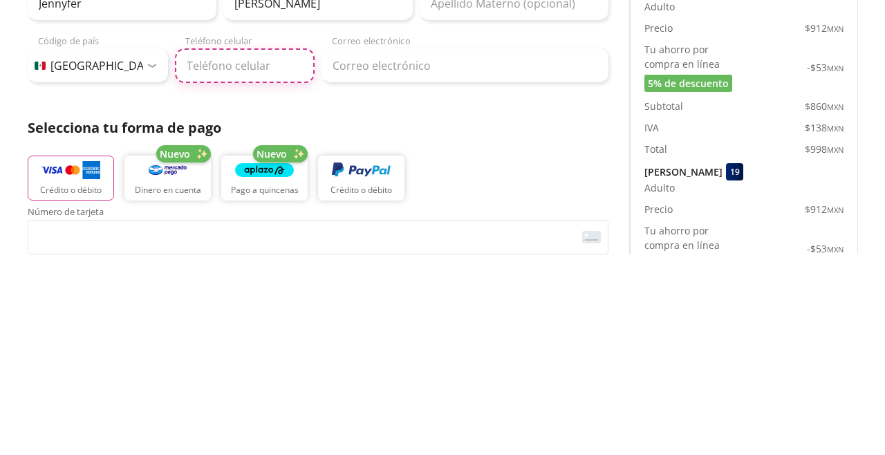
click at [258, 272] on input "Teléfono celular" at bounding box center [245, 267] width 140 height 35
type input "55 1808 9844"
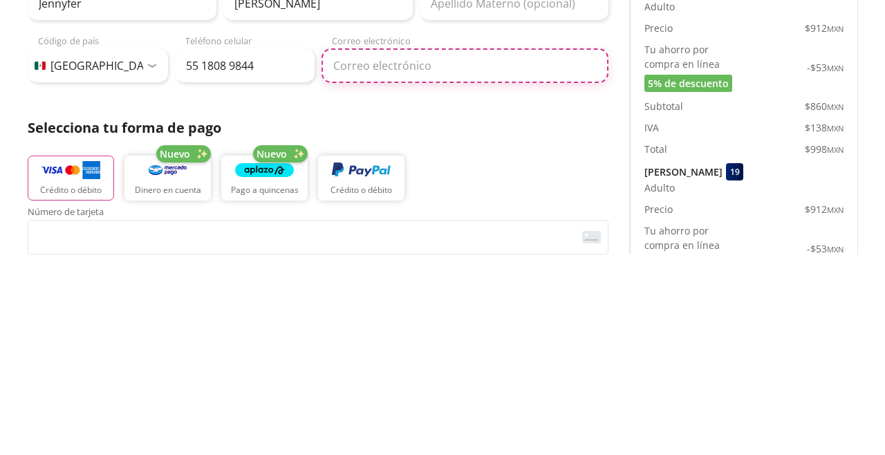
click at [446, 271] on input "Correo electrónico" at bounding box center [464, 267] width 287 height 35
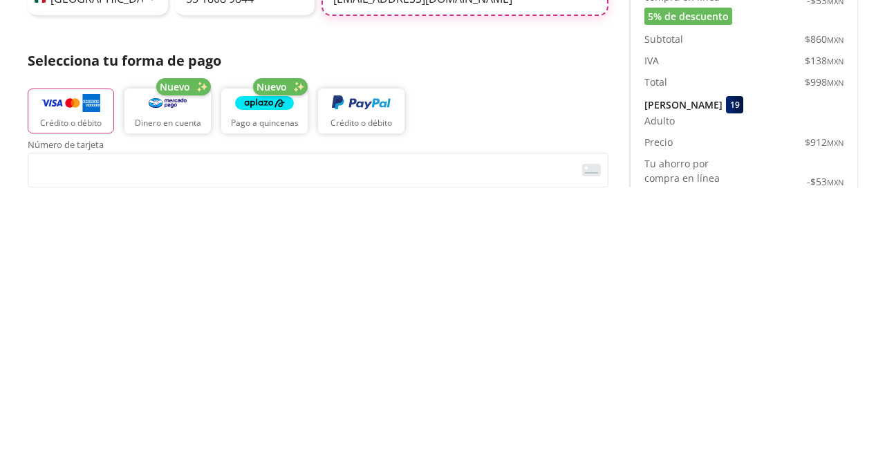
scroll to position [87, 0]
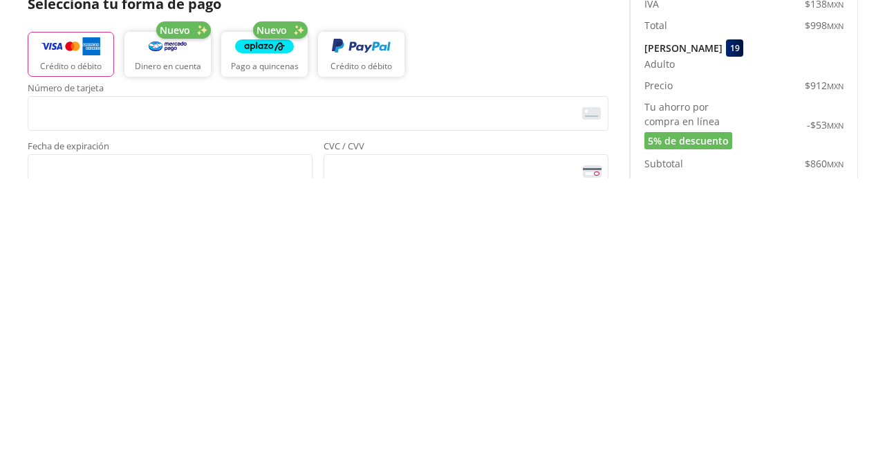
type input "[EMAIL_ADDRESS][DOMAIN_NAME]"
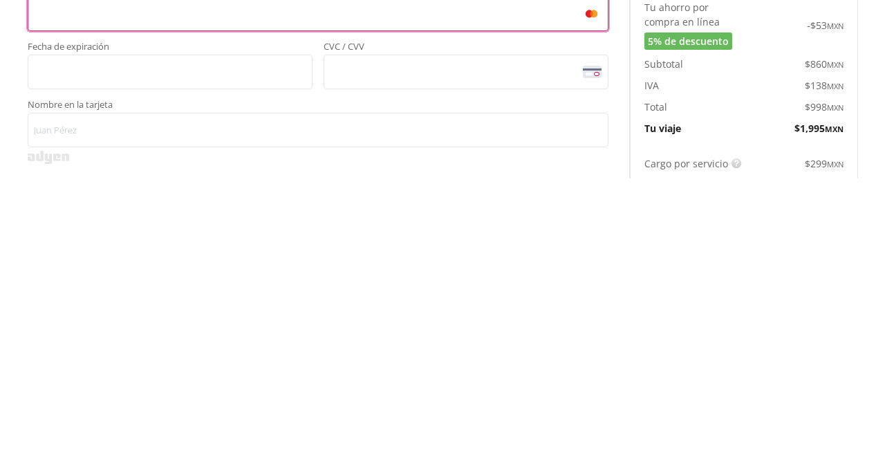
scroll to position [198, 0]
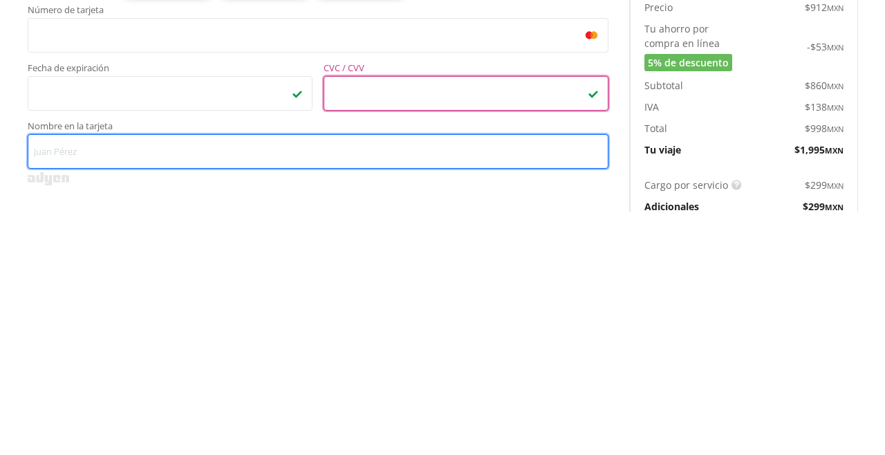
click at [343, 408] on input "Nombre en la tarjeta" at bounding box center [318, 394] width 581 height 35
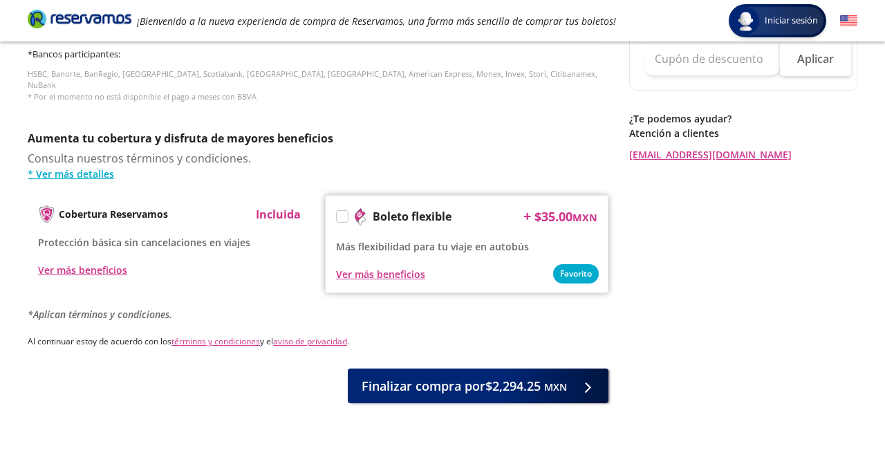
scroll to position [654, 0]
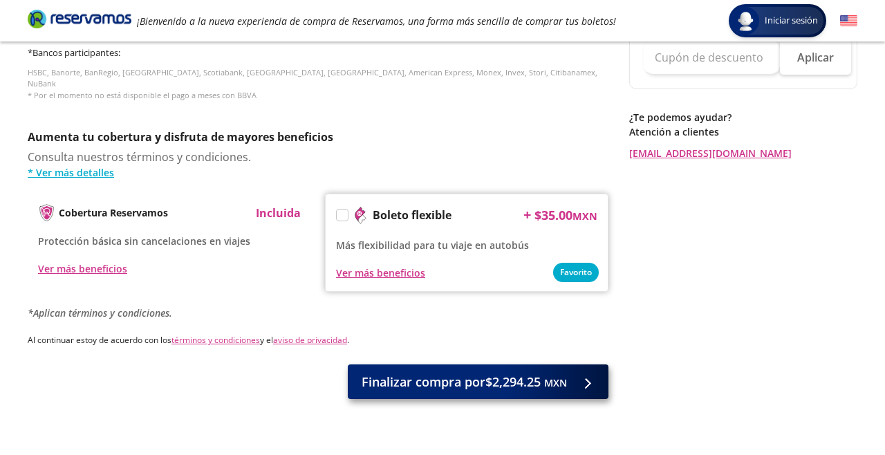
type input "[PERSON_NAME]"
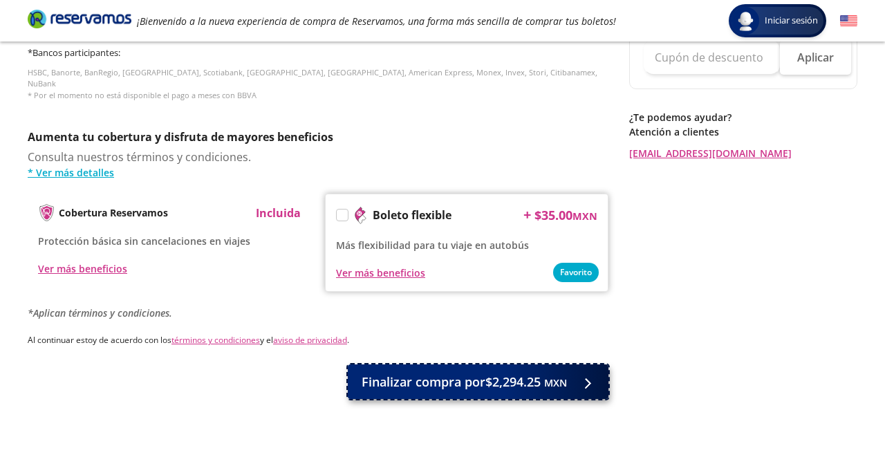
click at [562, 376] on small "MXN" at bounding box center [555, 382] width 23 height 13
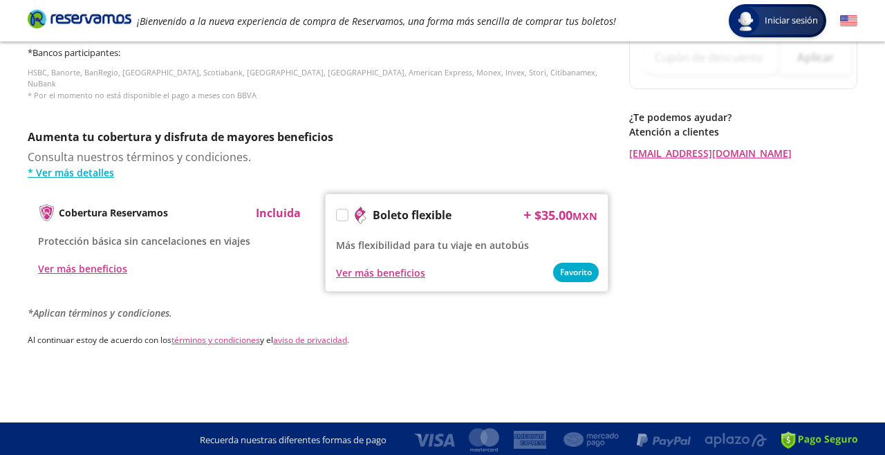
scroll to position [0, 0]
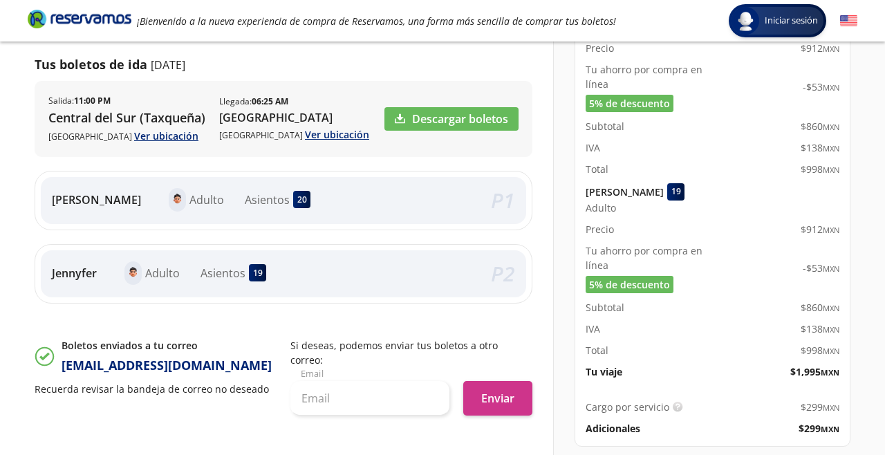
scroll to position [196, 0]
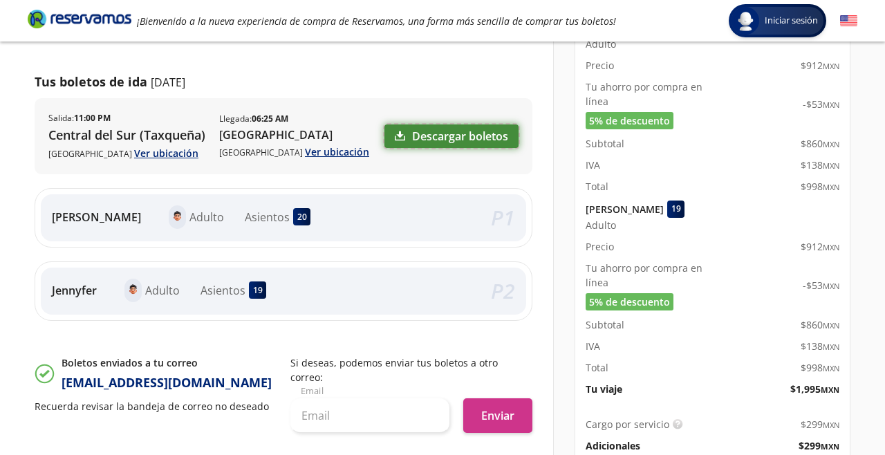
click at [429, 137] on link "Descargar boletos" at bounding box center [451, 135] width 134 height 23
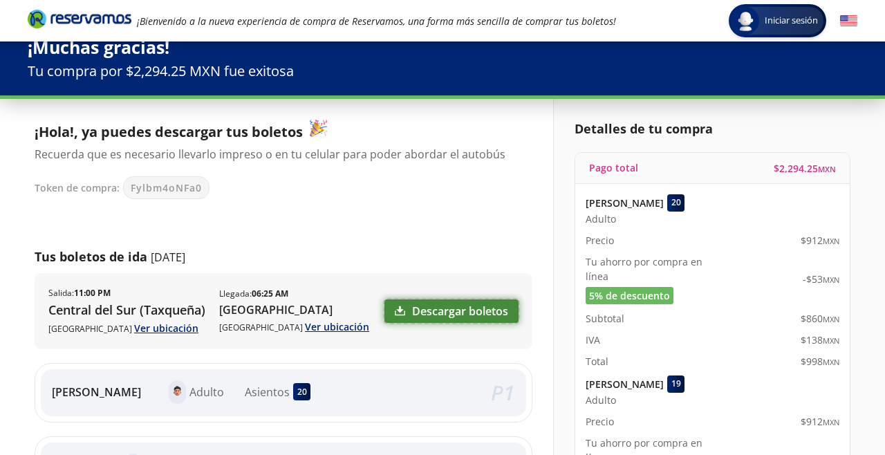
scroll to position [0, 0]
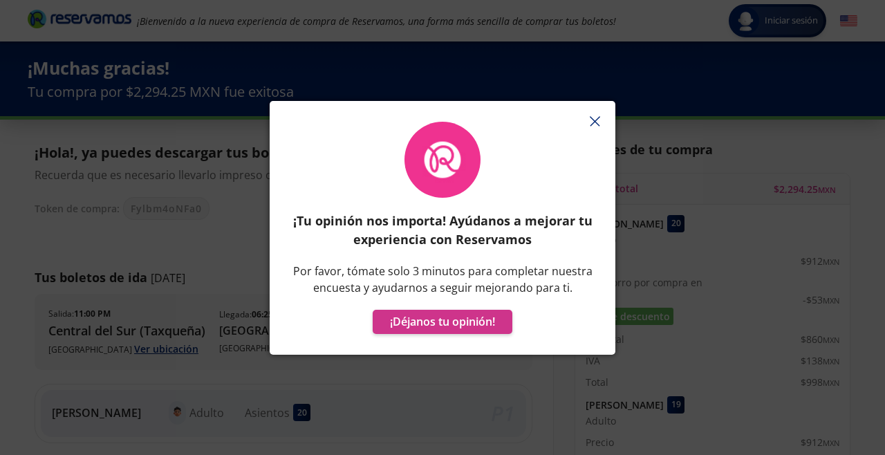
click at [590, 113] on button "button" at bounding box center [594, 121] width 21 height 21
